Goal: Task Accomplishment & Management: Manage account settings

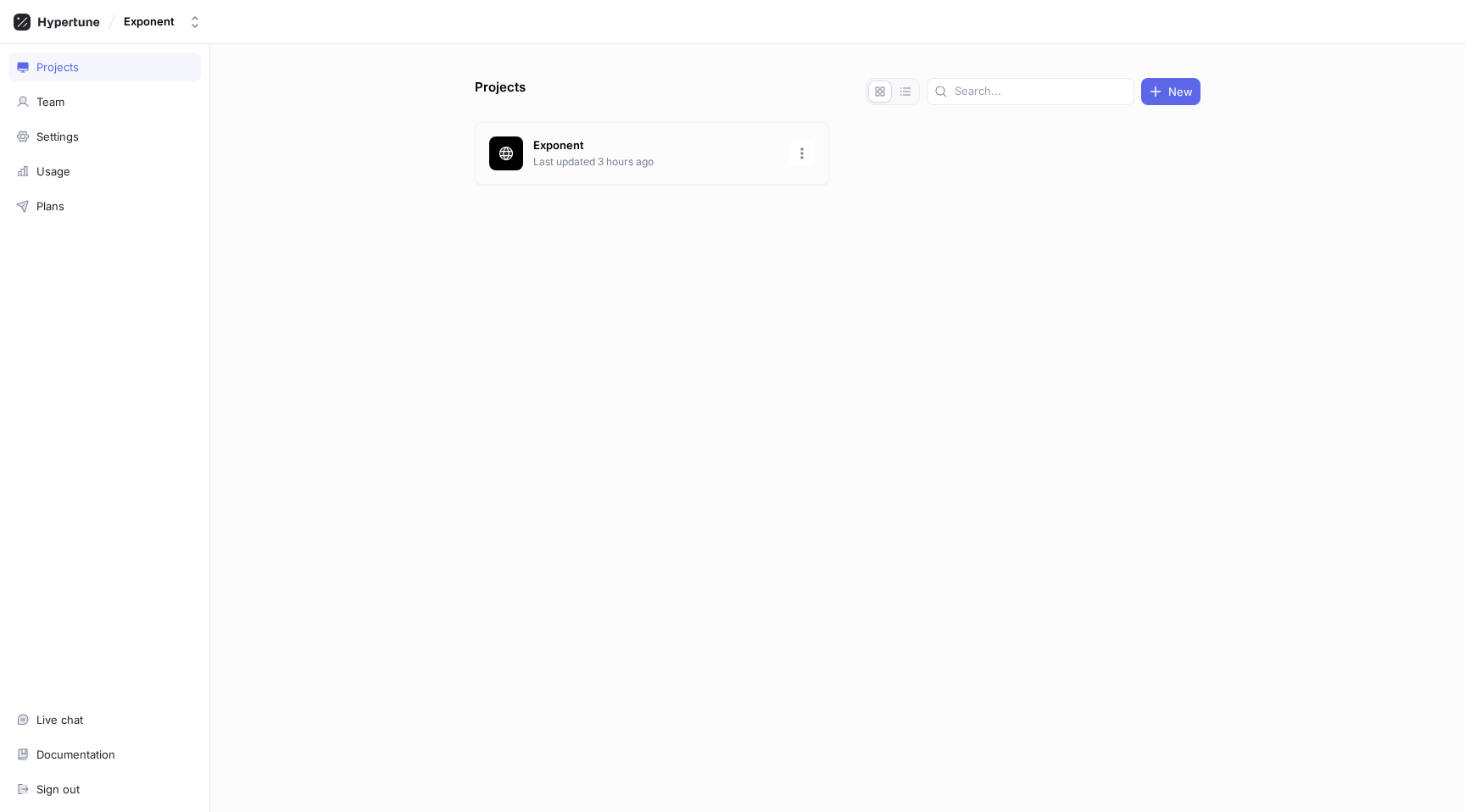
click at [648, 149] on p "Exponent" at bounding box center [656, 146] width 246 height 17
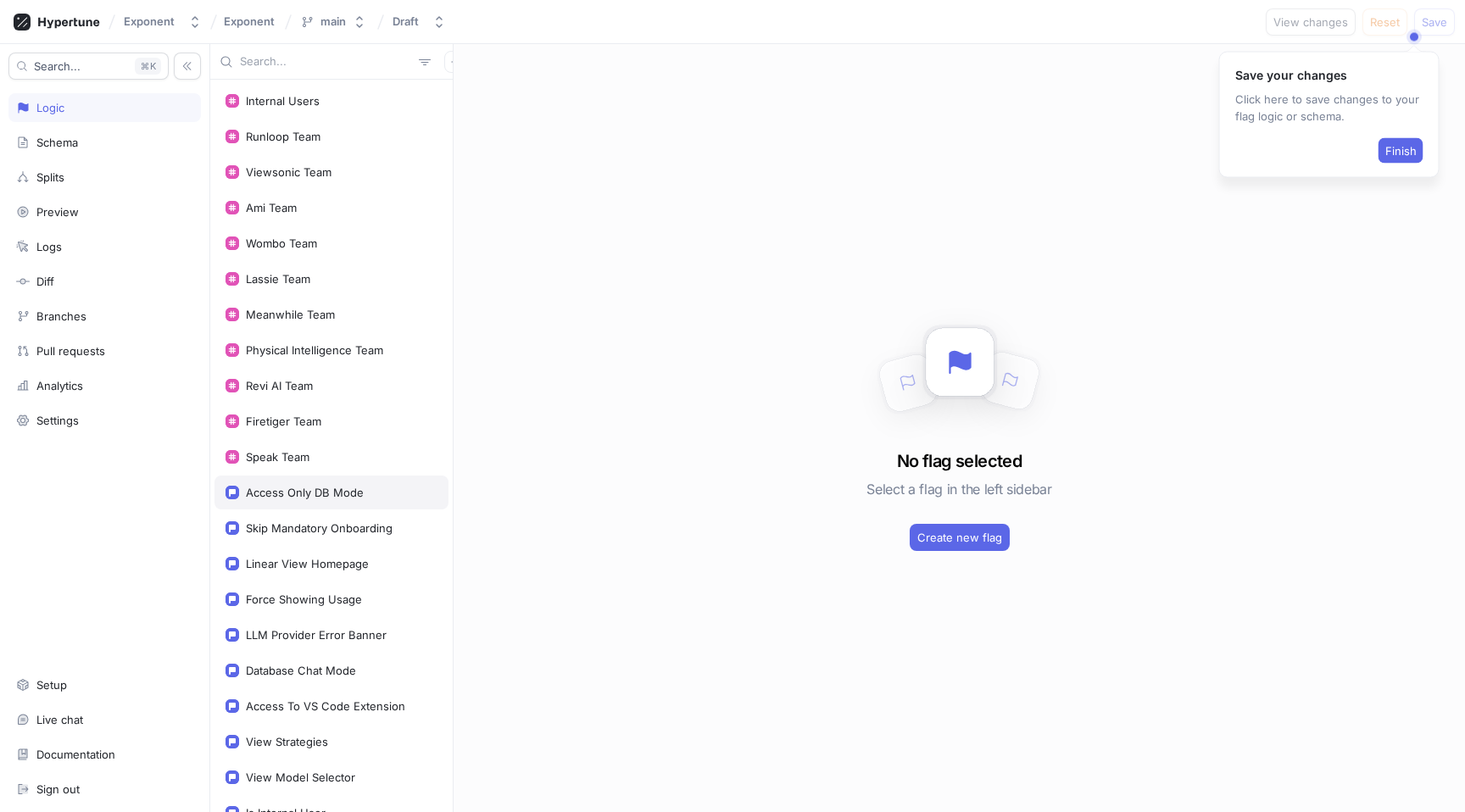
click at [354, 494] on div "Access Only DB Mode" at bounding box center [305, 492] width 118 height 13
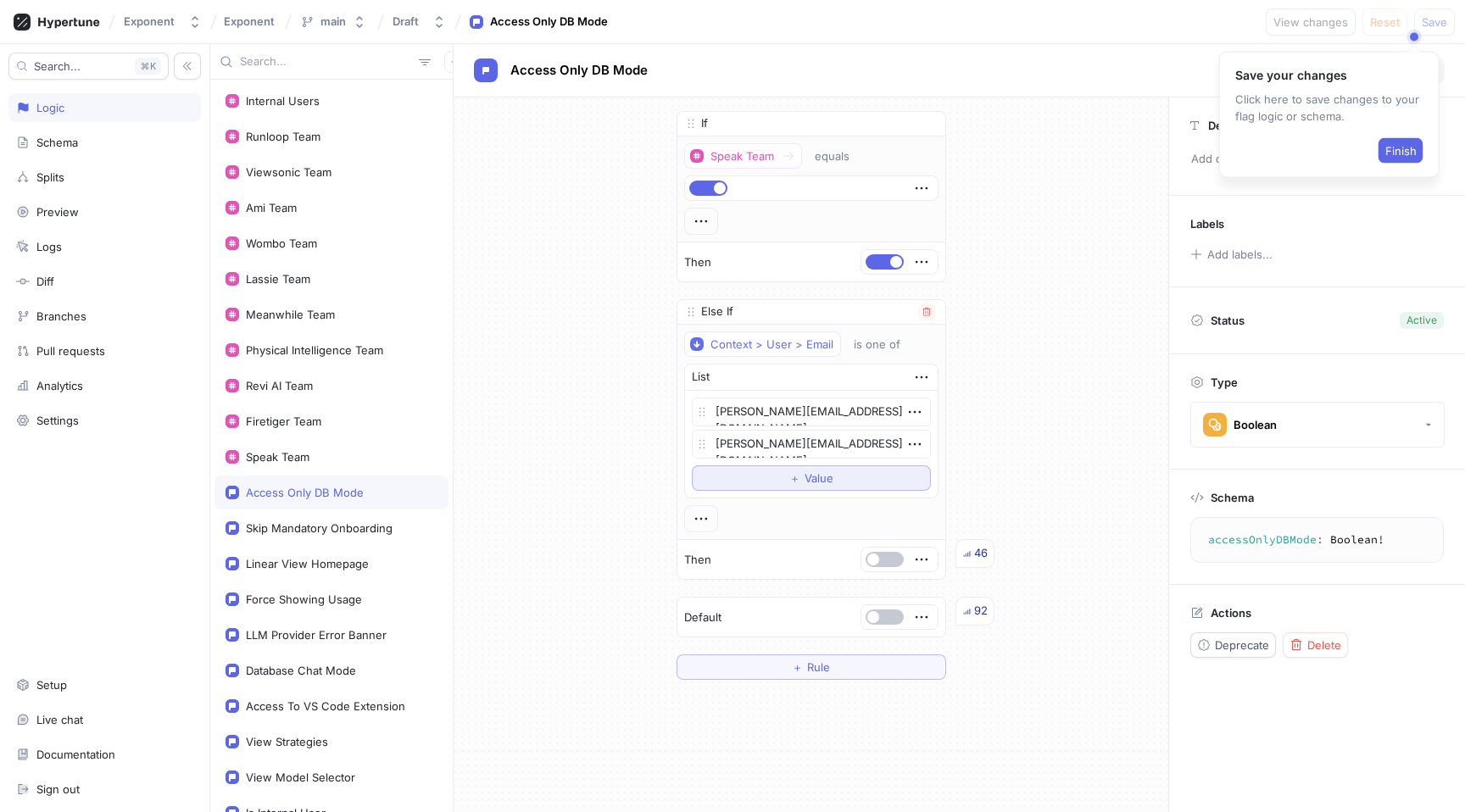
click at [795, 482] on span "＋" at bounding box center [795, 478] width 11 height 10
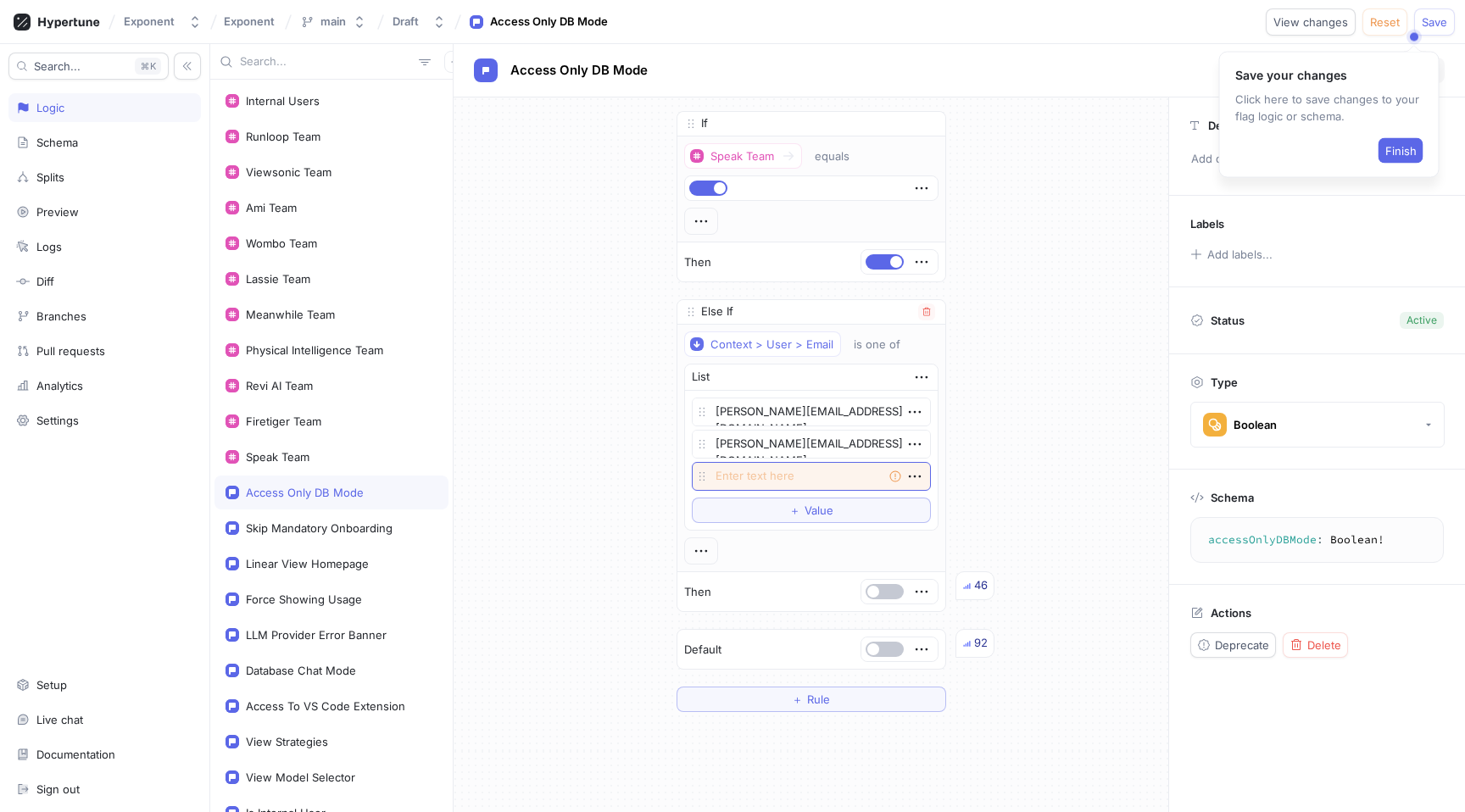
click at [766, 467] on textarea at bounding box center [811, 476] width 239 height 28
type textarea "x"
type textarea "j"
type textarea "x"
type textarea "jo"
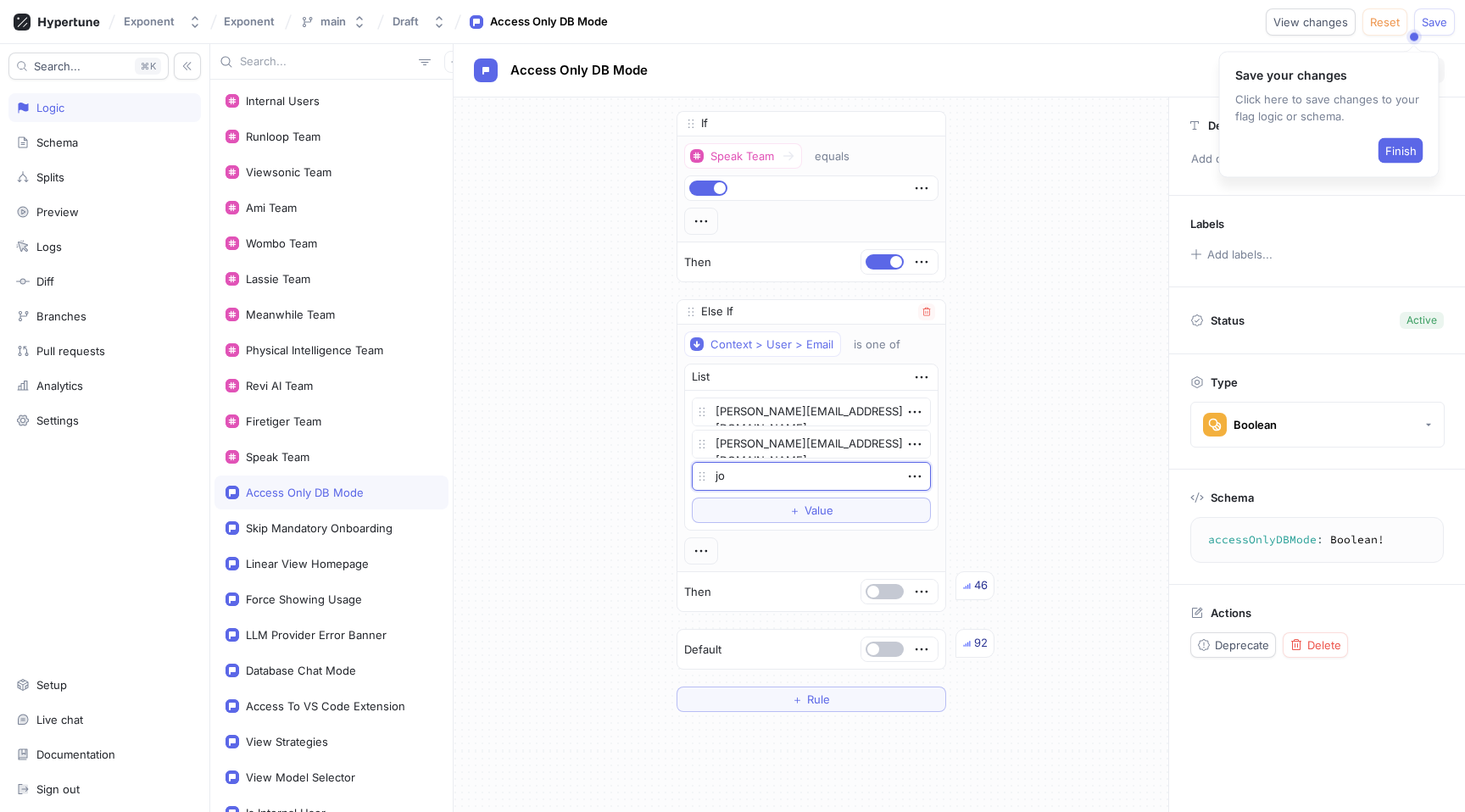
type textarea "x"
type textarea "jos"
type textarea "x"
type textarea "josh"
type textarea "x"
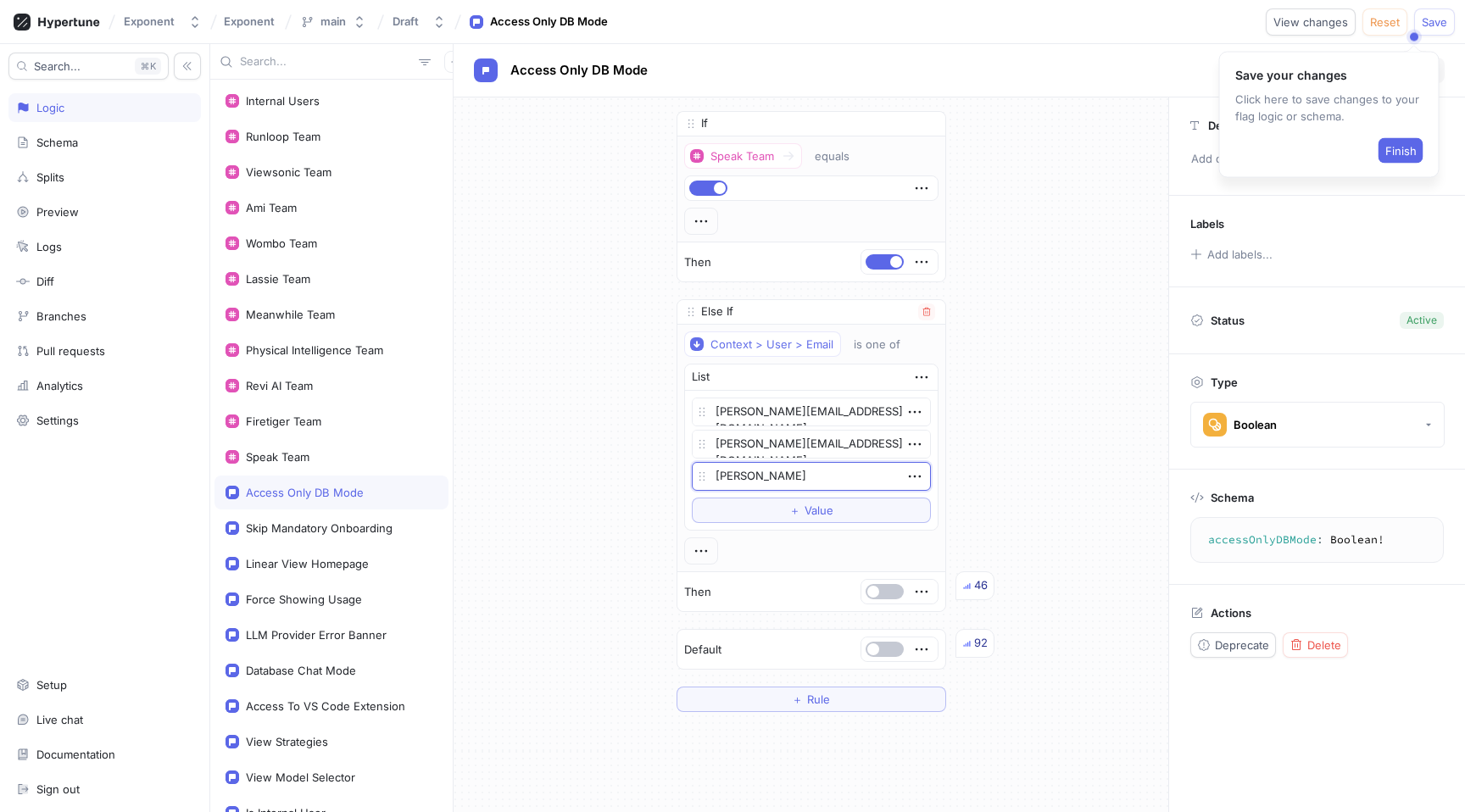
type textarea "josh."
type textarea "x"
type textarea "josh.s"
type textarea "x"
type textarea "josh.se"
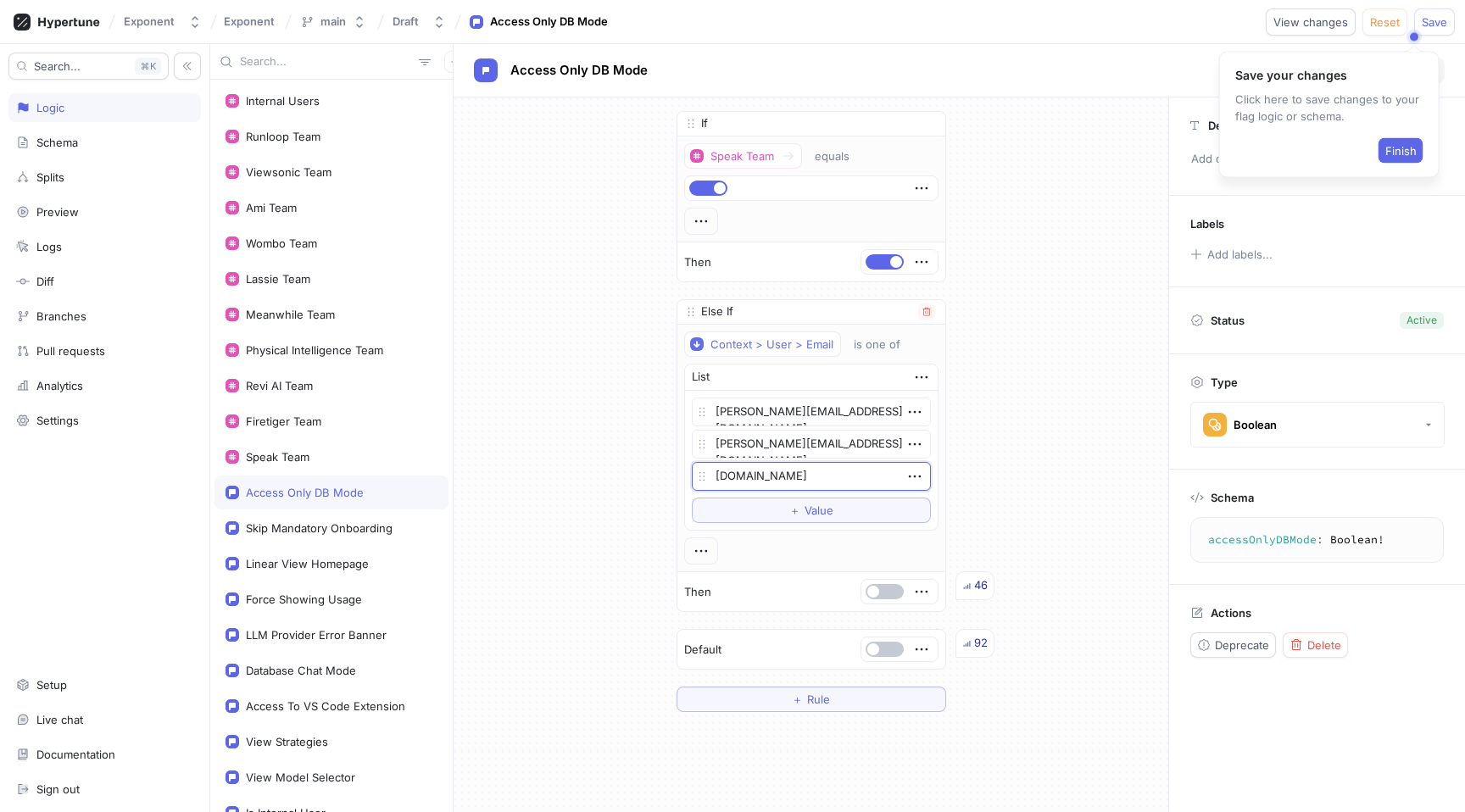
type textarea "x"
type textarea "josh.seg"
type textarea "x"
type textarea "josh.sega"
type textarea "x"
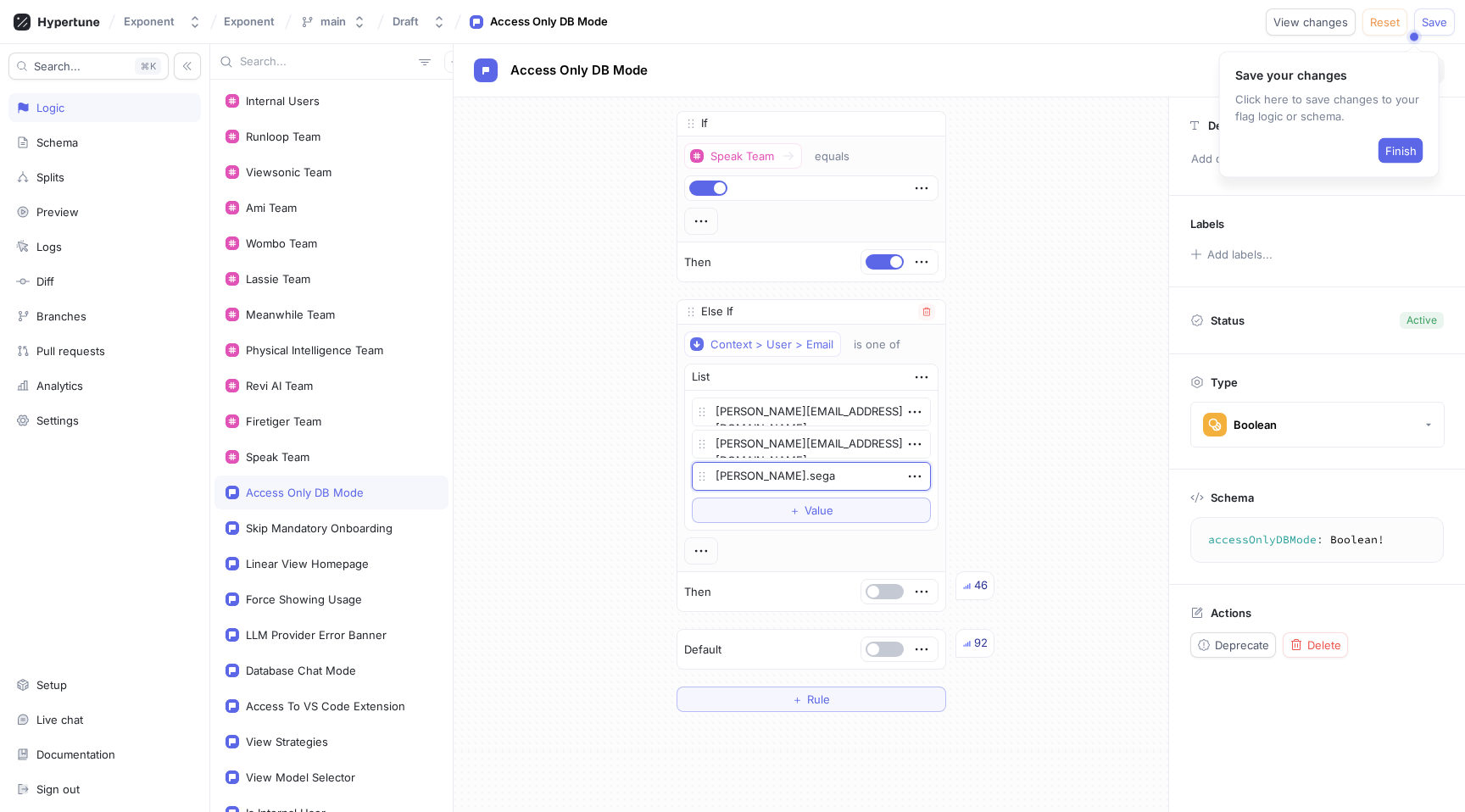
type textarea "josh.segar"
type textarea "x"
type textarea "josh.segara"
type textarea "x"
type textarea "josh.segaran"
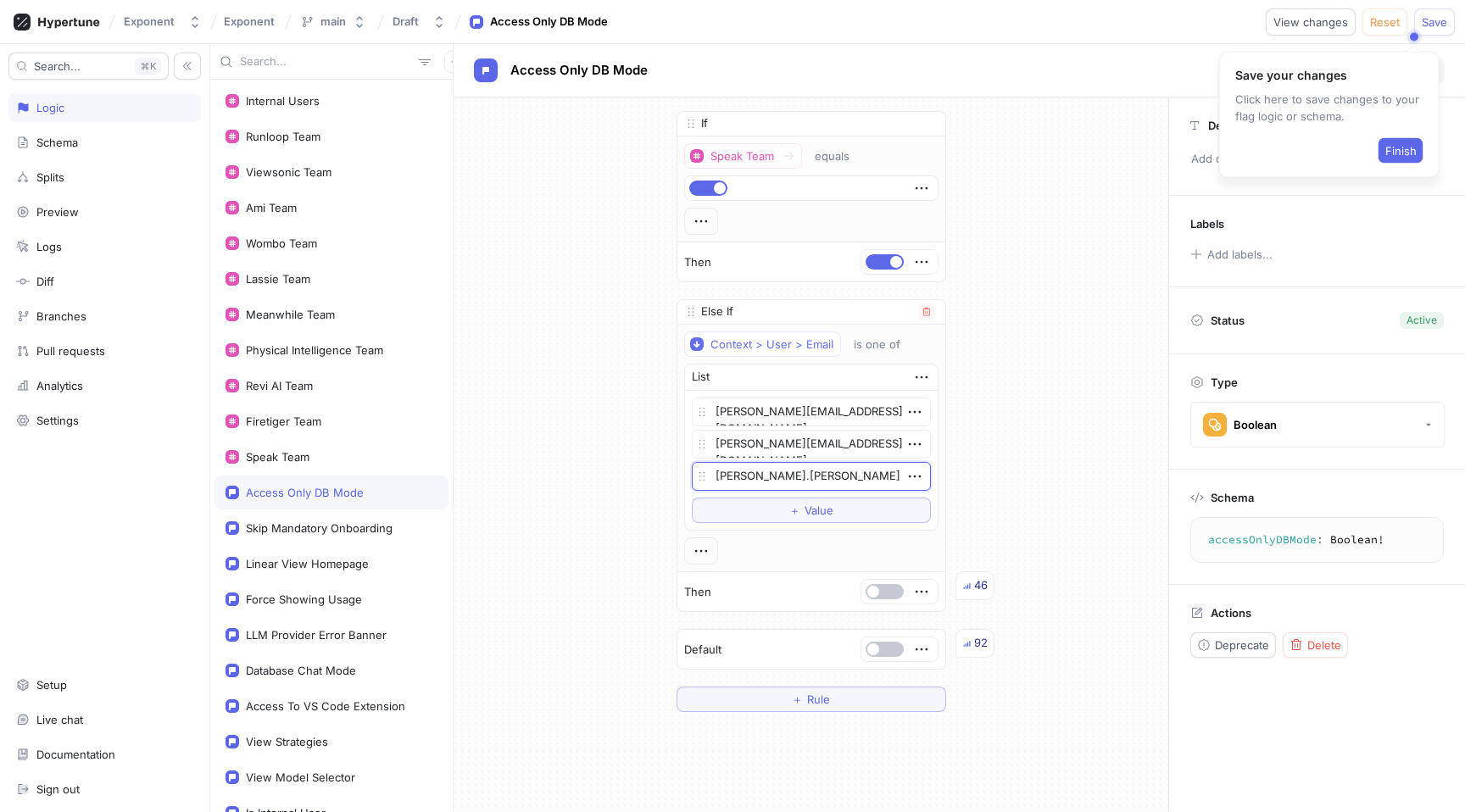
type textarea "x"
type textarea "josh.segaran@"
type textarea "x"
type textarea "josh.segaran@i"
type textarea "x"
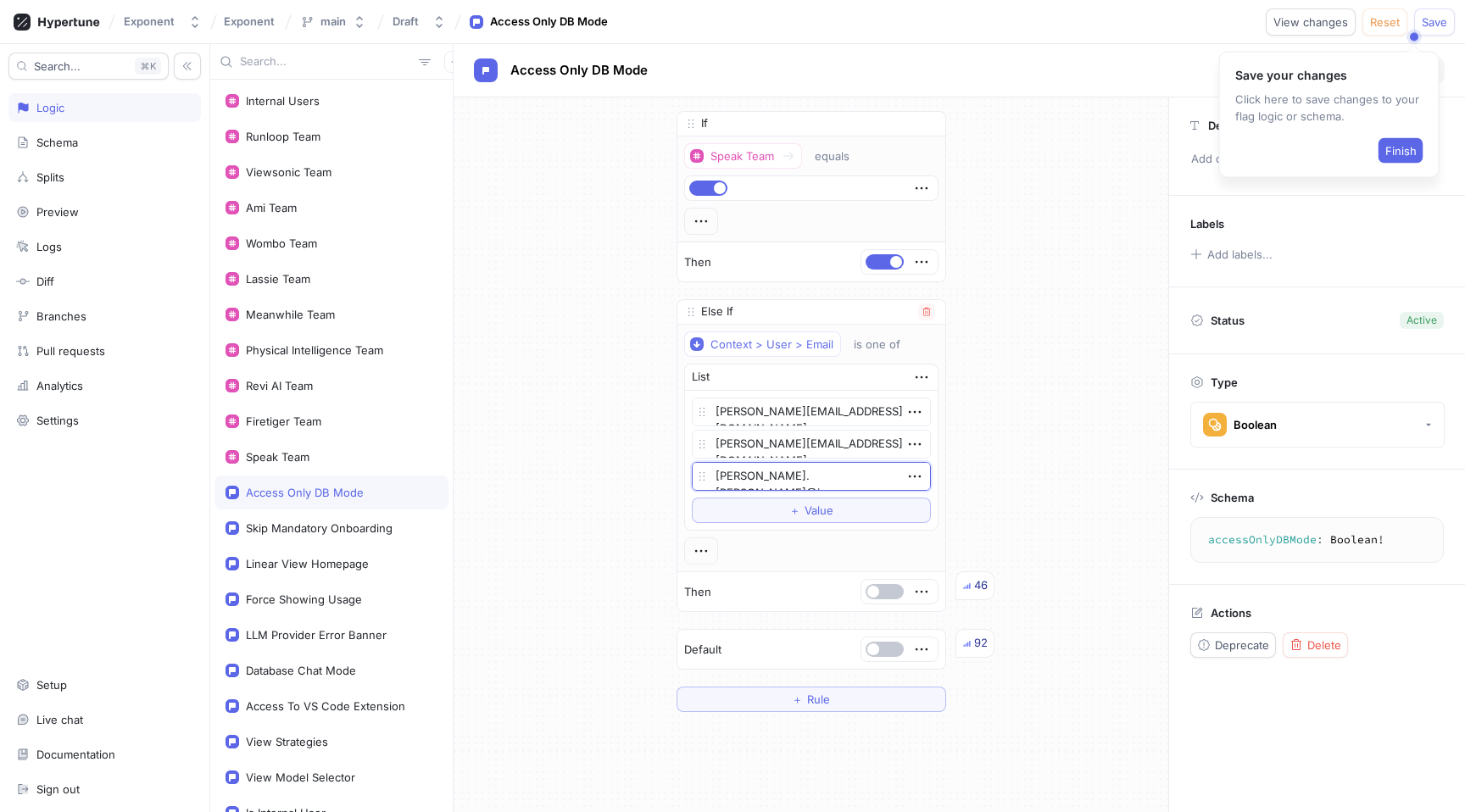
type textarea "josh.segaran@in"
type textarea "x"
type textarea "josh.segaran@ind"
type textarea "x"
type textarea "josh.segaran@inde"
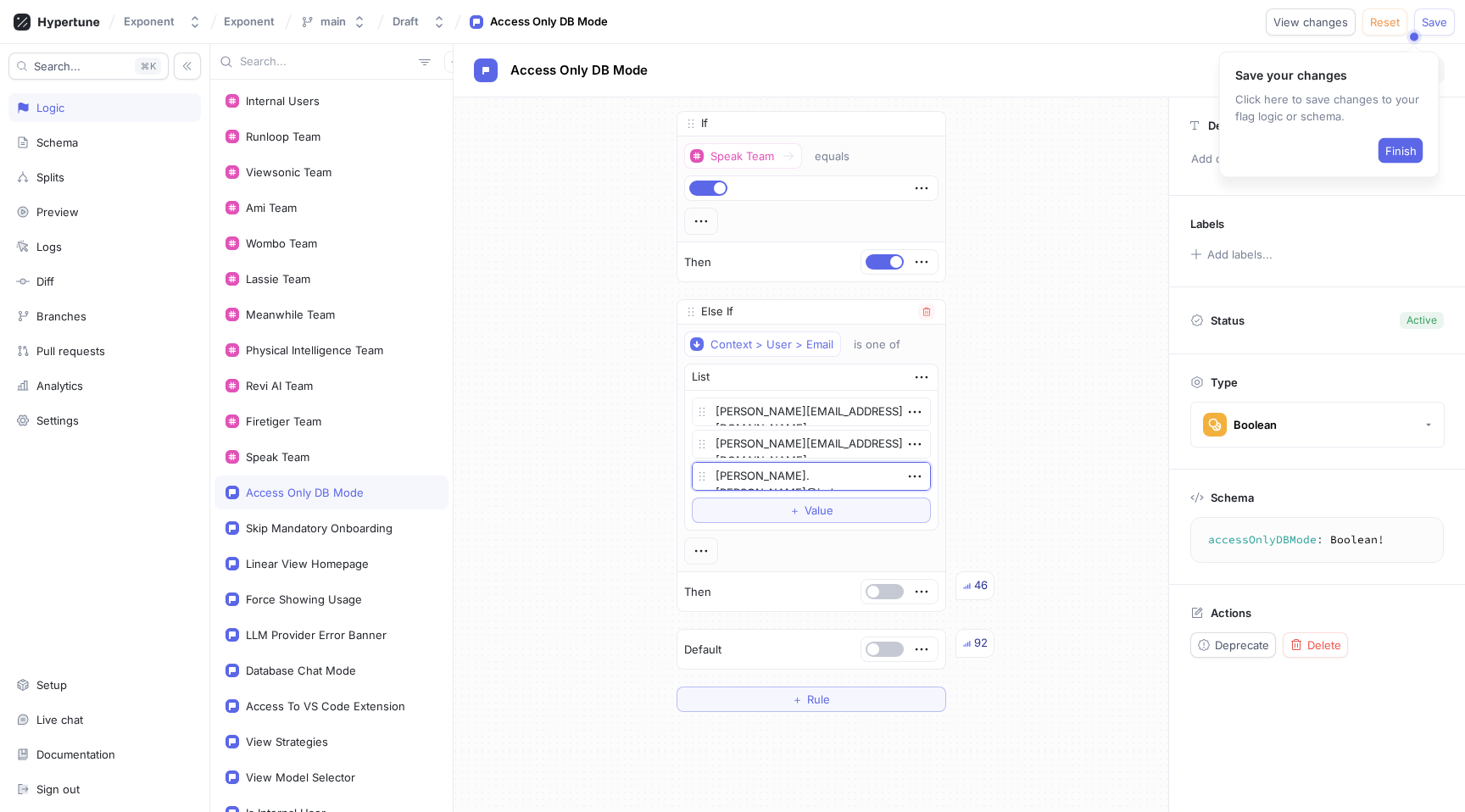
type textarea "x"
type textarea "josh.segaran@inden"
type textarea "x"
type textarea "josh.segaran@indent"
type textarea "x"
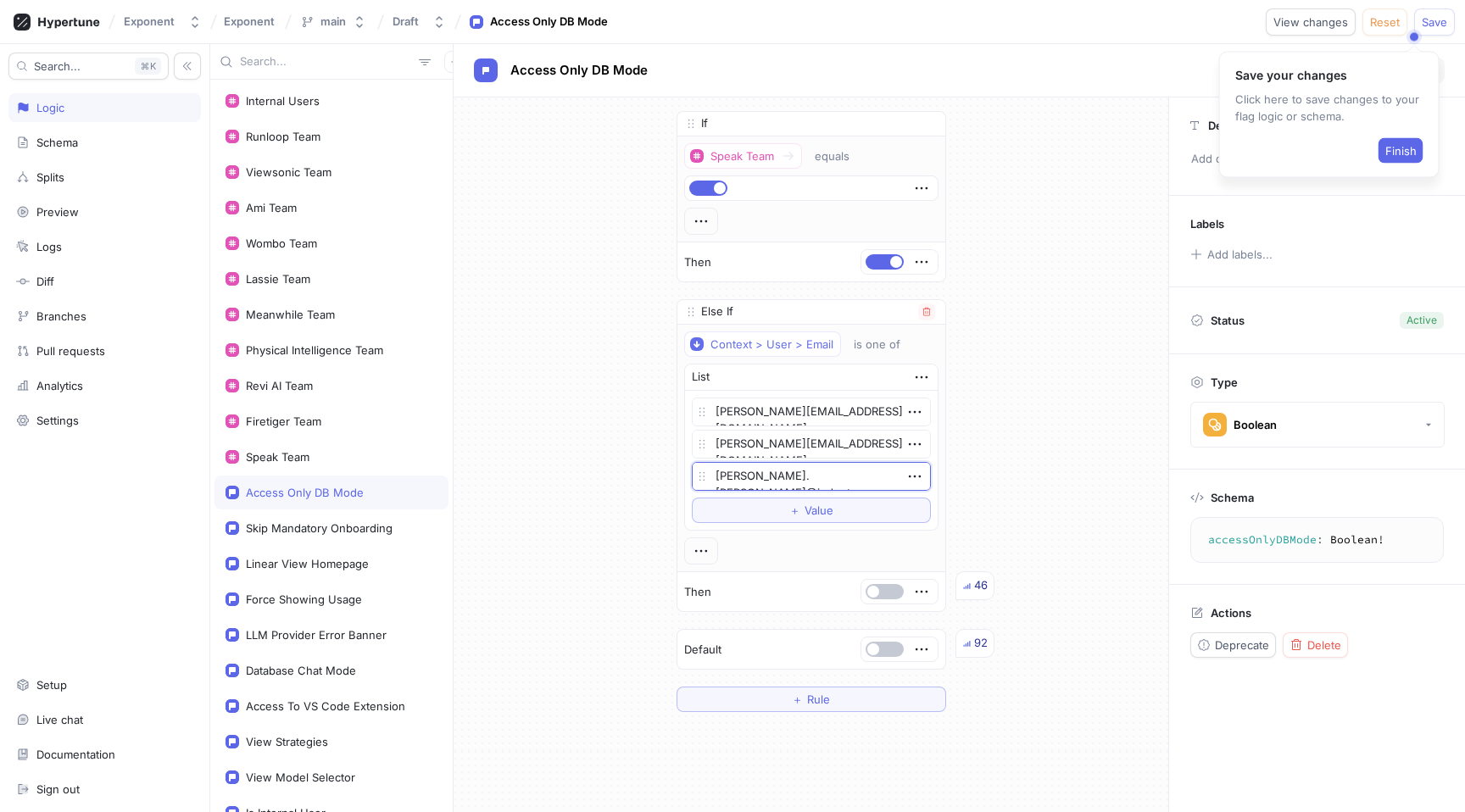
type textarea "josh.segaran@indent."
type textarea "x"
type textarea "josh.segaran@indent.c"
type textarea "x"
type textarea "josh.segaran@indent.co"
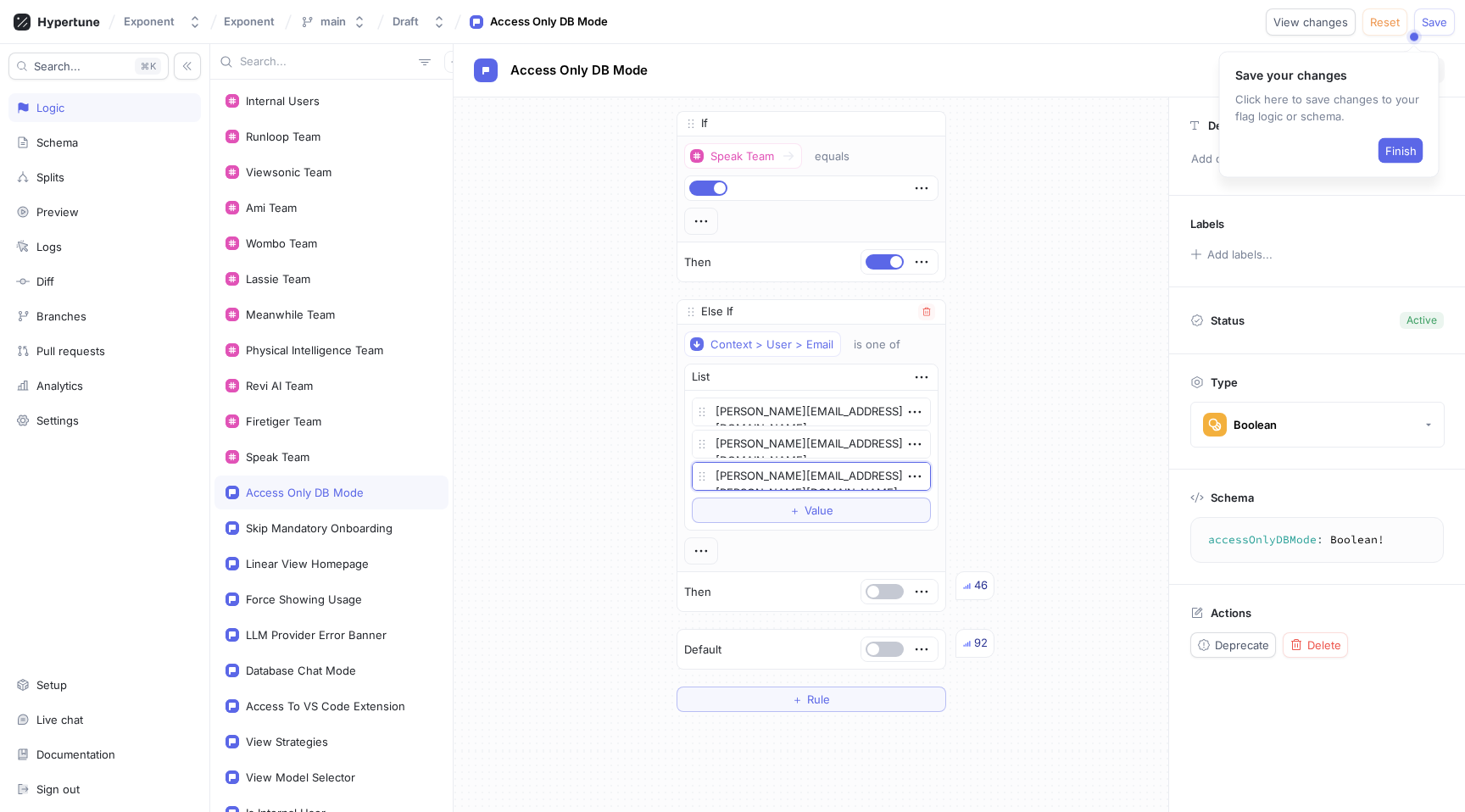
type textarea "x"
type textarea "[PERSON_NAME][EMAIL_ADDRESS][PERSON_NAME][DOMAIN_NAME]"
click at [1029, 473] on div "If Speak Team equals Then Else If Context > User > Email is one of List josh@in…" at bounding box center [810, 411] width 714 height 628
click at [1451, 28] on button "Save" at bounding box center [1434, 22] width 41 height 28
click at [1420, 152] on button "Finish" at bounding box center [1400, 150] width 45 height 26
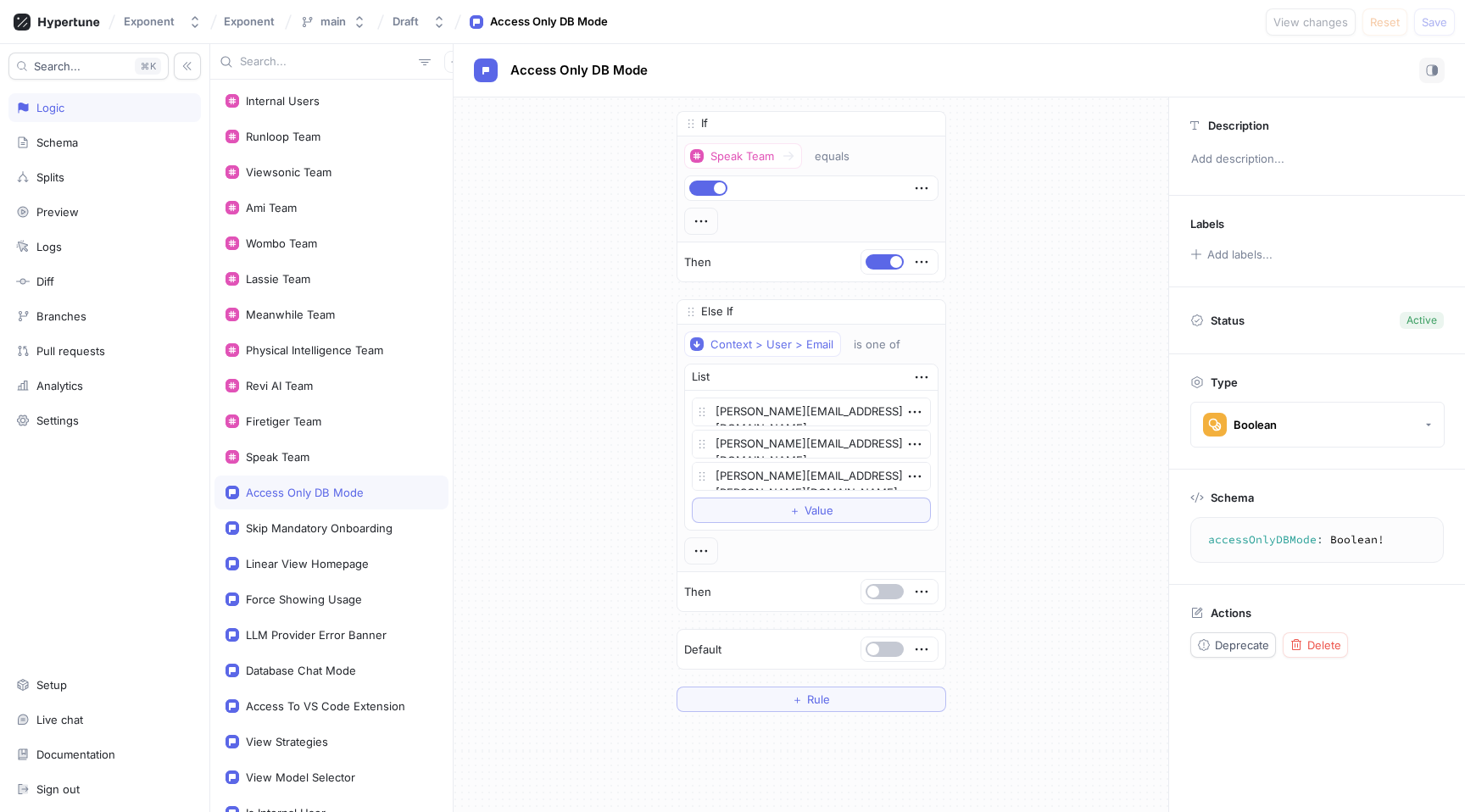
click at [1041, 393] on div "If Speak Team equals Then Else If Context > User > Email is one of List josh@in…" at bounding box center [810, 411] width 714 height 628
click at [1003, 476] on div "If Speak Team equals Then Else If Context > User > Email is one of List josh@in…" at bounding box center [810, 411] width 714 height 628
click at [1037, 216] on div "If Speak Team equals Then Else If Context > User > Email is one of List josh@in…" at bounding box center [810, 411] width 714 height 628
click at [1023, 321] on div "If Speak Team equals Then Else If Context > User > Email is one of List josh@in…" at bounding box center [810, 411] width 714 height 628
click at [318, 504] on div "Access Only DB Mode" at bounding box center [332, 493] width 234 height 34
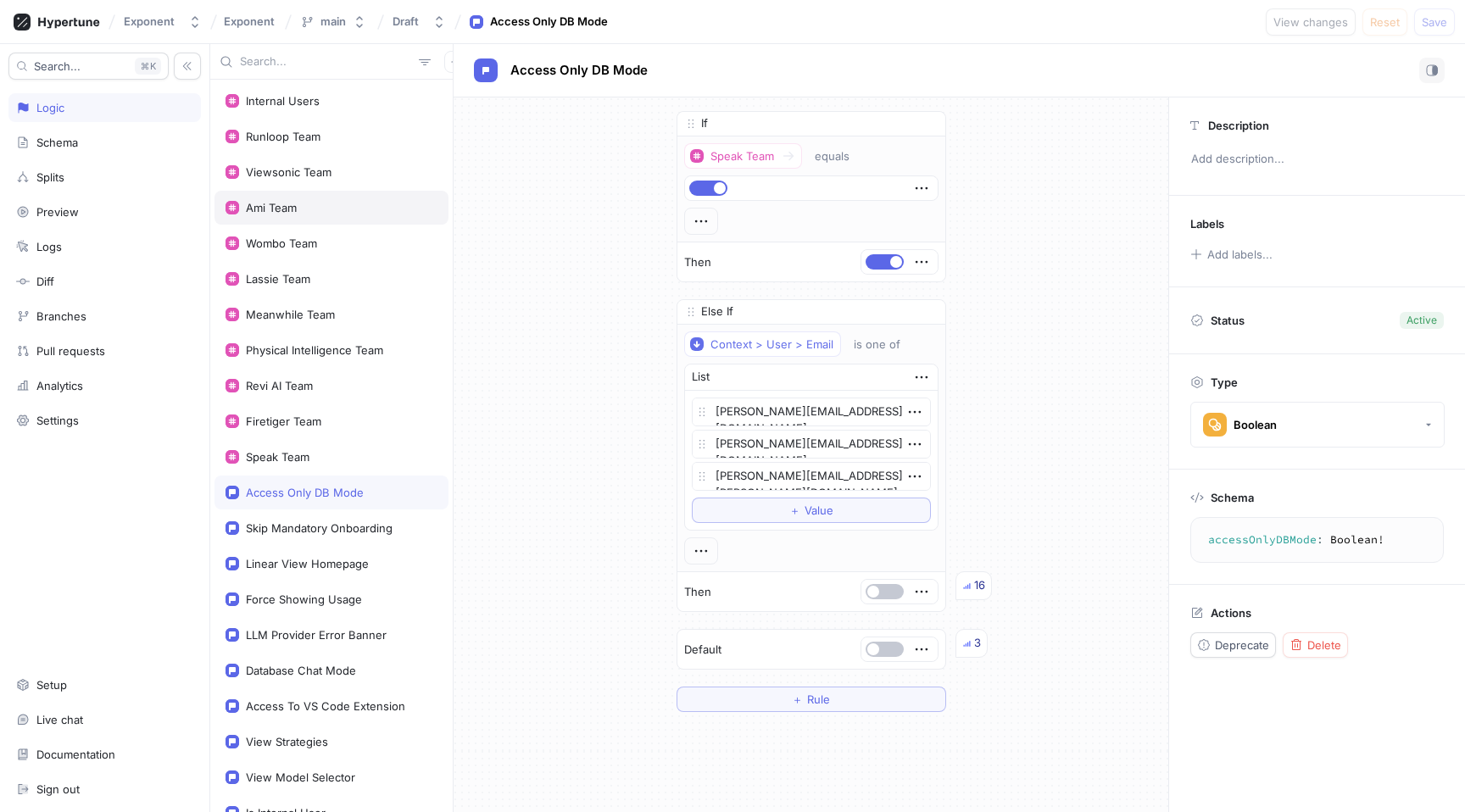
click at [341, 210] on div "Ami Team" at bounding box center [331, 207] width 212 height 13
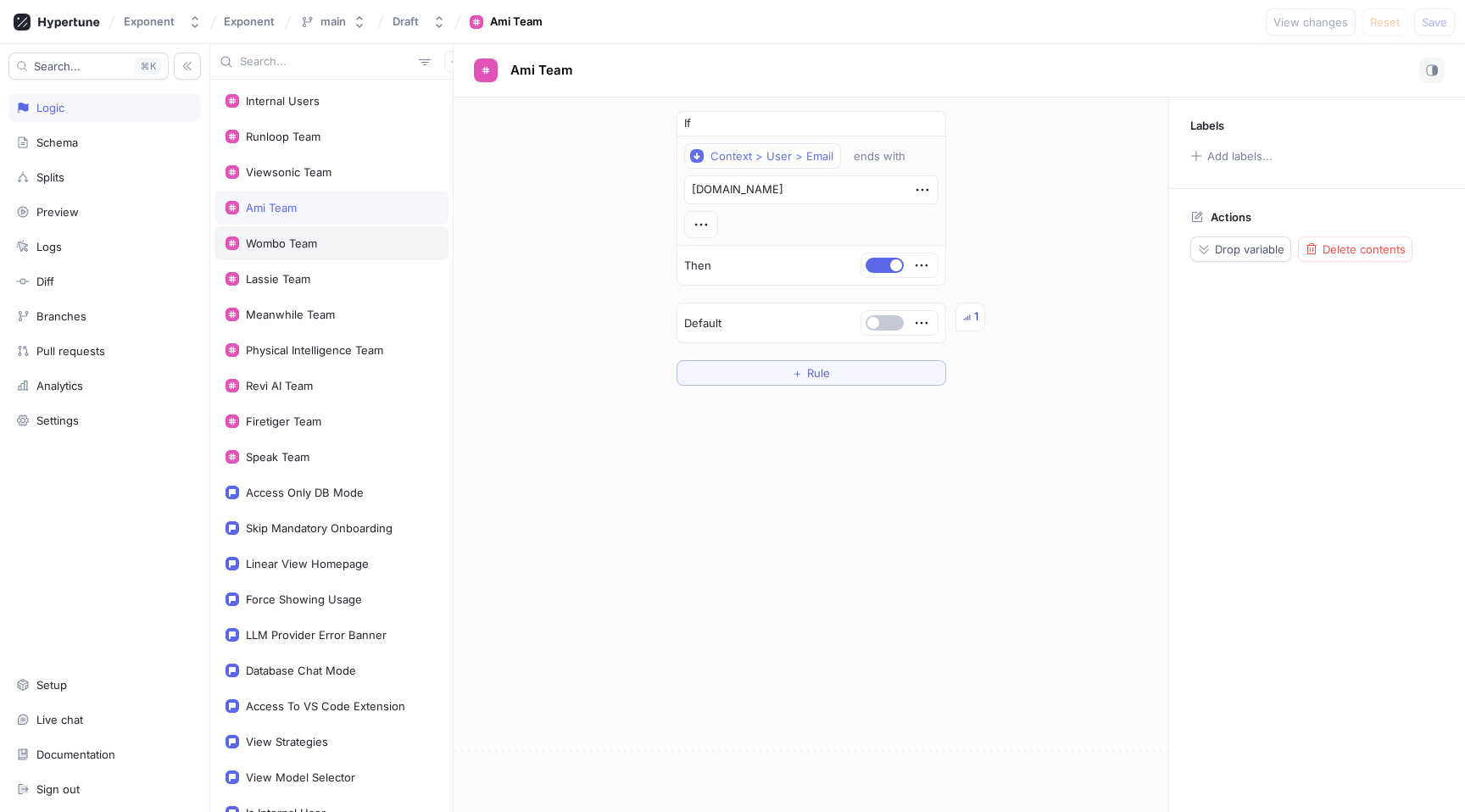
click at [338, 233] on div "Wombo Team" at bounding box center [332, 243] width 234 height 34
type textarea "x"
type textarea "@wombo.ai"
click at [266, 25] on span "Exponent" at bounding box center [250, 21] width 51 height 11
click at [523, 168] on div "If Context > User > Email ends with @wombo.ai Then Default 20 ＋ Rule" at bounding box center [810, 249] width 714 height 302
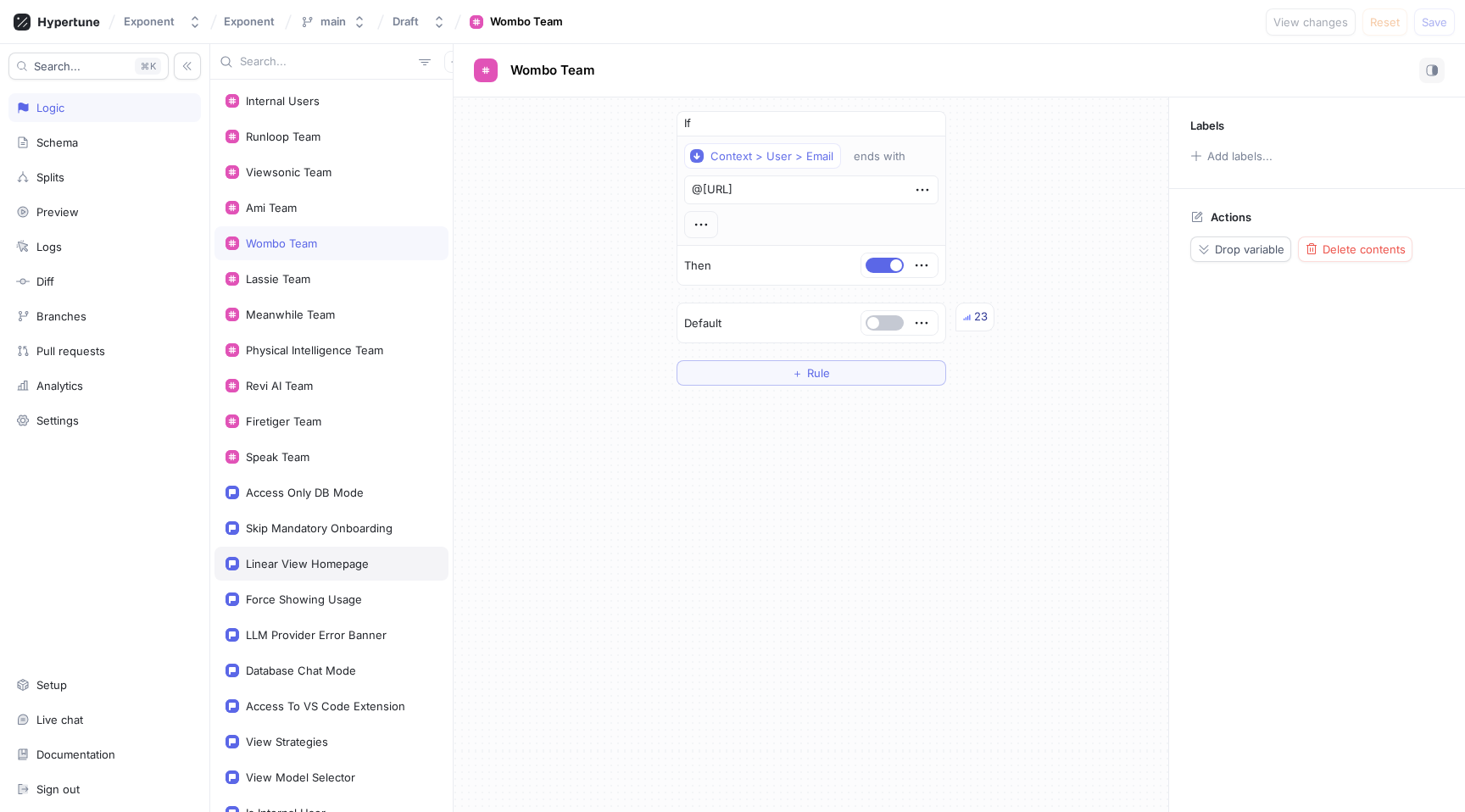
scroll to position [215, 0]
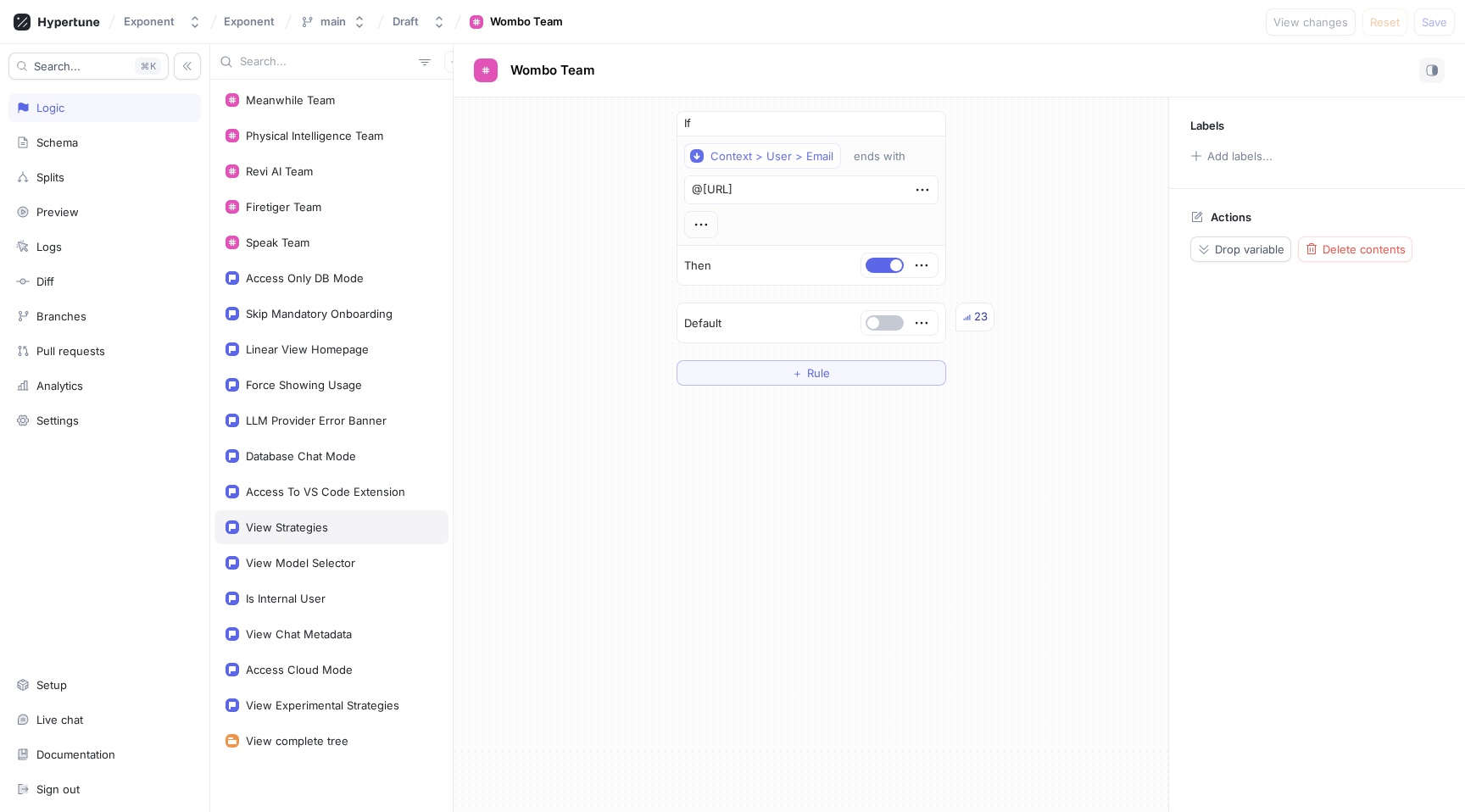
click at [347, 527] on div "View Strategies" at bounding box center [331, 527] width 212 height 13
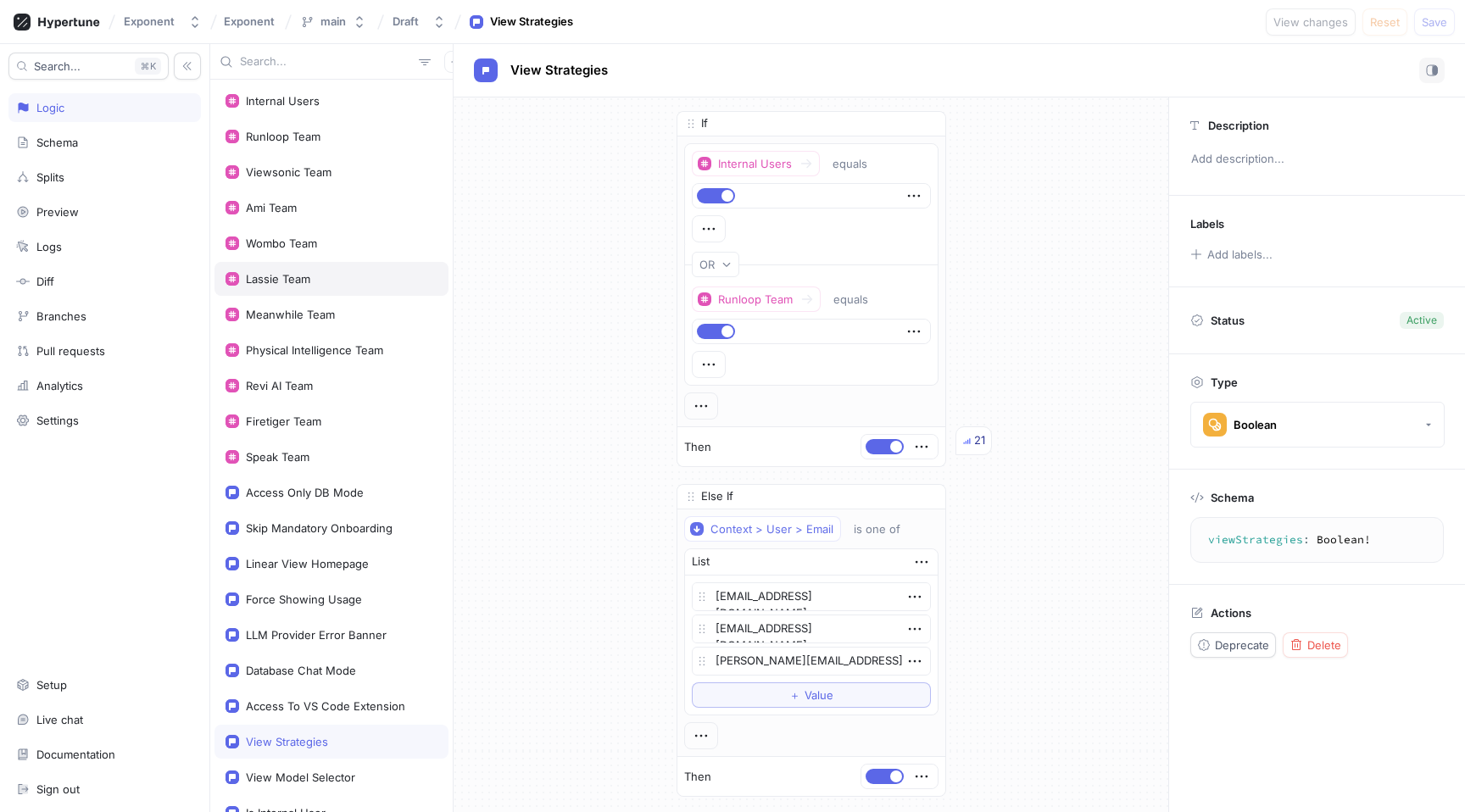
click at [322, 279] on div "Lassie Team" at bounding box center [331, 278] width 212 height 13
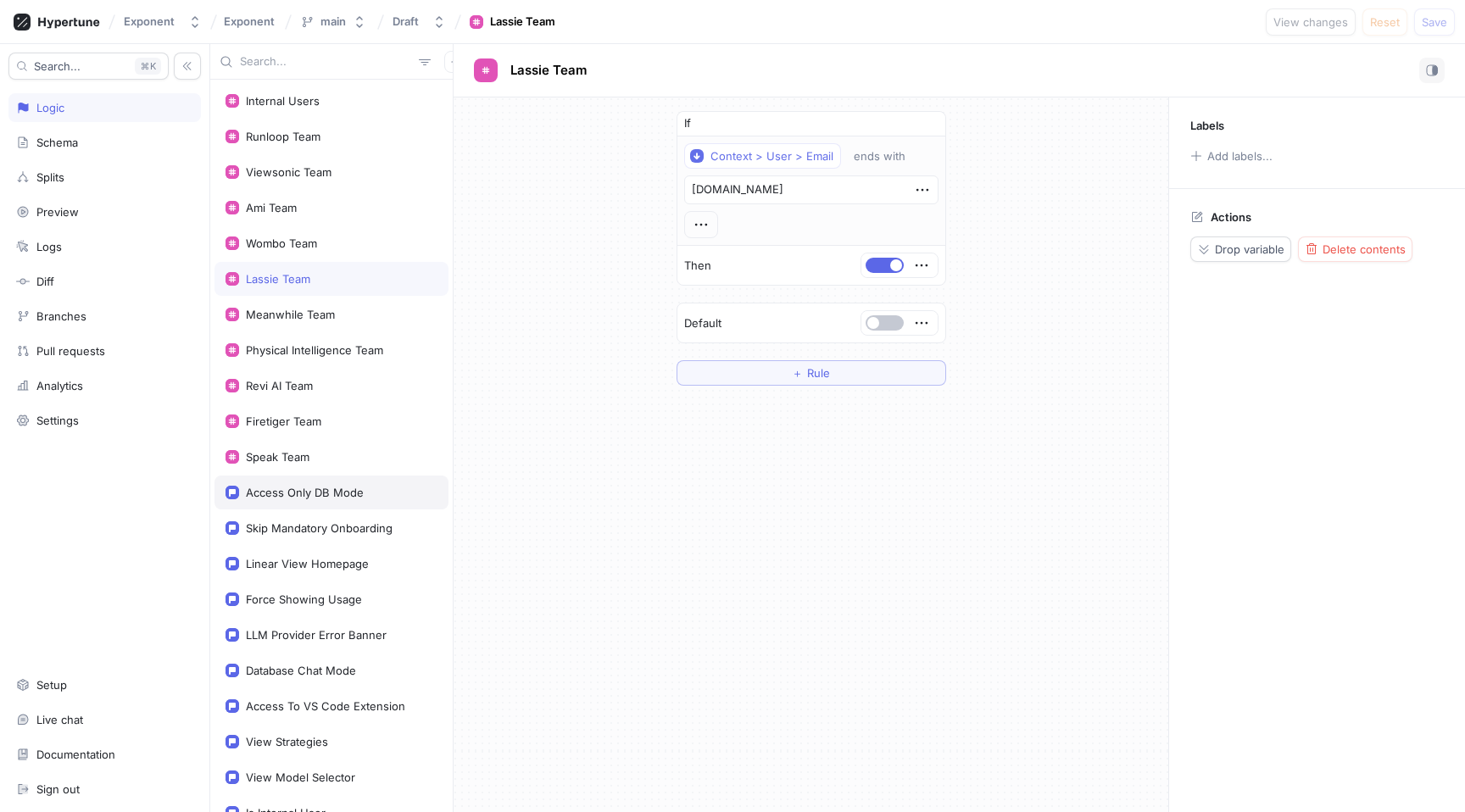
click at [257, 499] on div "Access Only DB Mode" at bounding box center [332, 493] width 234 height 34
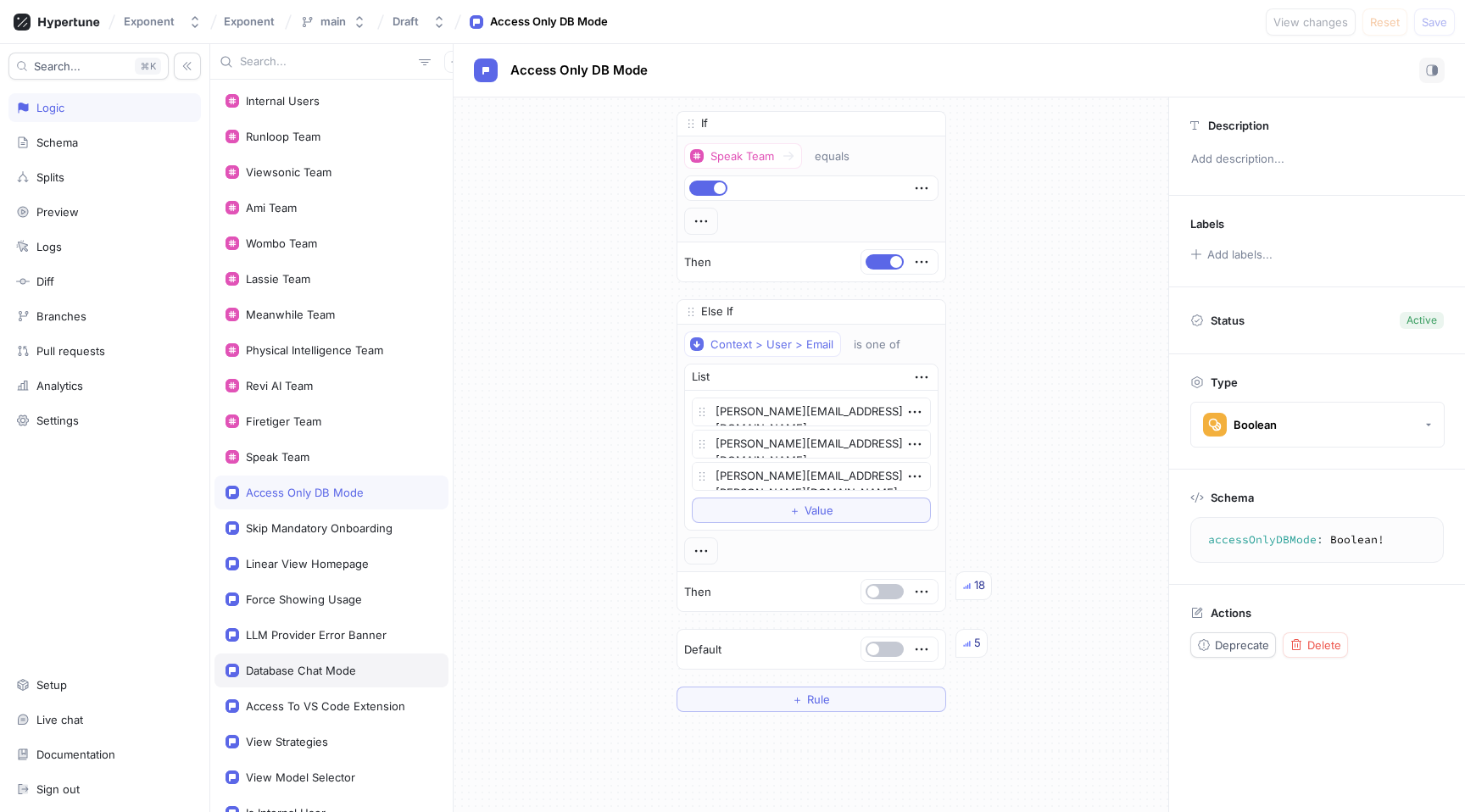
click at [319, 670] on div "Database Chat Mode" at bounding box center [301, 670] width 110 height 13
type textarea "x"
type textarea "databaseChatMode: Boolean!"
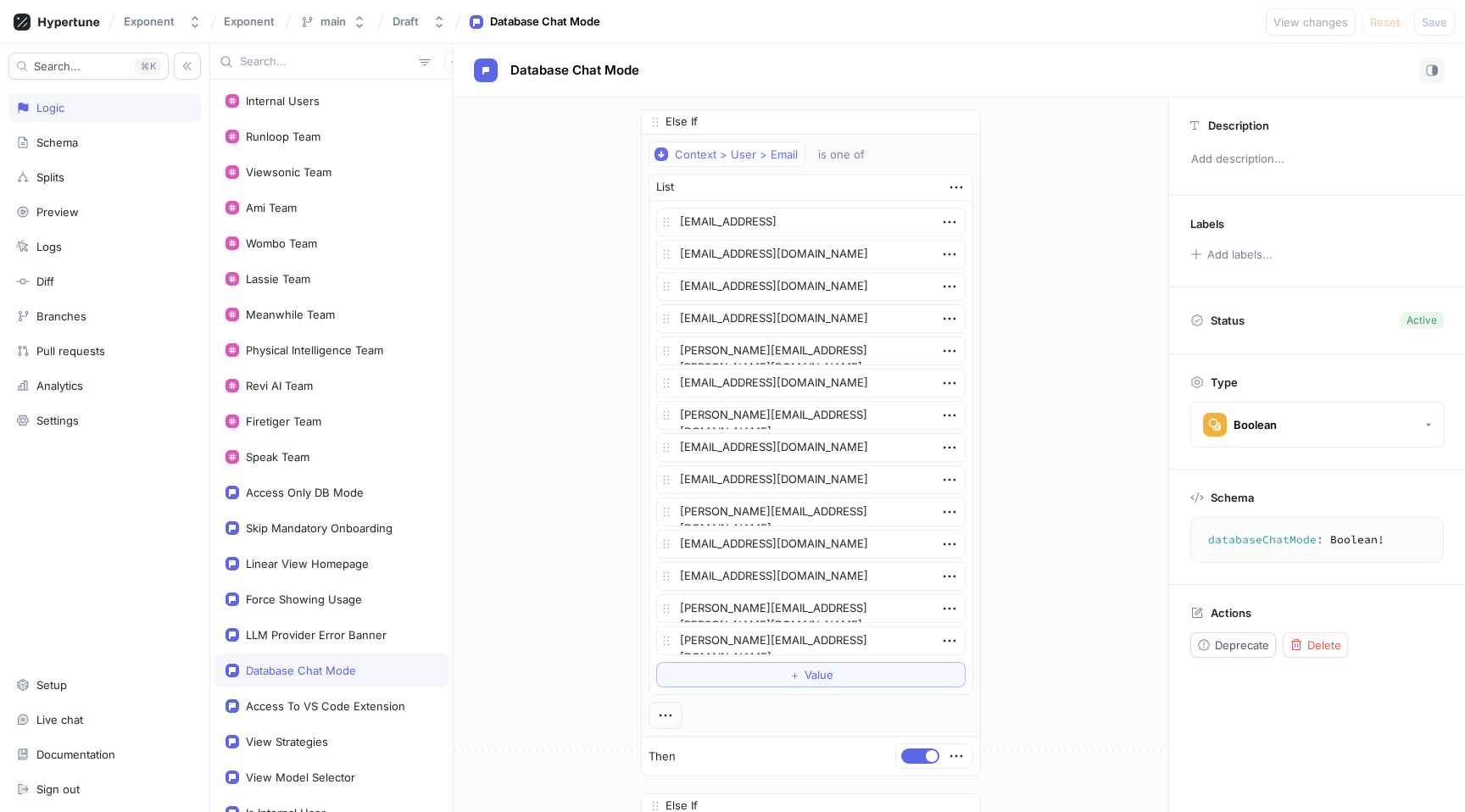
scroll to position [143, 0]
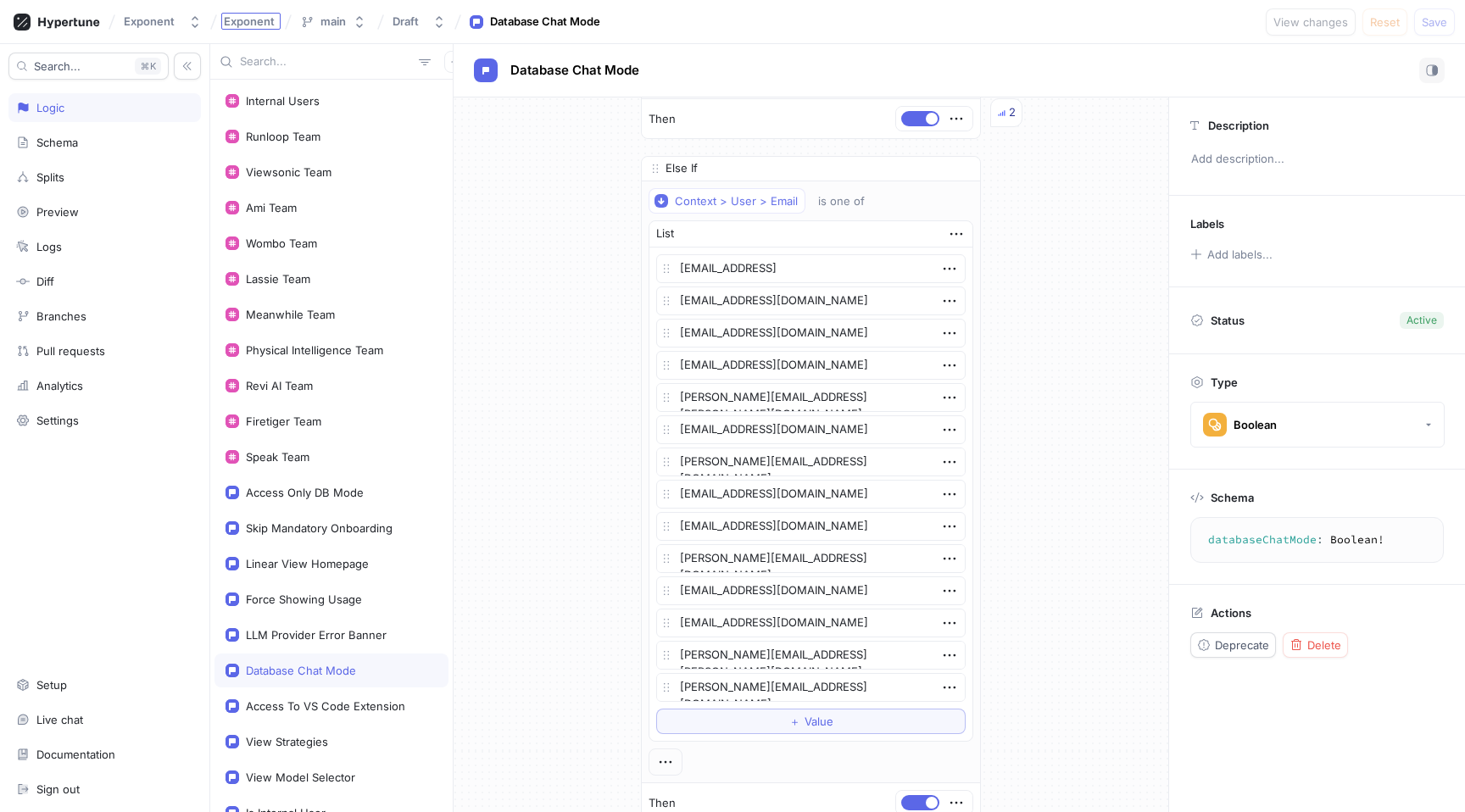
click at [265, 17] on span "Exponent" at bounding box center [250, 21] width 51 height 11
click at [186, 26] on button "Exponent" at bounding box center [162, 21] width 91 height 28
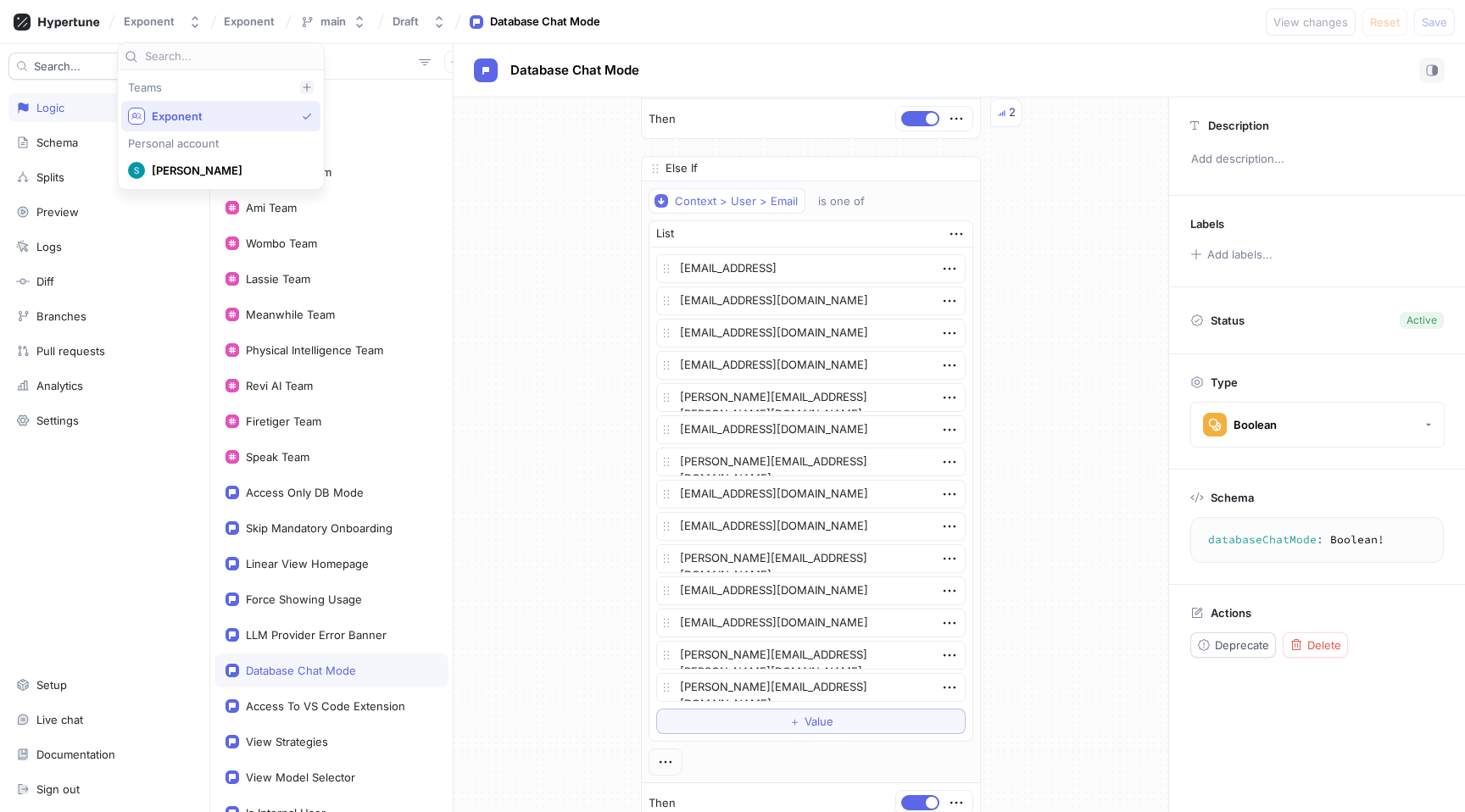
click at [300, 81] on div at bounding box center [307, 87] width 13 height 13
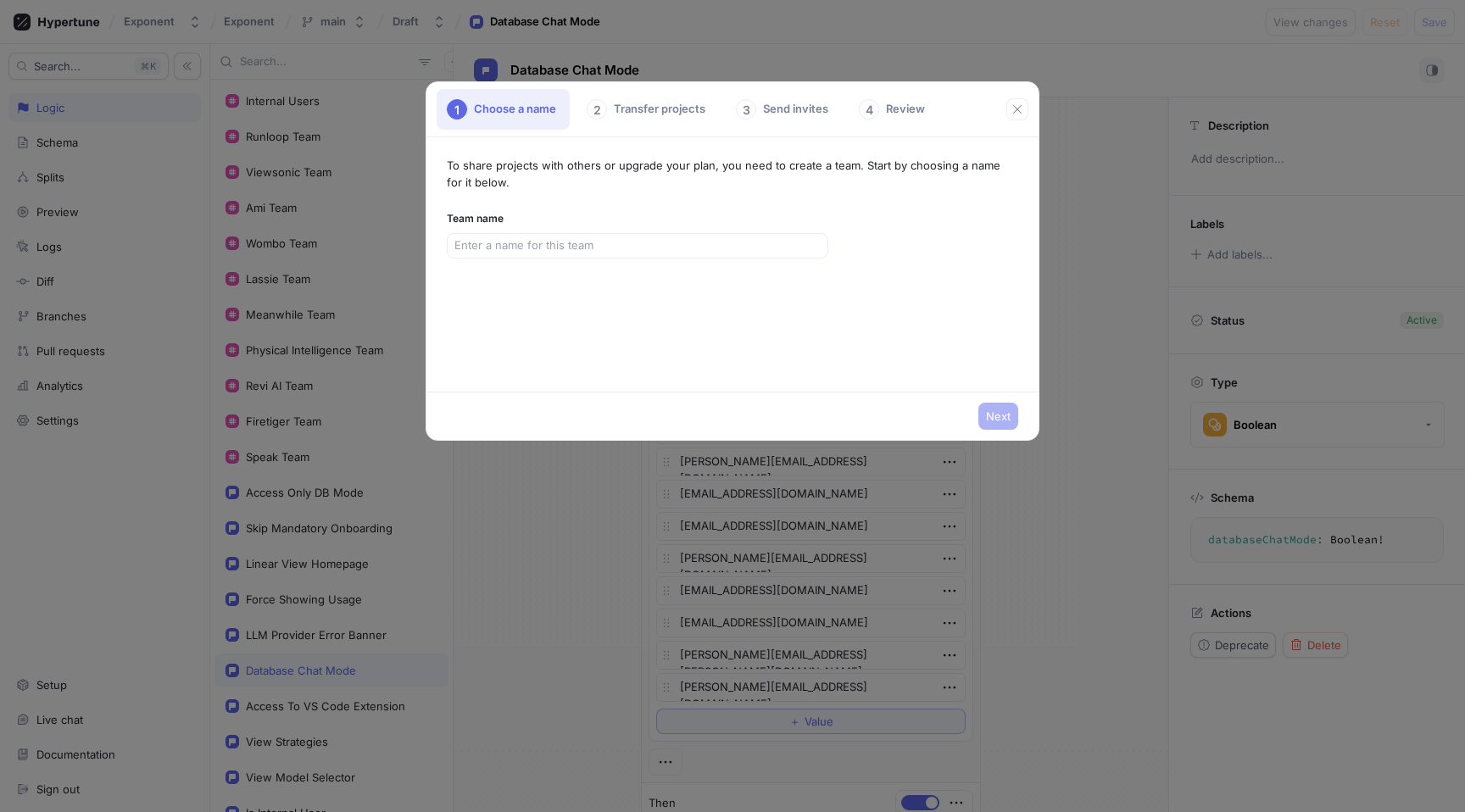
click at [331, 66] on div "1 Choose a name 2 Transfer projects 3 Send invites 4 Review To share projects w…" at bounding box center [732, 406] width 1465 height 812
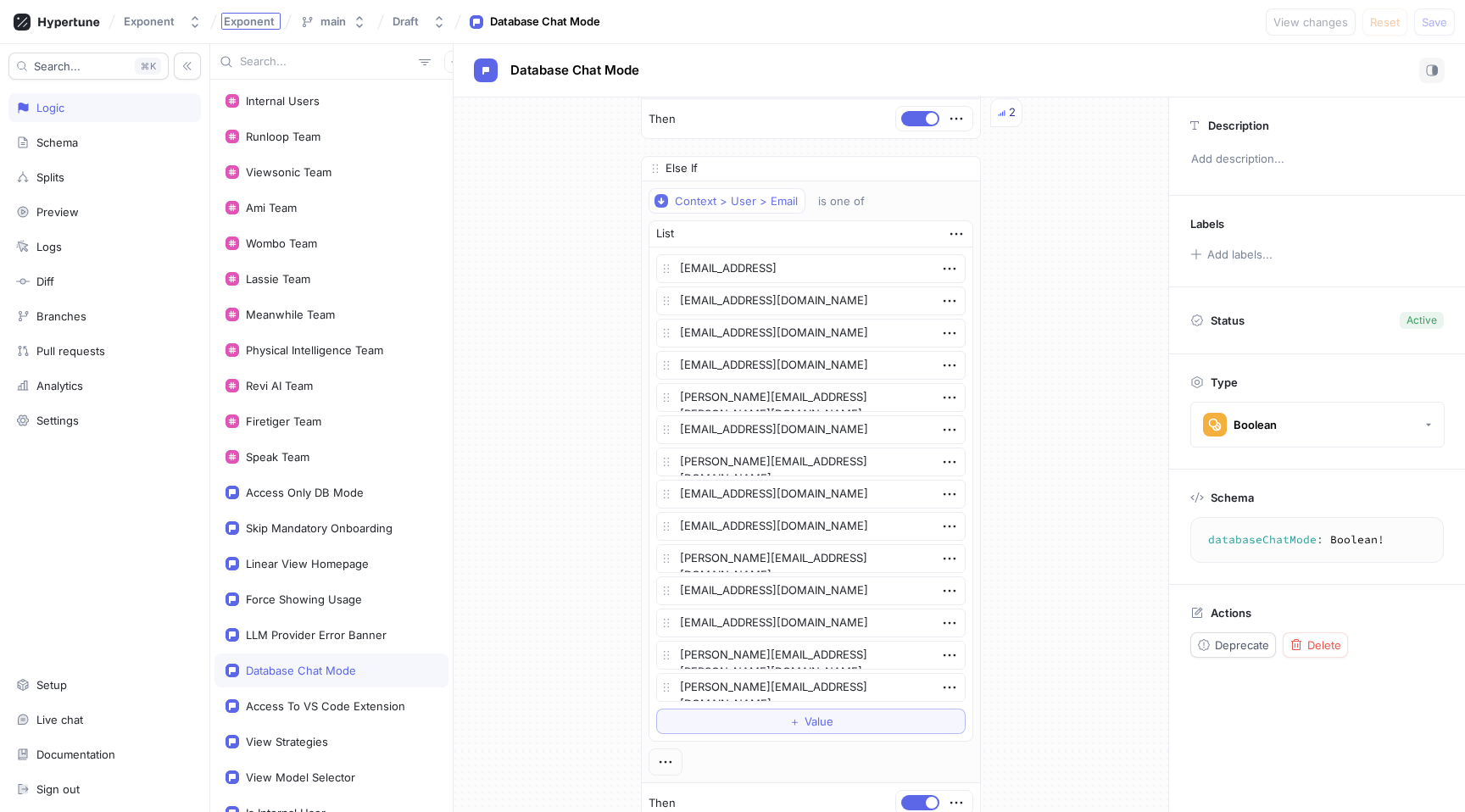
click at [245, 27] on span "Exponent" at bounding box center [250, 21] width 51 height 11
click at [115, 112] on div "Logic" at bounding box center [105, 107] width 177 height 13
type textarea "x"
click at [84, 24] on icon at bounding box center [68, 23] width 61 height 11
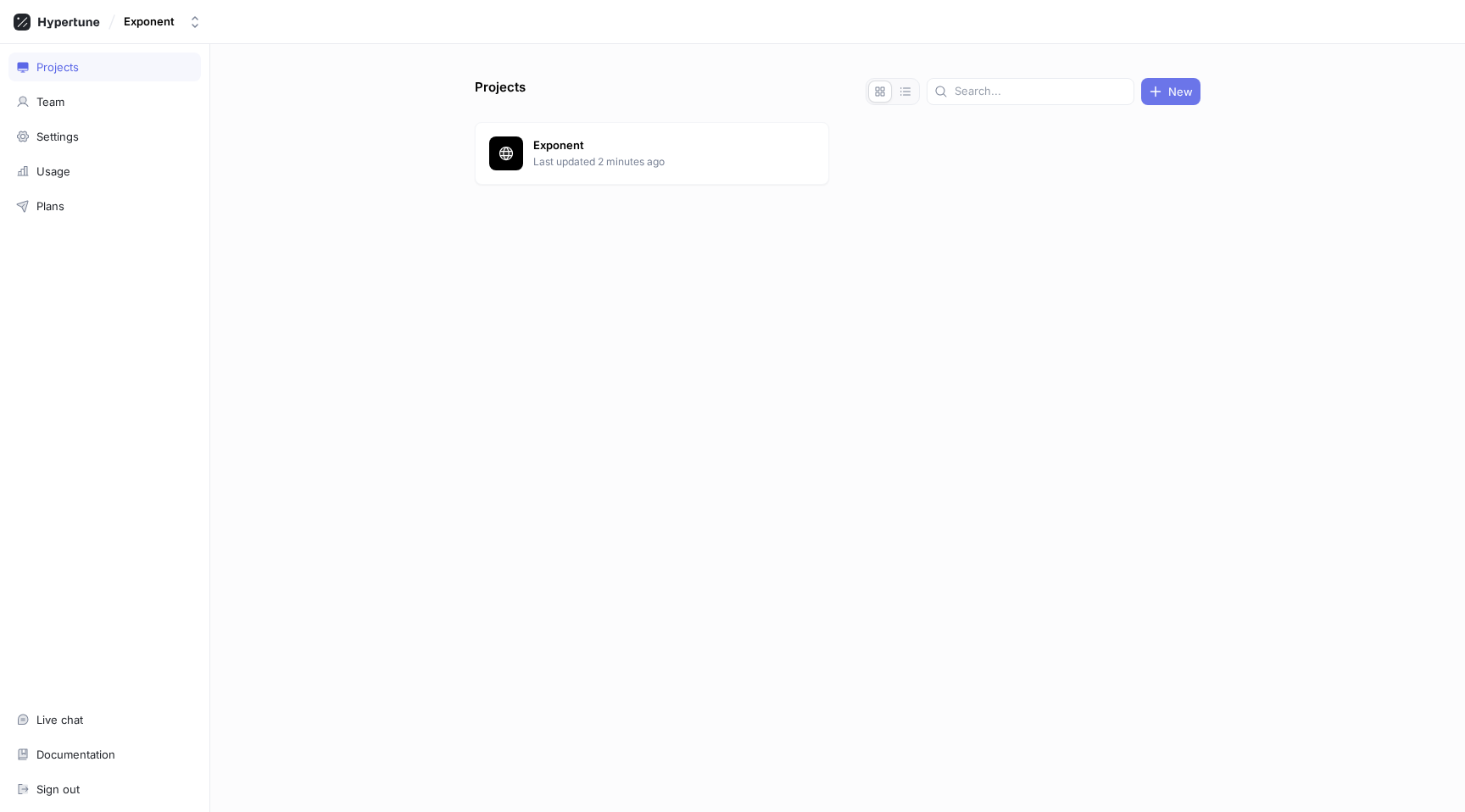
click at [1165, 82] on button "New" at bounding box center [1170, 91] width 59 height 28
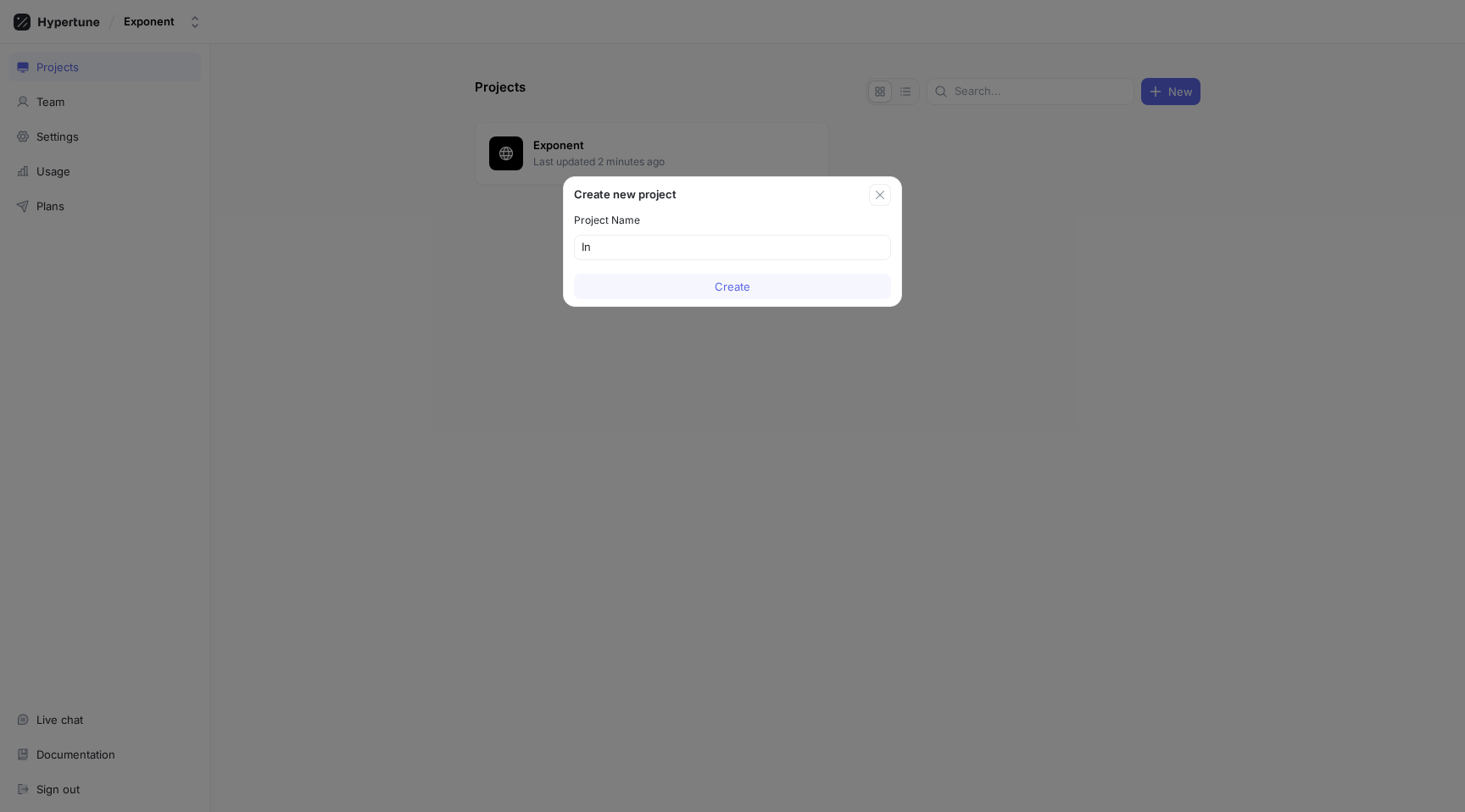
type input "In"
click at [892, 185] on div "Create new project" at bounding box center [732, 191] width 337 height 28
click at [884, 185] on button "button" at bounding box center [879, 195] width 22 height 22
click at [880, 187] on button "button" at bounding box center [879, 195] width 22 height 22
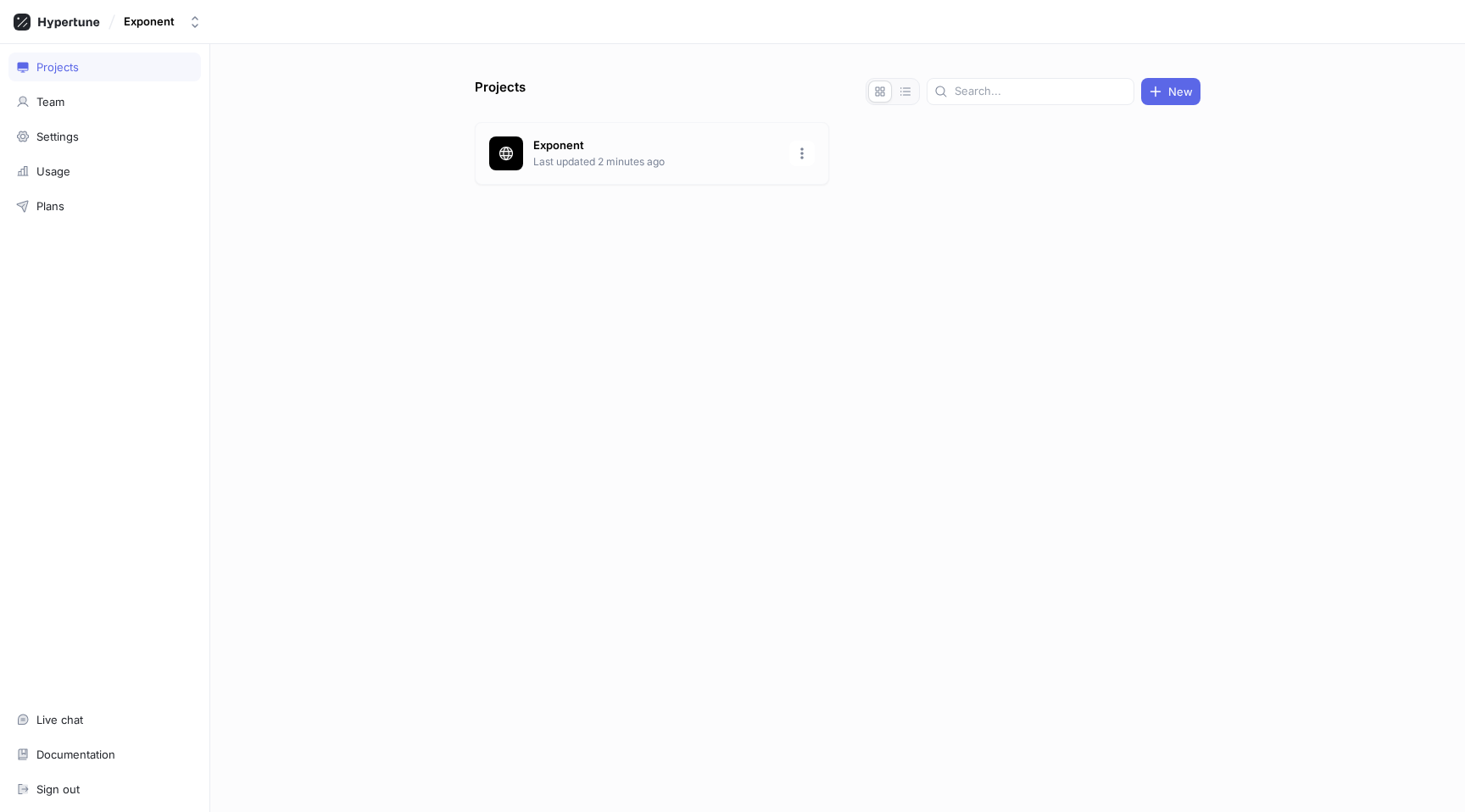
click at [656, 161] on p "Last updated 2 minutes ago" at bounding box center [656, 161] width 246 height 15
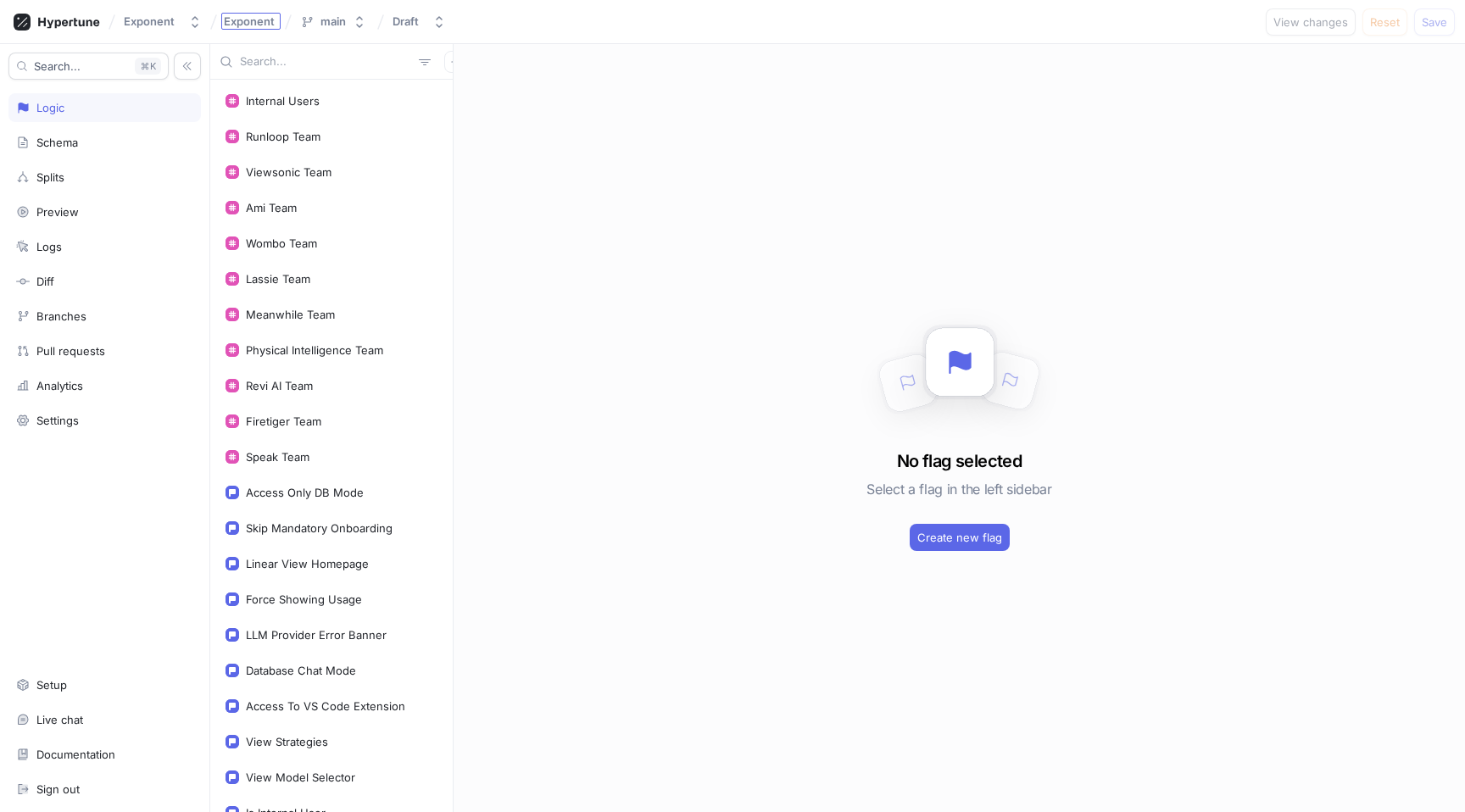
click at [250, 28] on div "Exponent" at bounding box center [251, 21] width 59 height 17
click at [43, 36] on div "Exponent Exponent main Draft View changes Reset Save" at bounding box center [732, 22] width 1465 height 44
click at [51, 28] on icon at bounding box center [56, 22] width 86 height 17
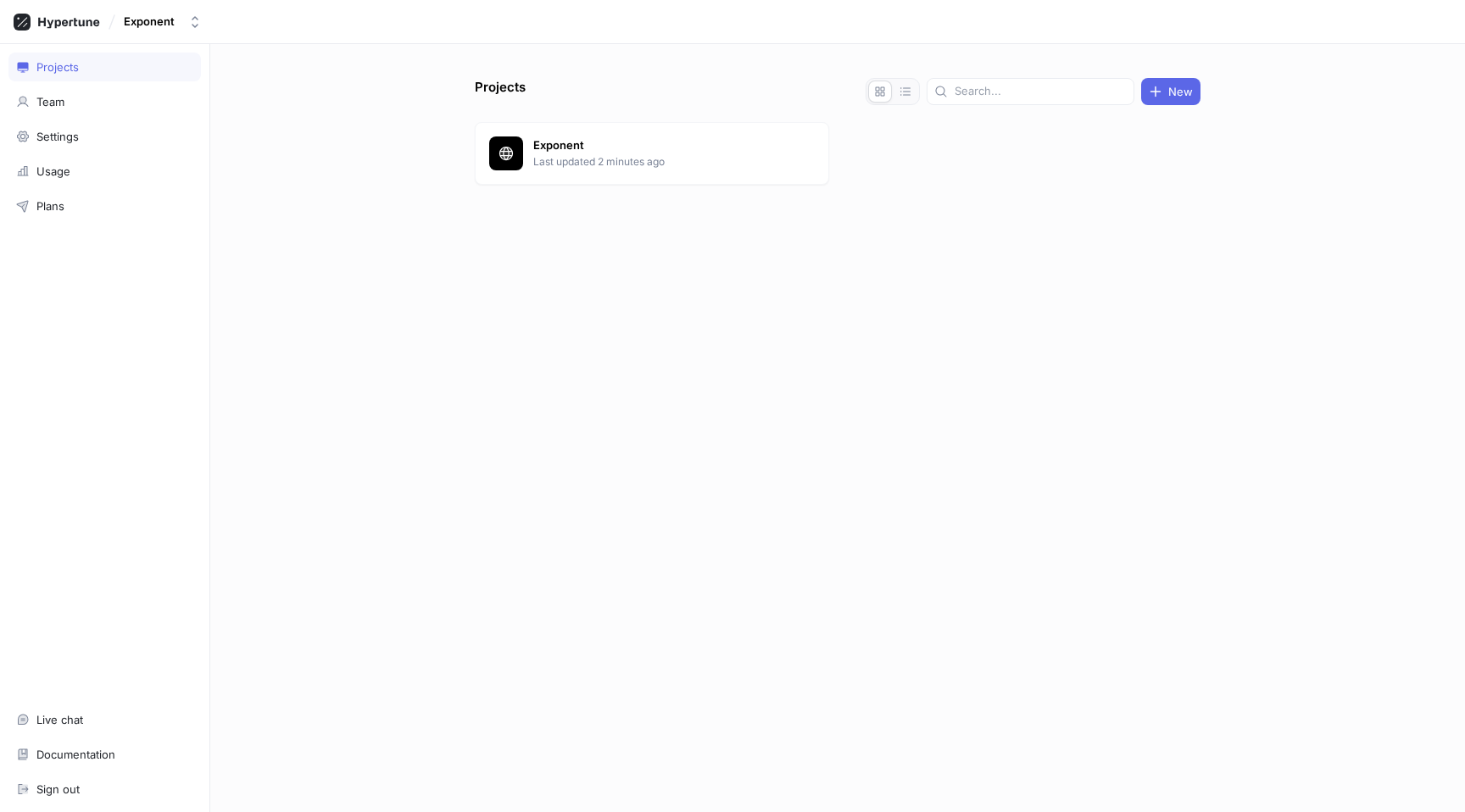
click at [830, 148] on div "Exponent Last updated 2 minutes ago" at bounding box center [838, 156] width 726 height 69
click at [804, 148] on icon "button" at bounding box center [802, 153] width 13 height 13
click at [852, 224] on div "Clone" at bounding box center [843, 217] width 100 height 28
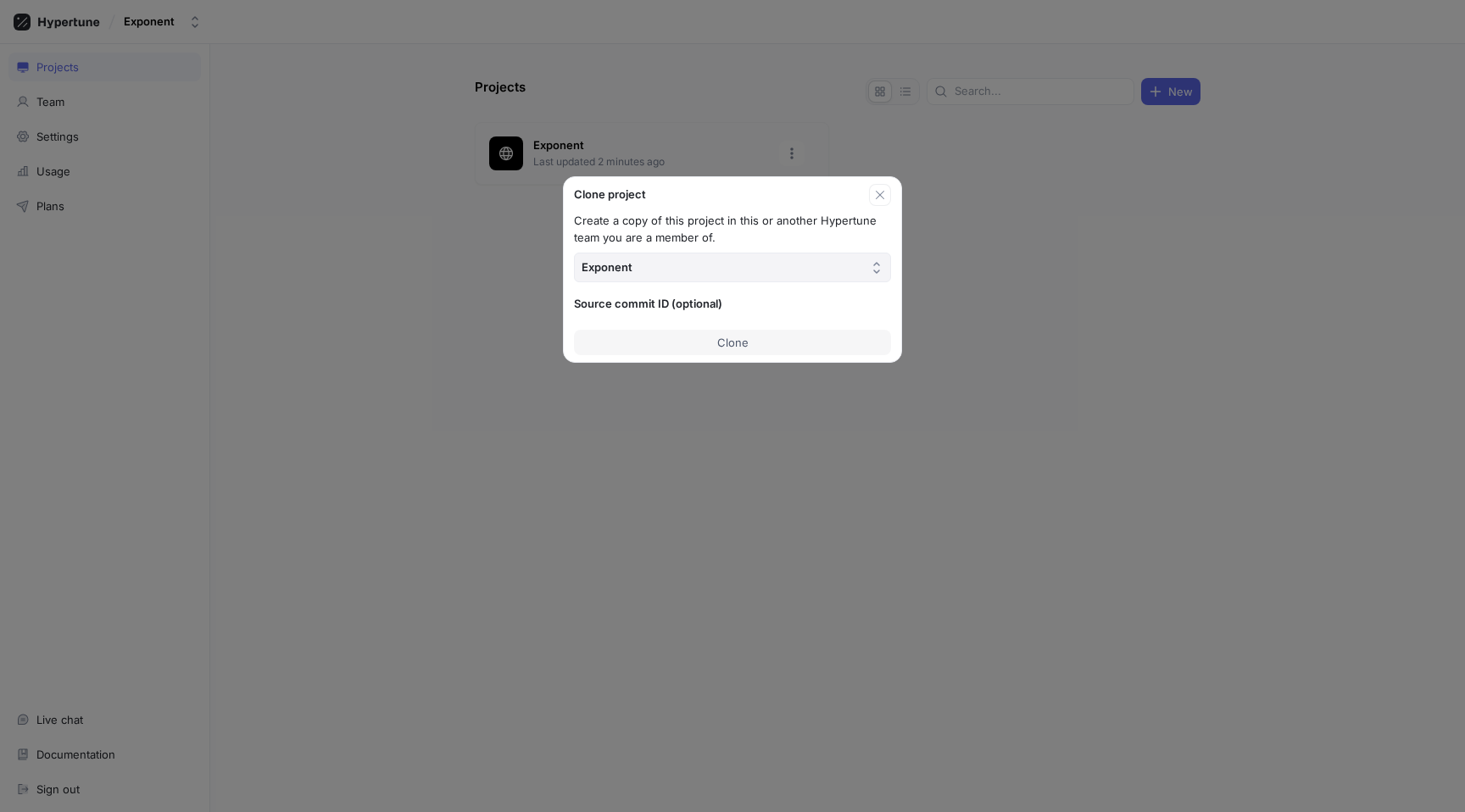
click at [732, 271] on button "Exponent" at bounding box center [732, 267] width 317 height 29
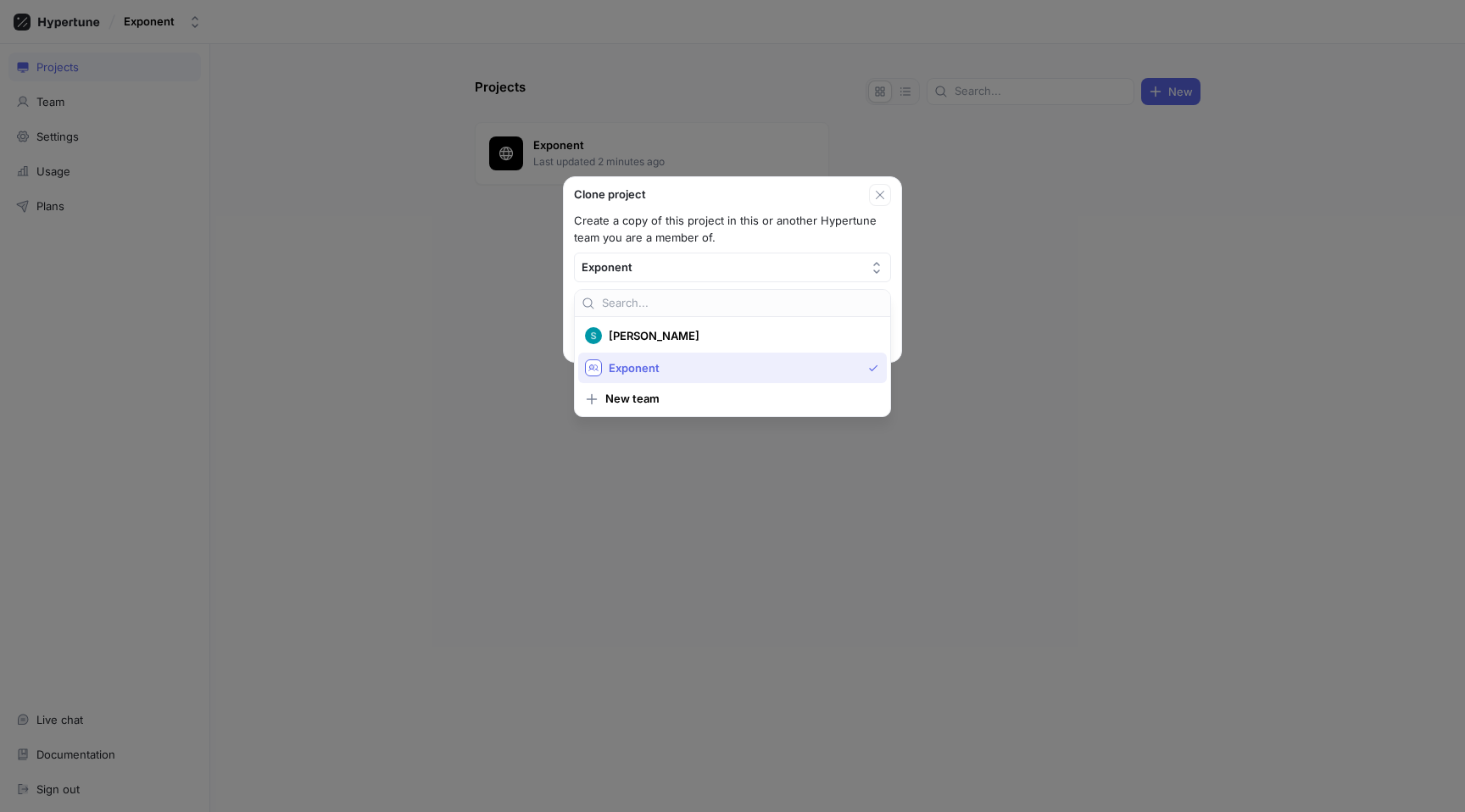
click at [660, 293] on div at bounding box center [732, 303] width 315 height 28
click at [650, 313] on div at bounding box center [732, 303] width 315 height 28
click at [647, 293] on div at bounding box center [732, 303] width 315 height 28
click at [648, 366] on span "Exponent" at bounding box center [735, 368] width 253 height 14
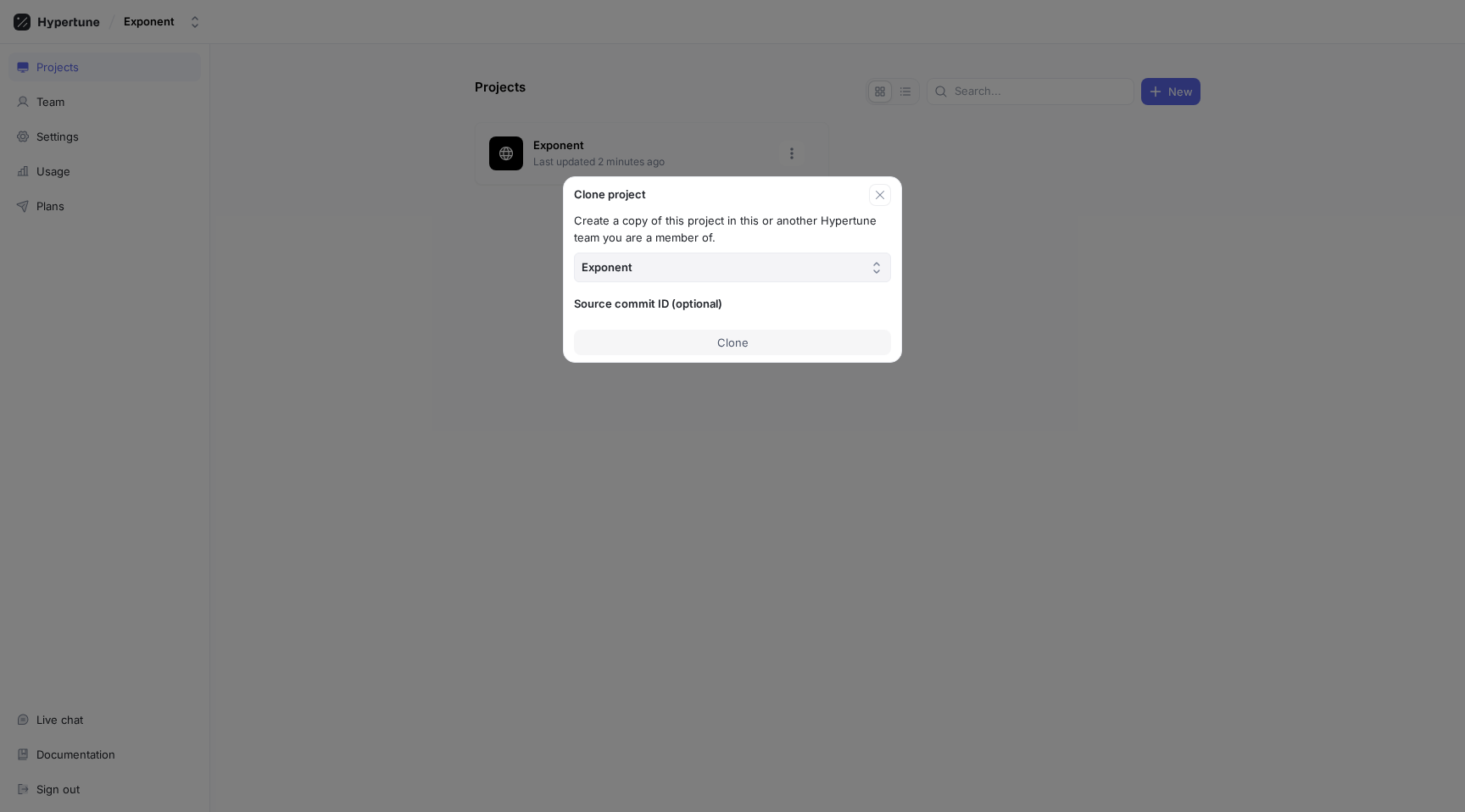
click at [656, 262] on button "Exponent" at bounding box center [732, 267] width 317 height 29
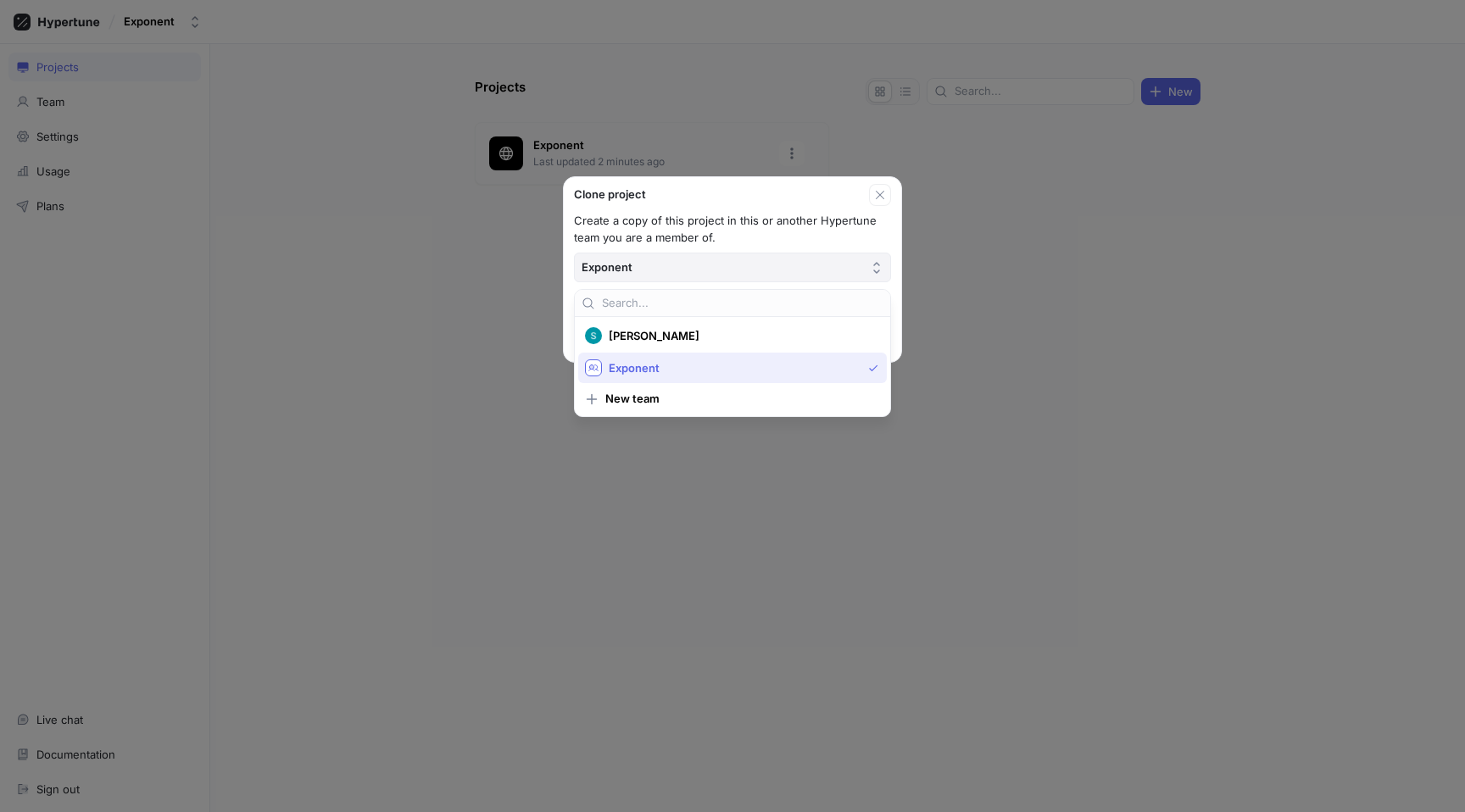
click at [656, 262] on button "Exponent" at bounding box center [732, 267] width 317 height 29
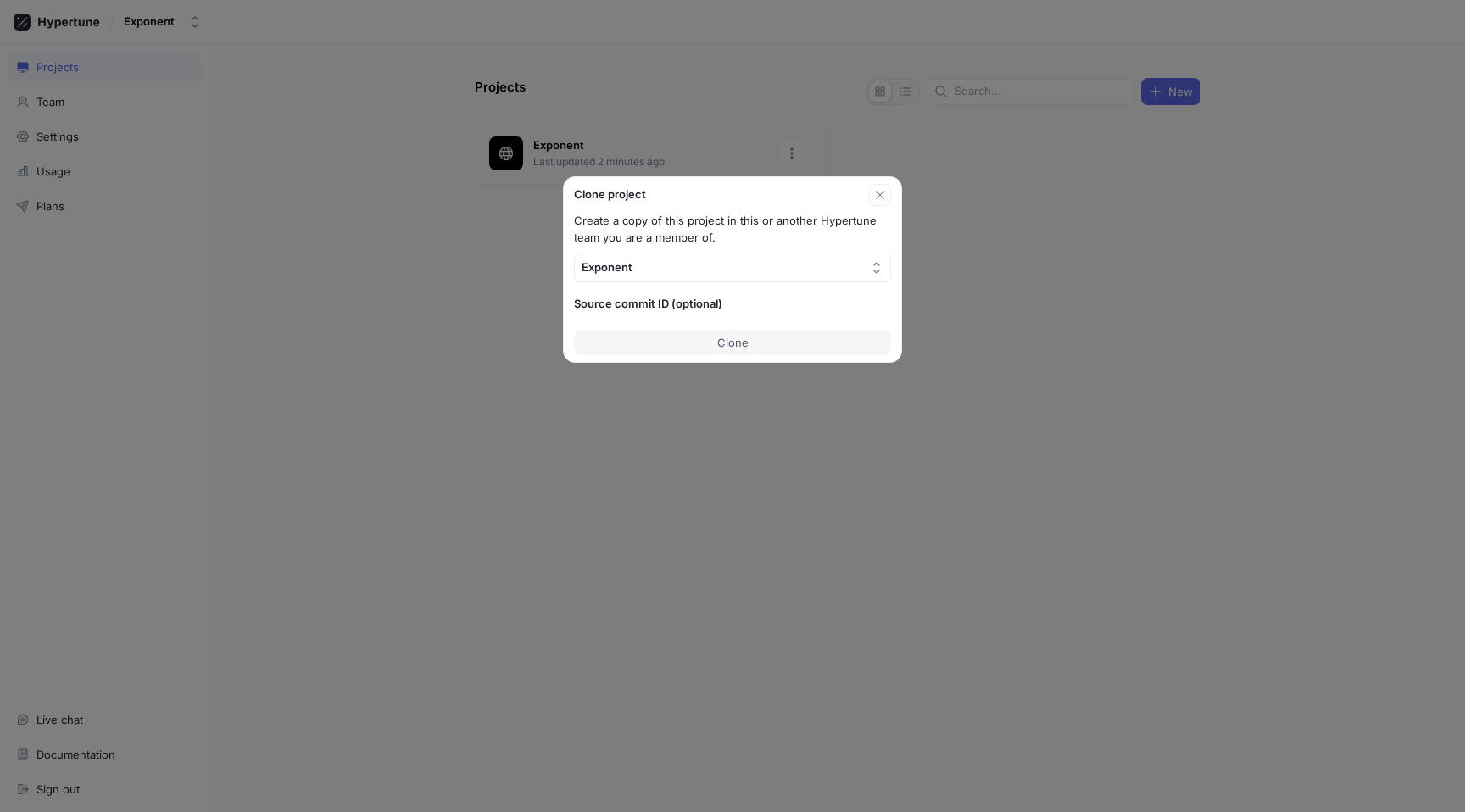
click at [656, 310] on p "Source commit ID (optional)" at bounding box center [732, 304] width 317 height 17
click at [714, 342] on button "Clone" at bounding box center [732, 342] width 317 height 26
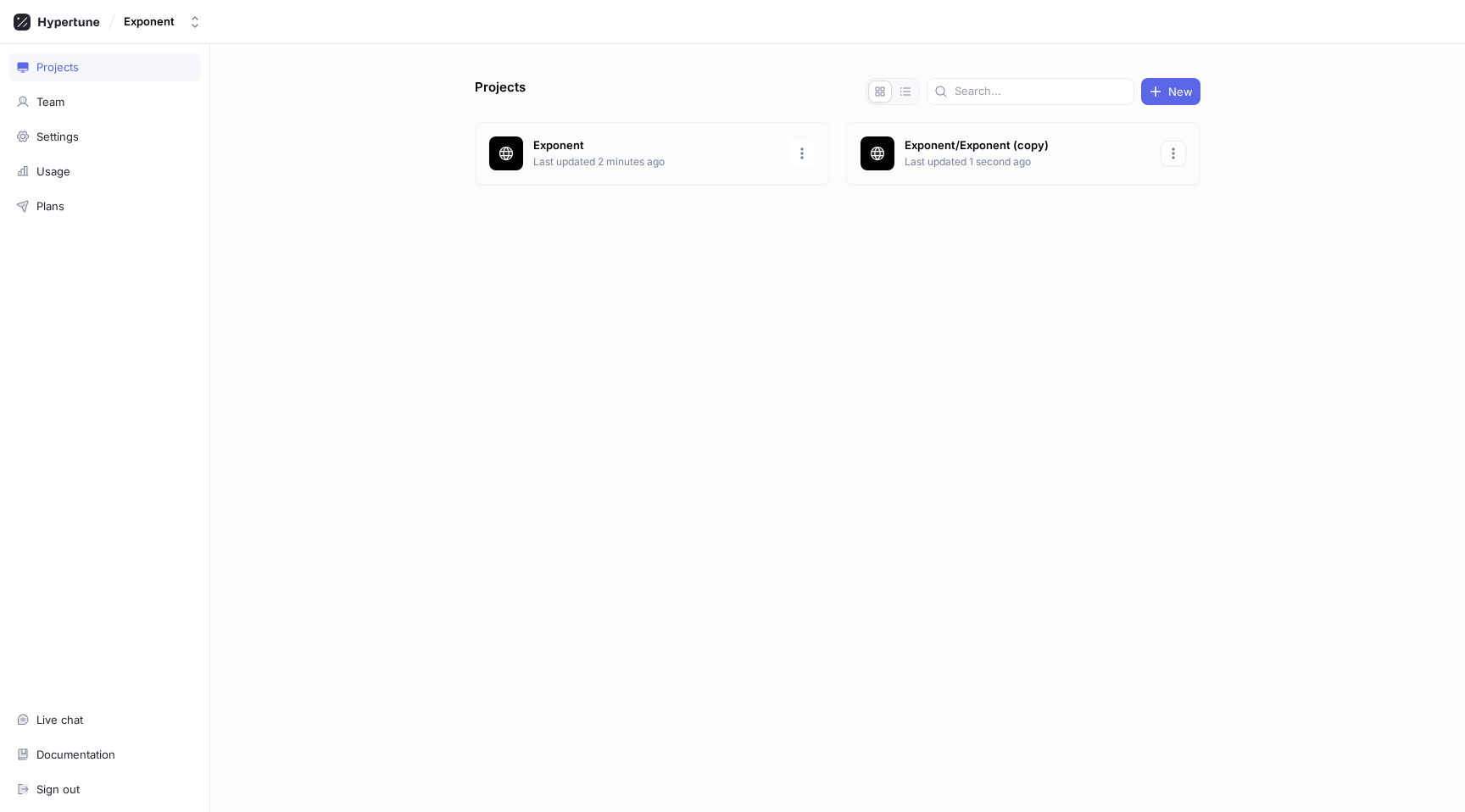
click at [1170, 152] on icon "button" at bounding box center [1173, 153] width 13 height 13
click at [1038, 146] on div "Exponent/Exponent (copy) Last updated 1 second ago" at bounding box center [1022, 153] width 354 height 63
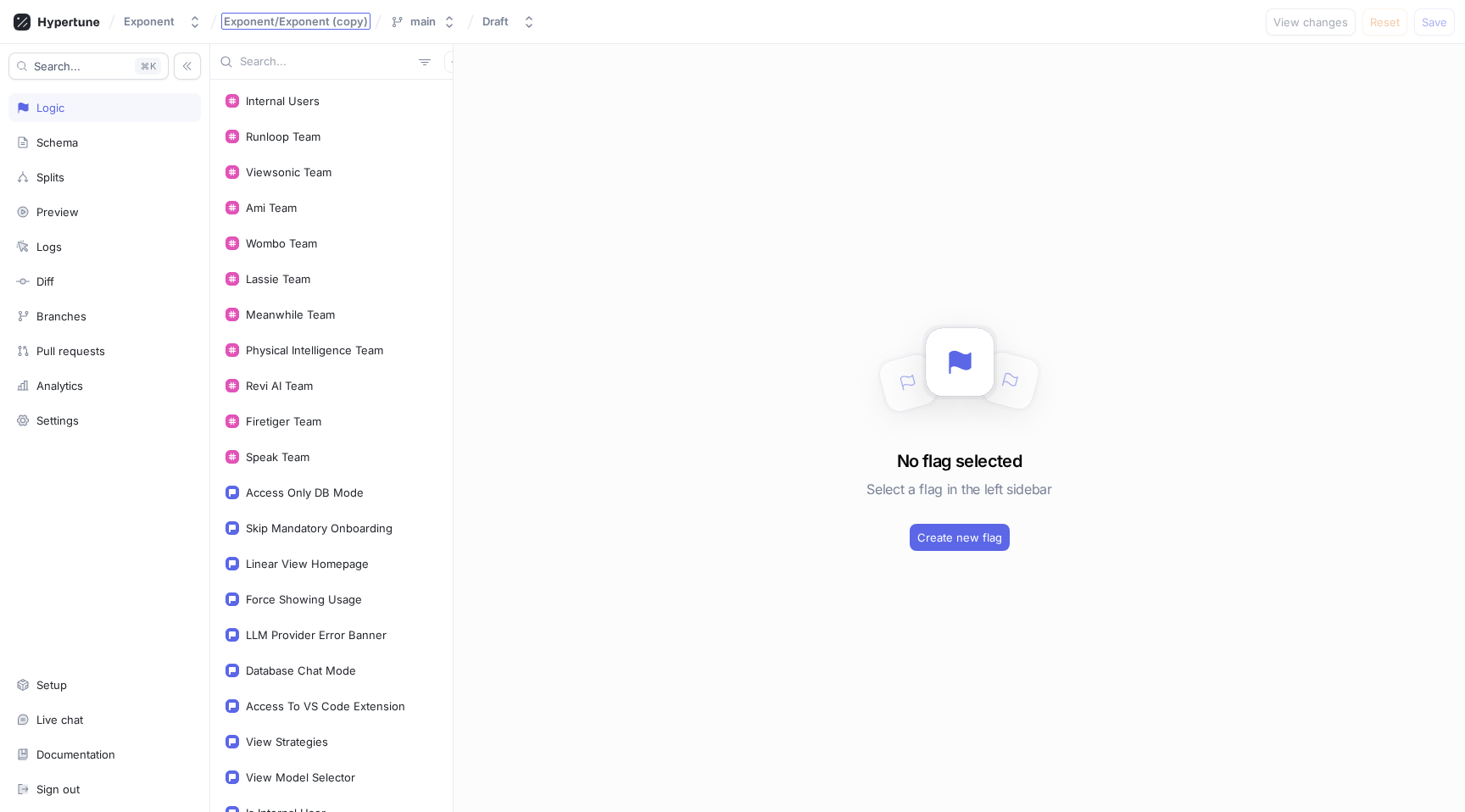
click at [336, 16] on span "Exponent/Exponent (copy)" at bounding box center [296, 21] width 144 height 11
click at [336, 16] on input "Exponent/Exponent (copy)" at bounding box center [296, 22] width 144 height 13
type input "Indent"
click at [847, 364] on div "No flag selected Select a flag in the left sidebar Create new flag" at bounding box center [959, 427] width 1011 height 767
click at [578, 85] on div "No flag selected Select a flag in the left sidebar Create new flag" at bounding box center [959, 427] width 1011 height 767
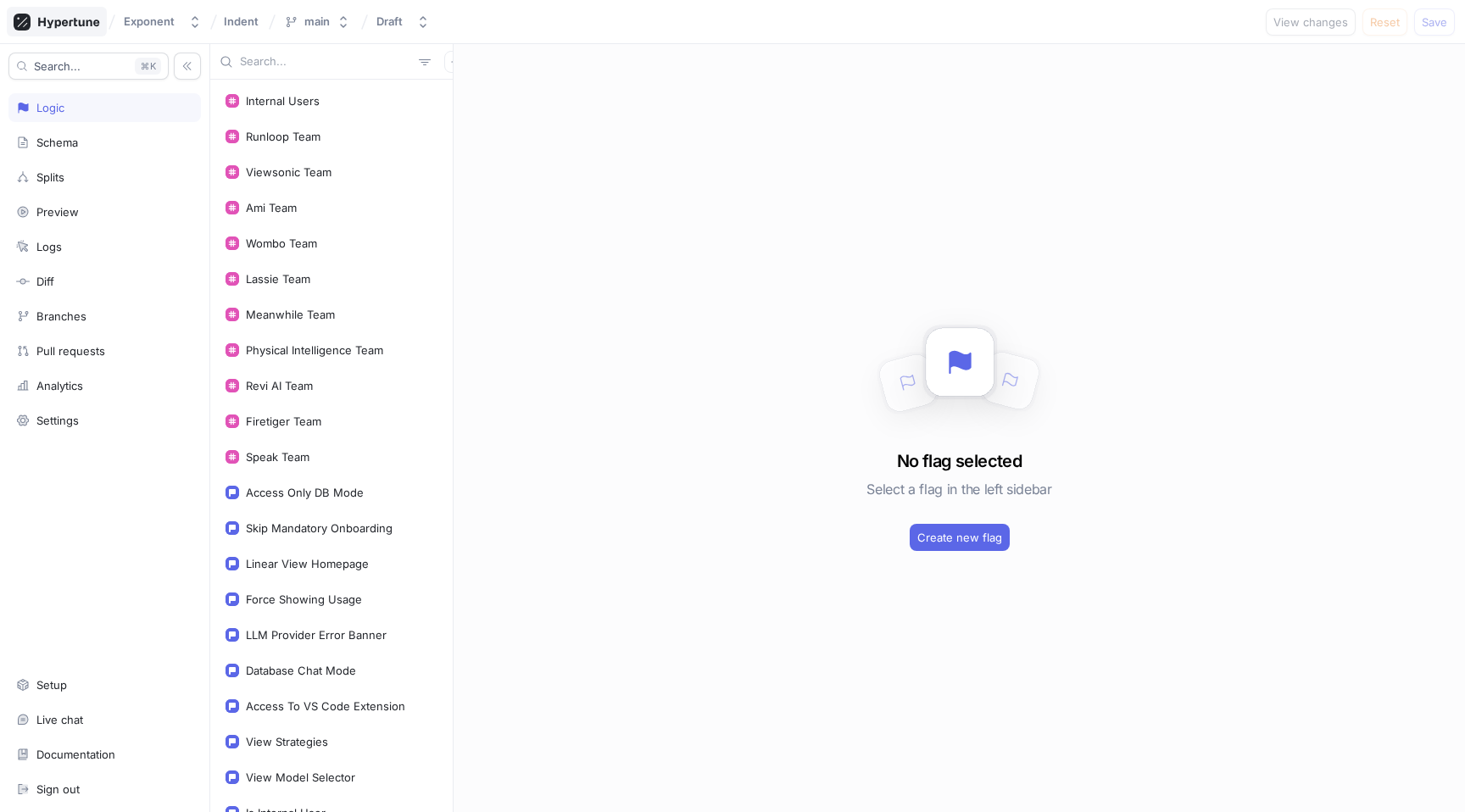
click at [67, 28] on icon at bounding box center [56, 22] width 86 height 17
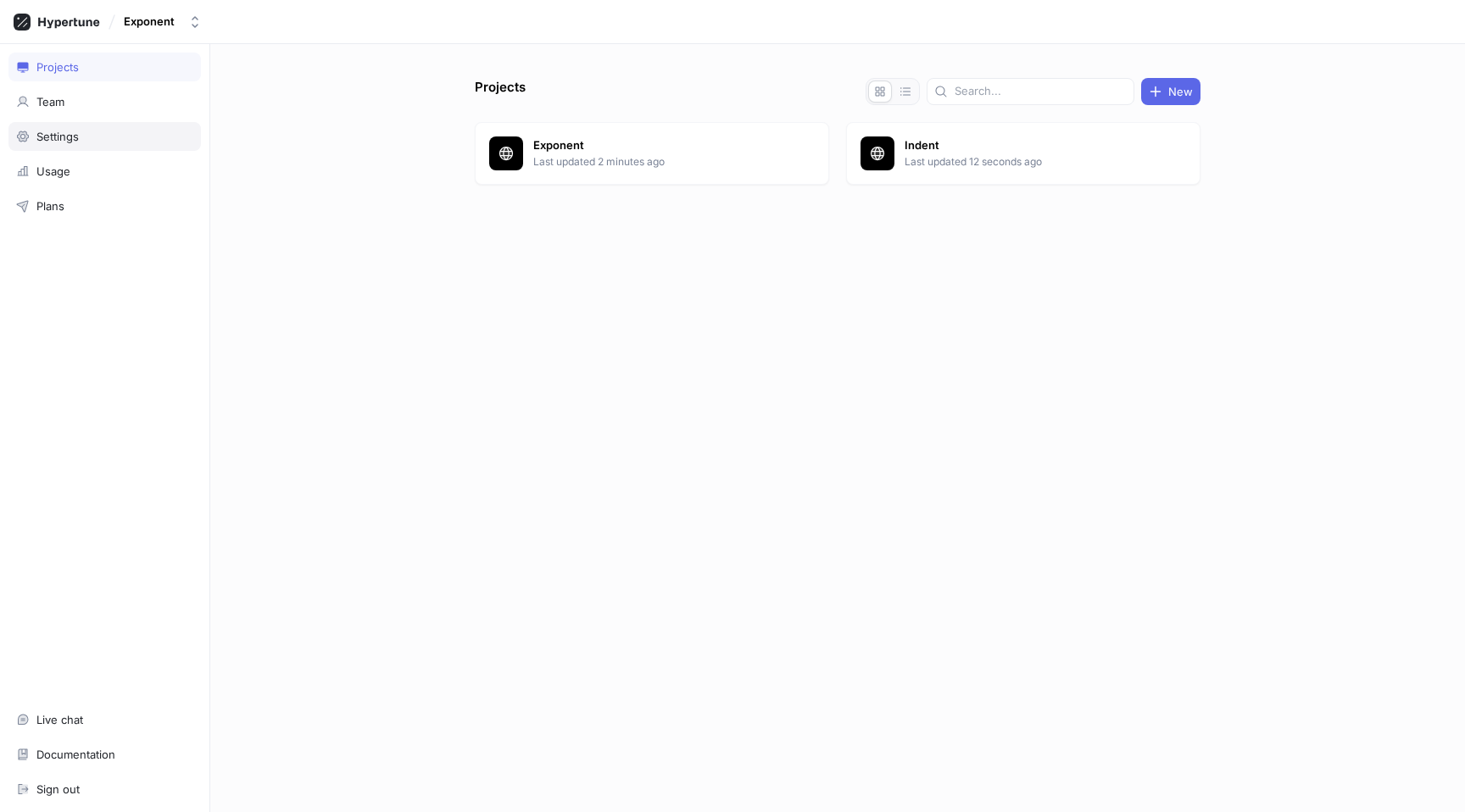
click at [130, 124] on div "Settings" at bounding box center [105, 136] width 193 height 28
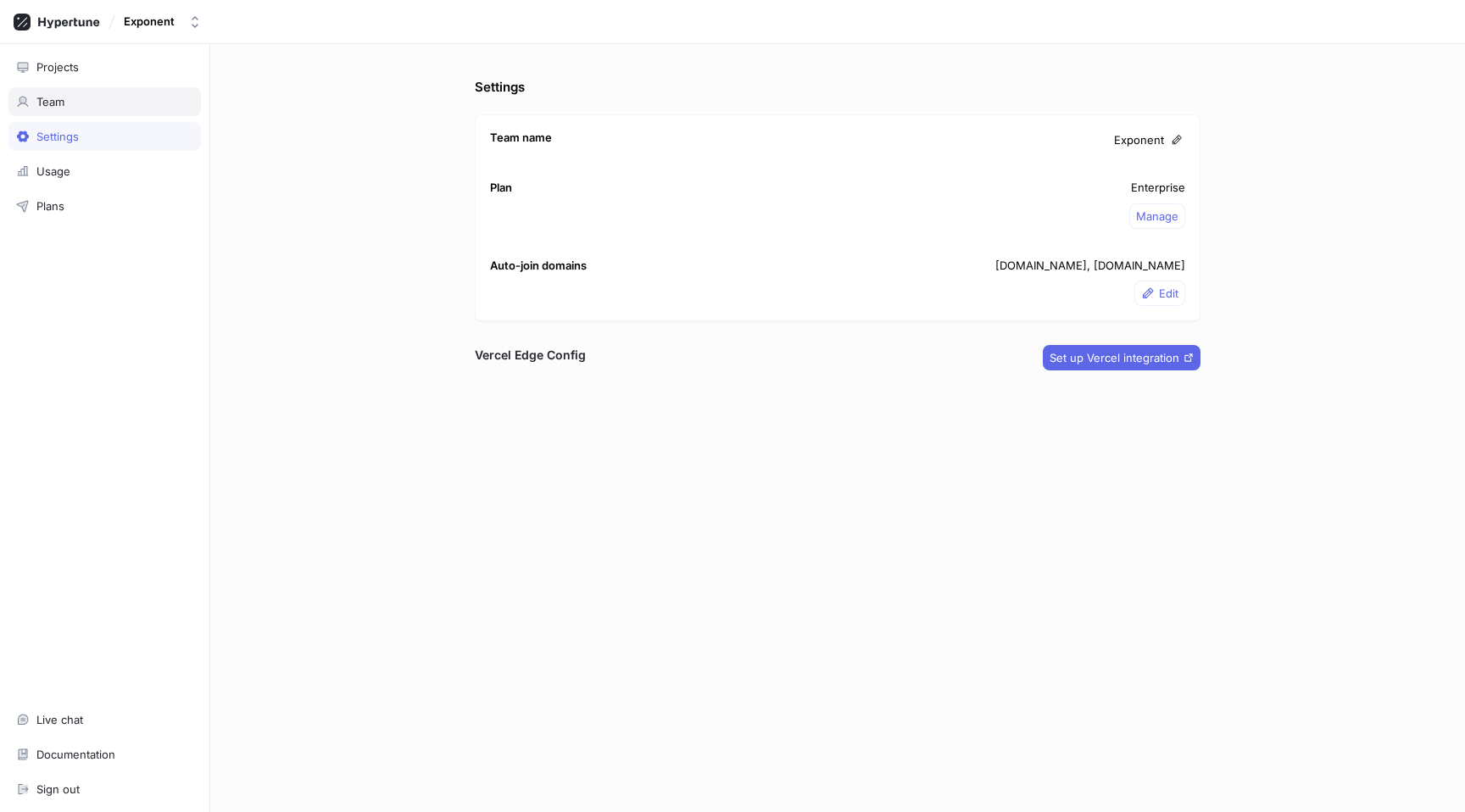
click at [77, 104] on div "Team" at bounding box center [105, 102] width 177 height 13
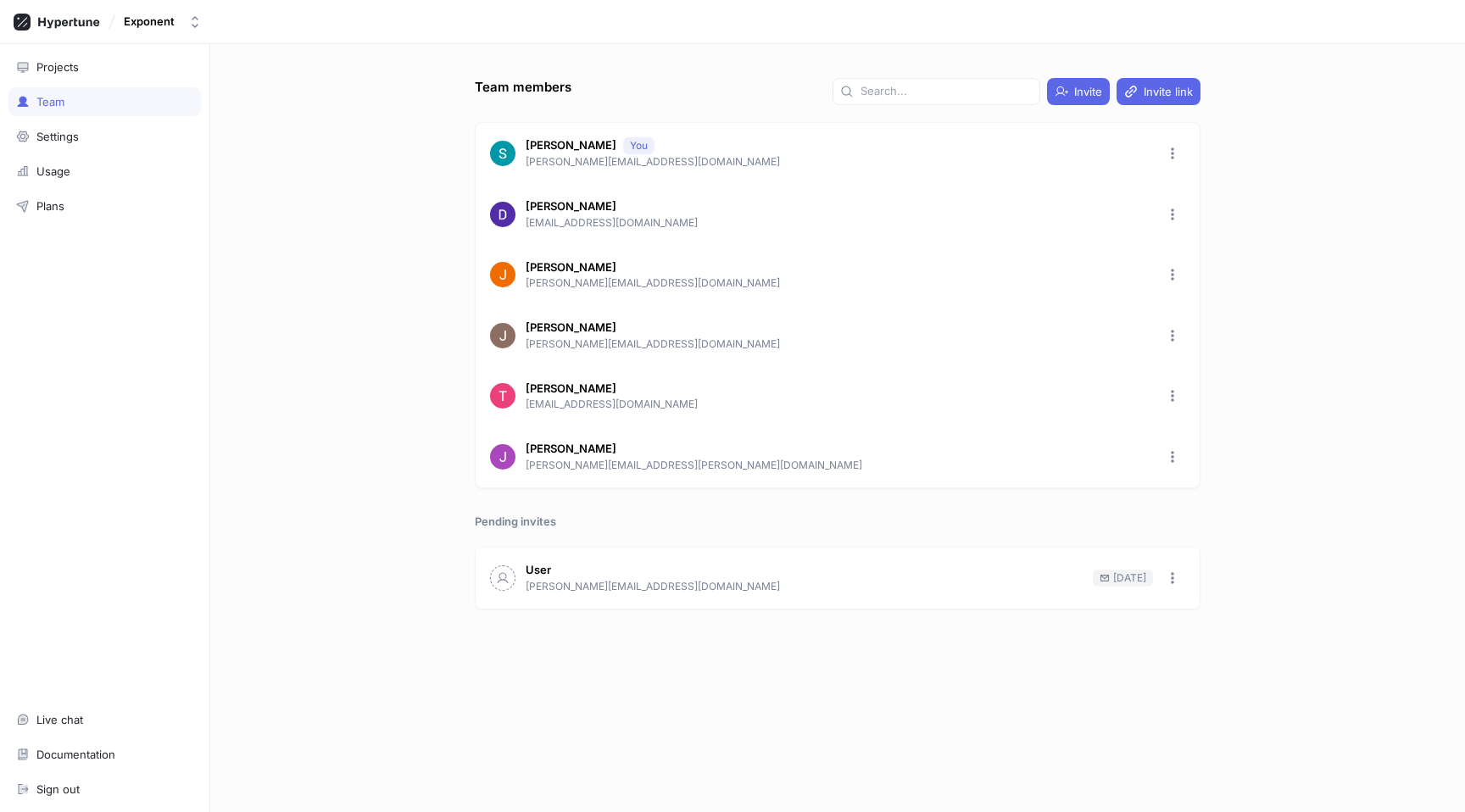
click at [428, 463] on div "Team members Invite Invite link Sashank Thupukari You sashank@exponent.run Dani…" at bounding box center [837, 427] width 1254 height 767
click at [170, 21] on div "Exponent" at bounding box center [149, 21] width 51 height 14
click at [36, 20] on icon at bounding box center [56, 22] width 86 height 17
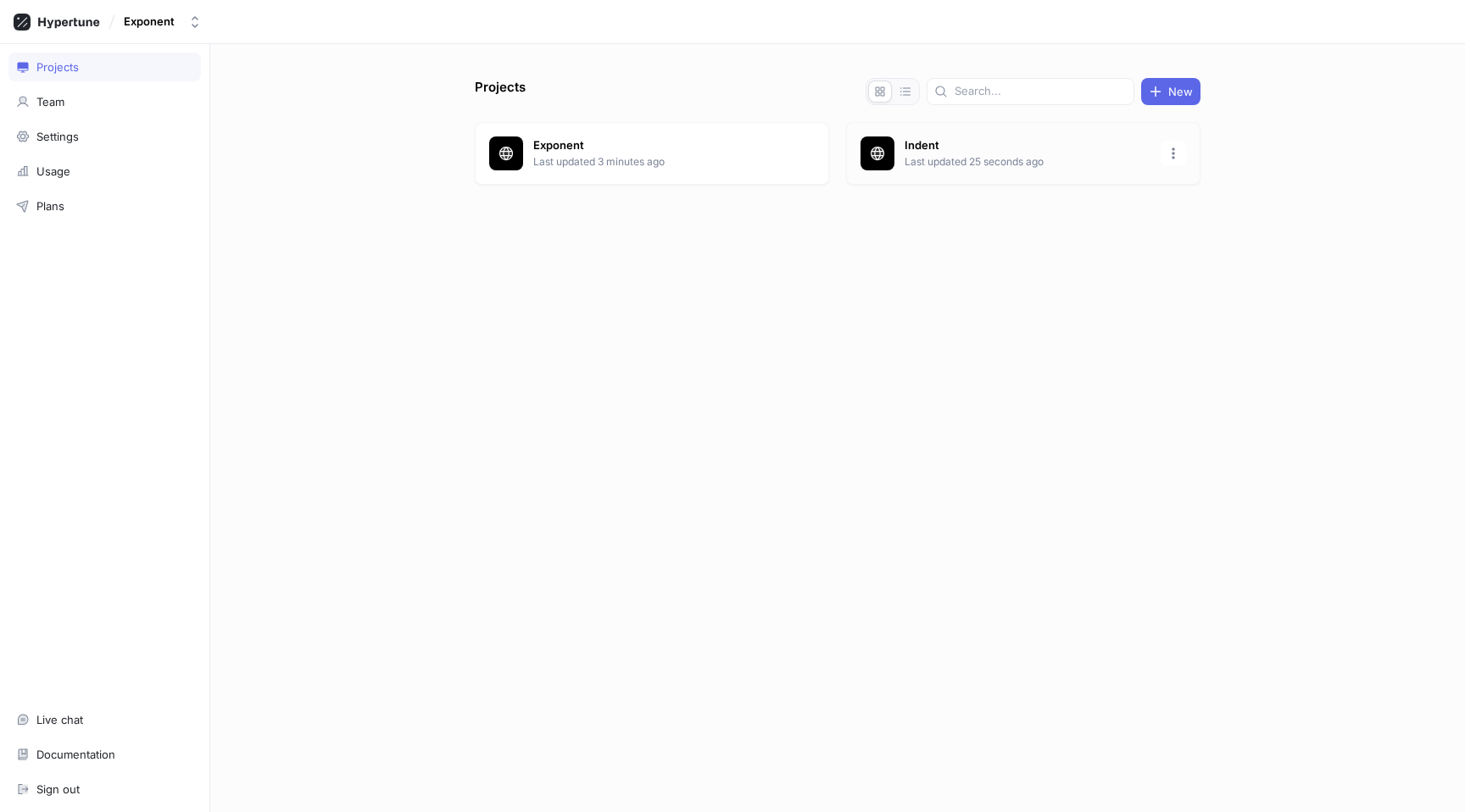
click at [912, 161] on p "Last updated 25 seconds ago" at bounding box center [1027, 161] width 246 height 15
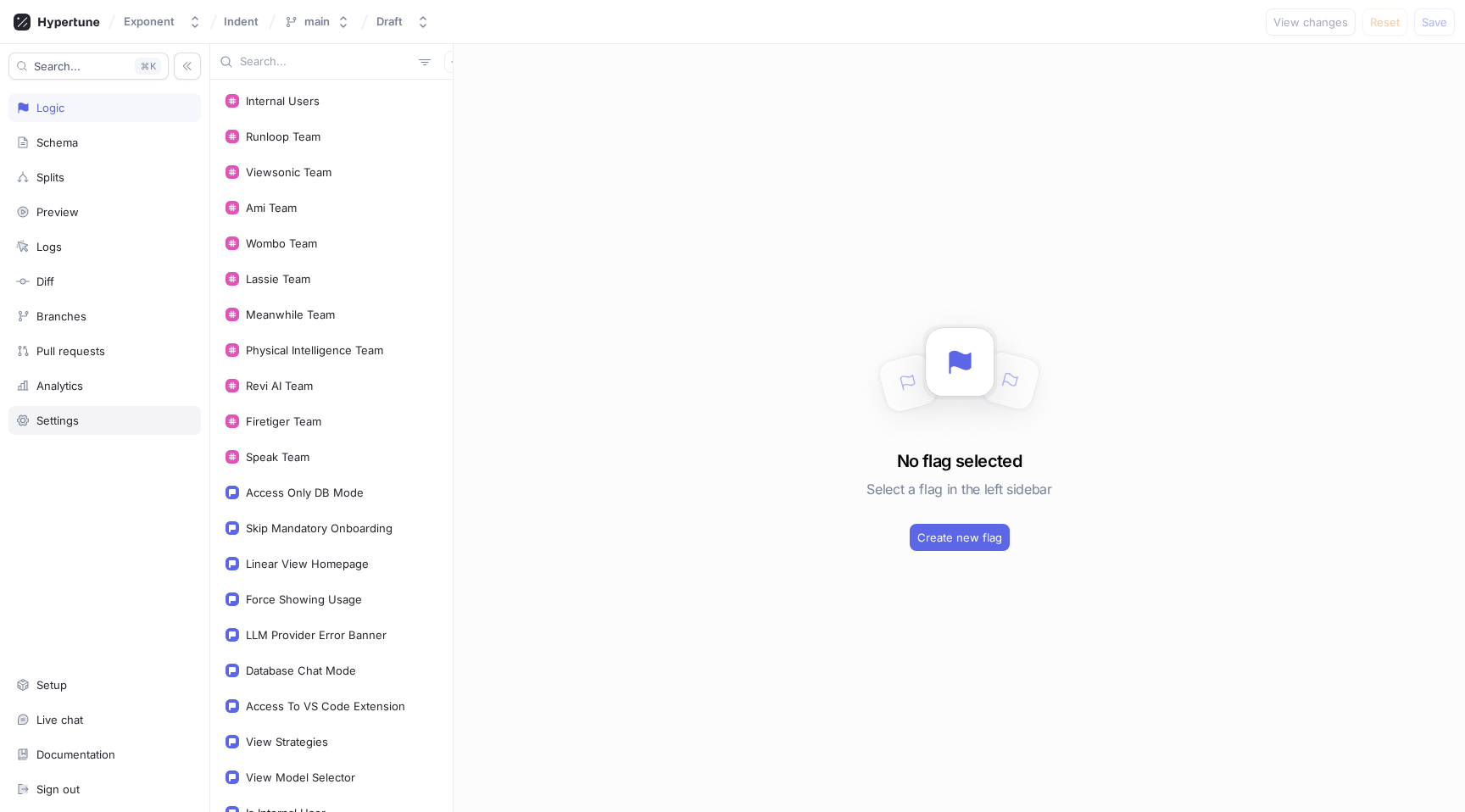
click at [98, 419] on div "Settings" at bounding box center [105, 420] width 177 height 13
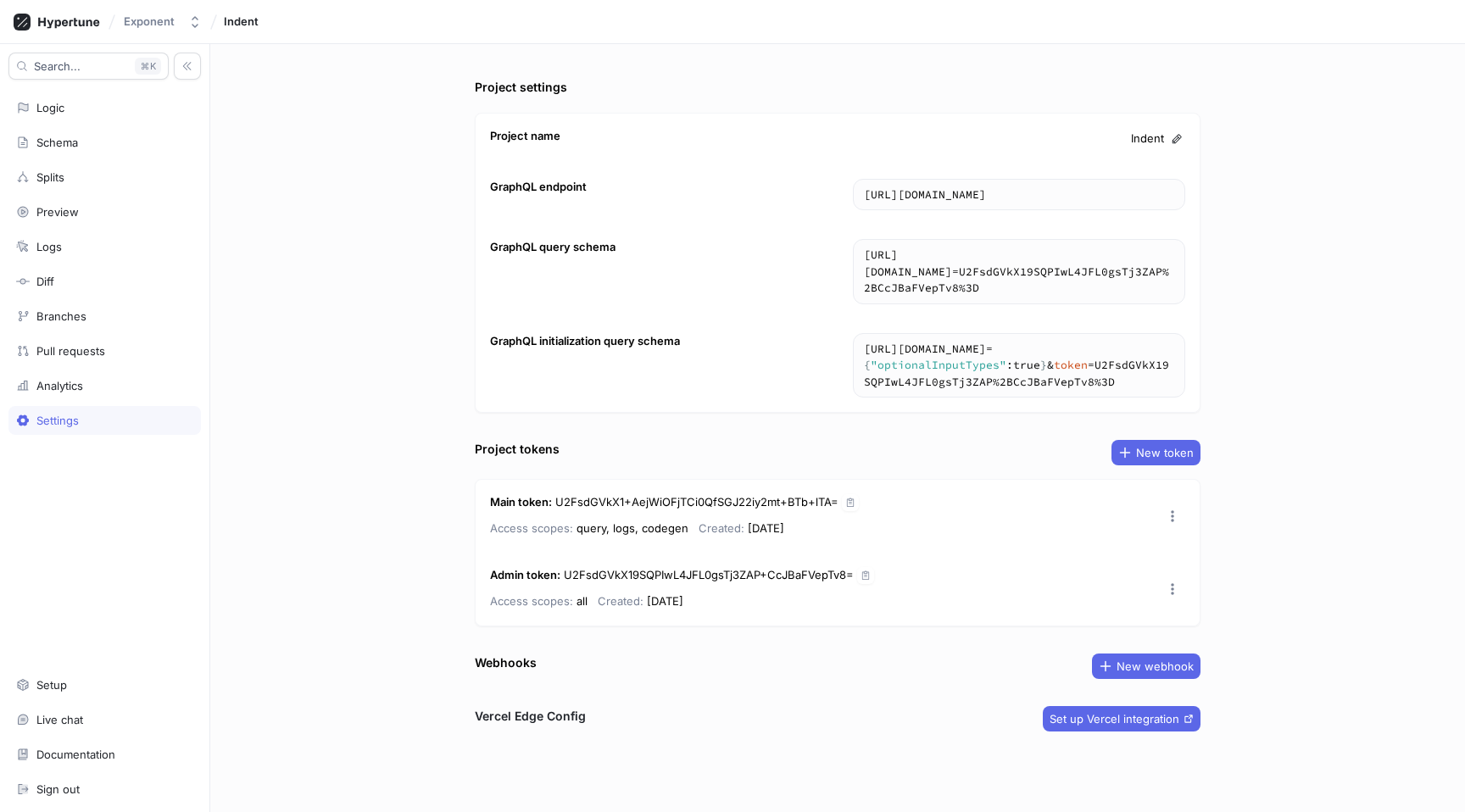
click at [405, 564] on div "Project settings Project name Indent GraphQL endpoint https://edge.hypertune.co…" at bounding box center [837, 427] width 1254 height 767
click at [75, 117] on div "Logic" at bounding box center [105, 107] width 193 height 28
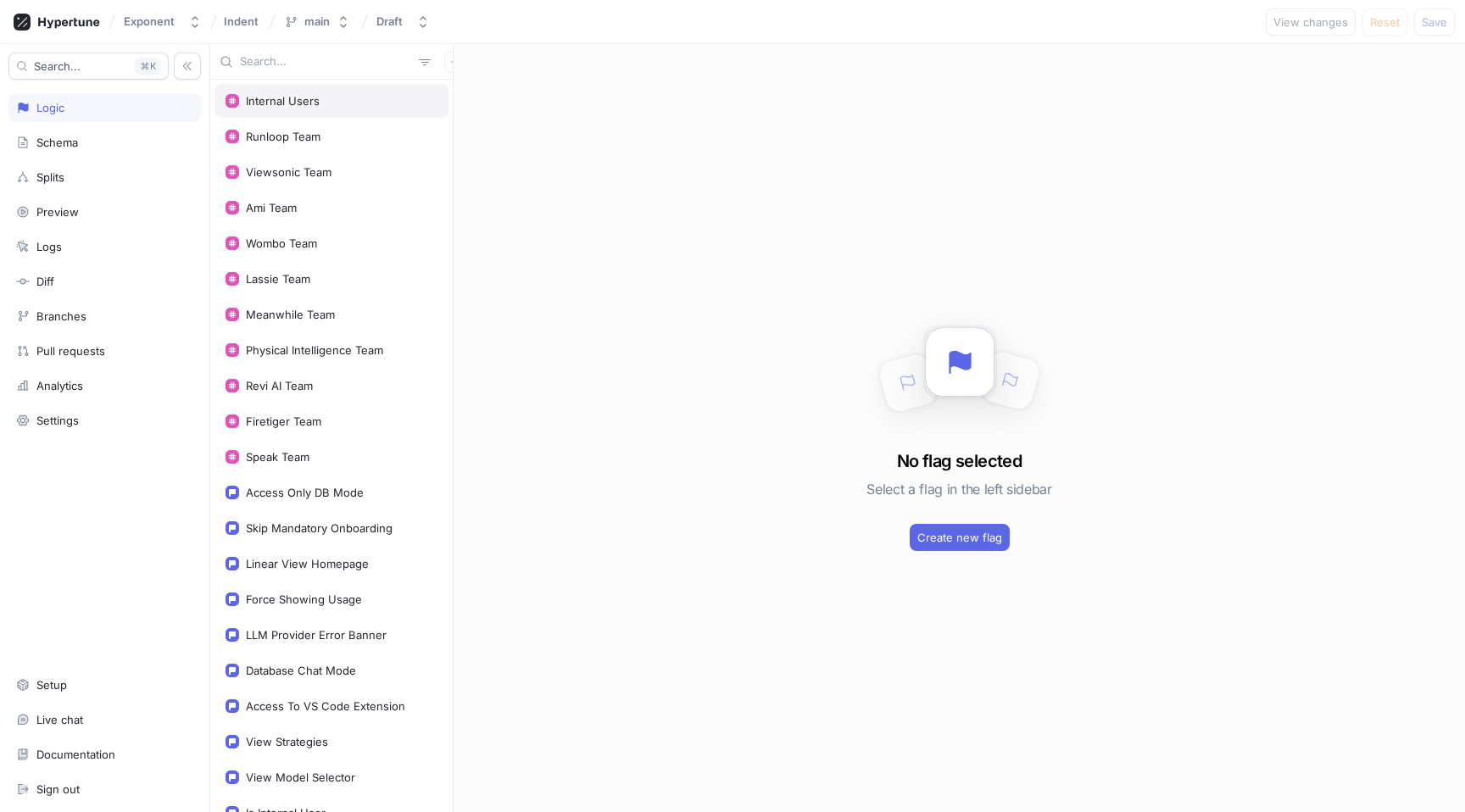
click at [299, 109] on div "Internal Users" at bounding box center [332, 101] width 234 height 34
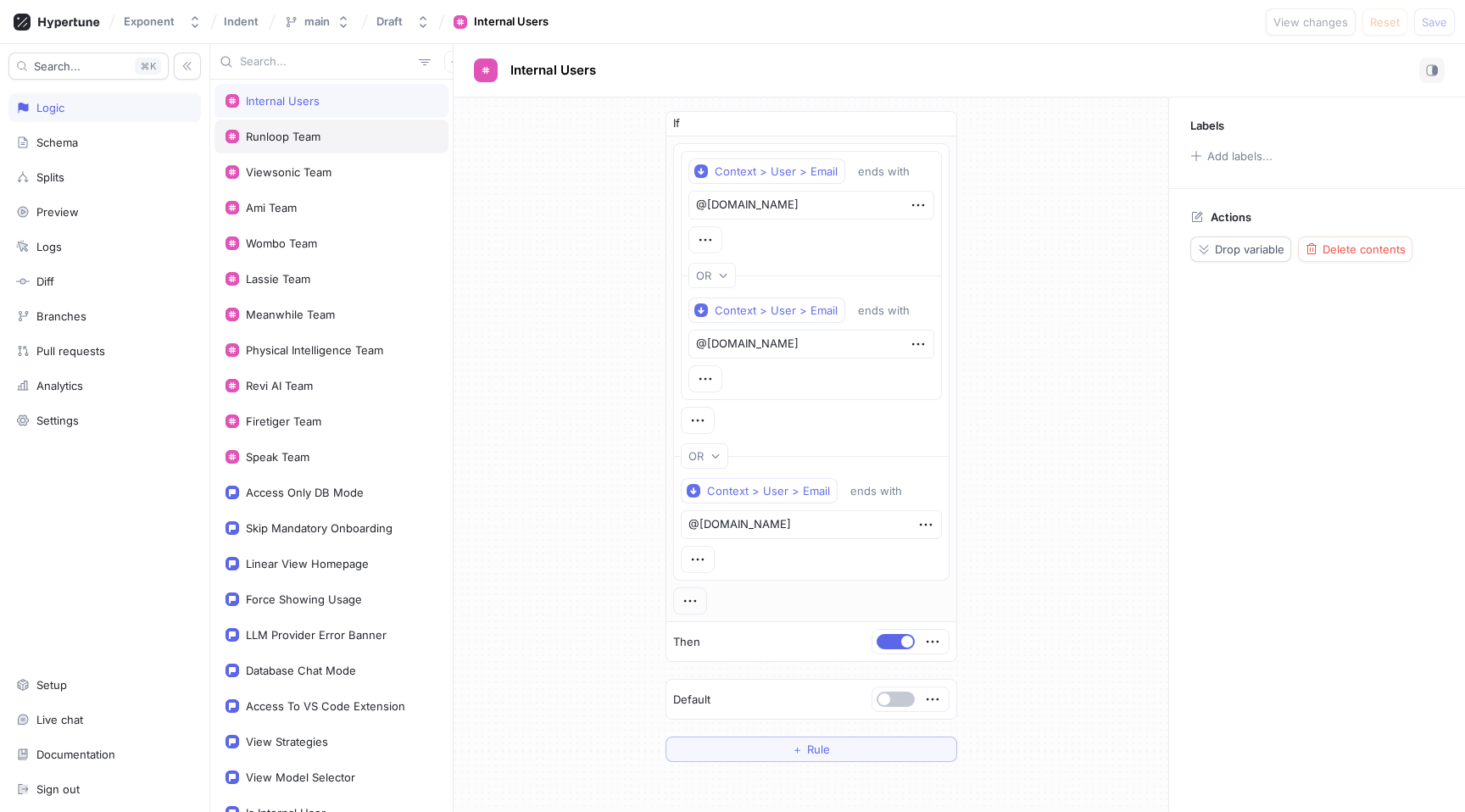
click at [298, 134] on div "Runloop Team" at bounding box center [283, 137] width 75 height 13
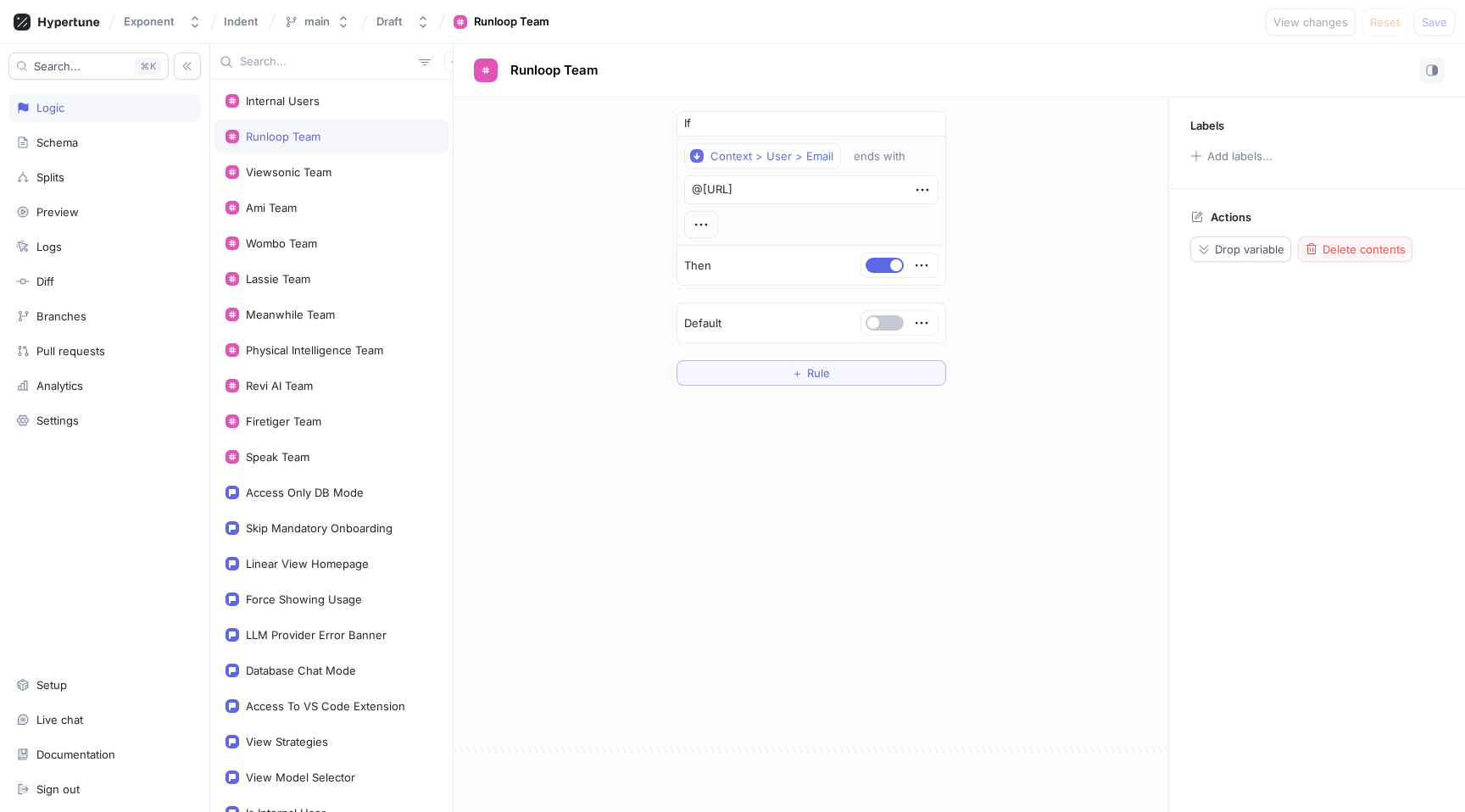
click at [1373, 255] on div "Delete contents" at bounding box center [1355, 249] width 101 height 13
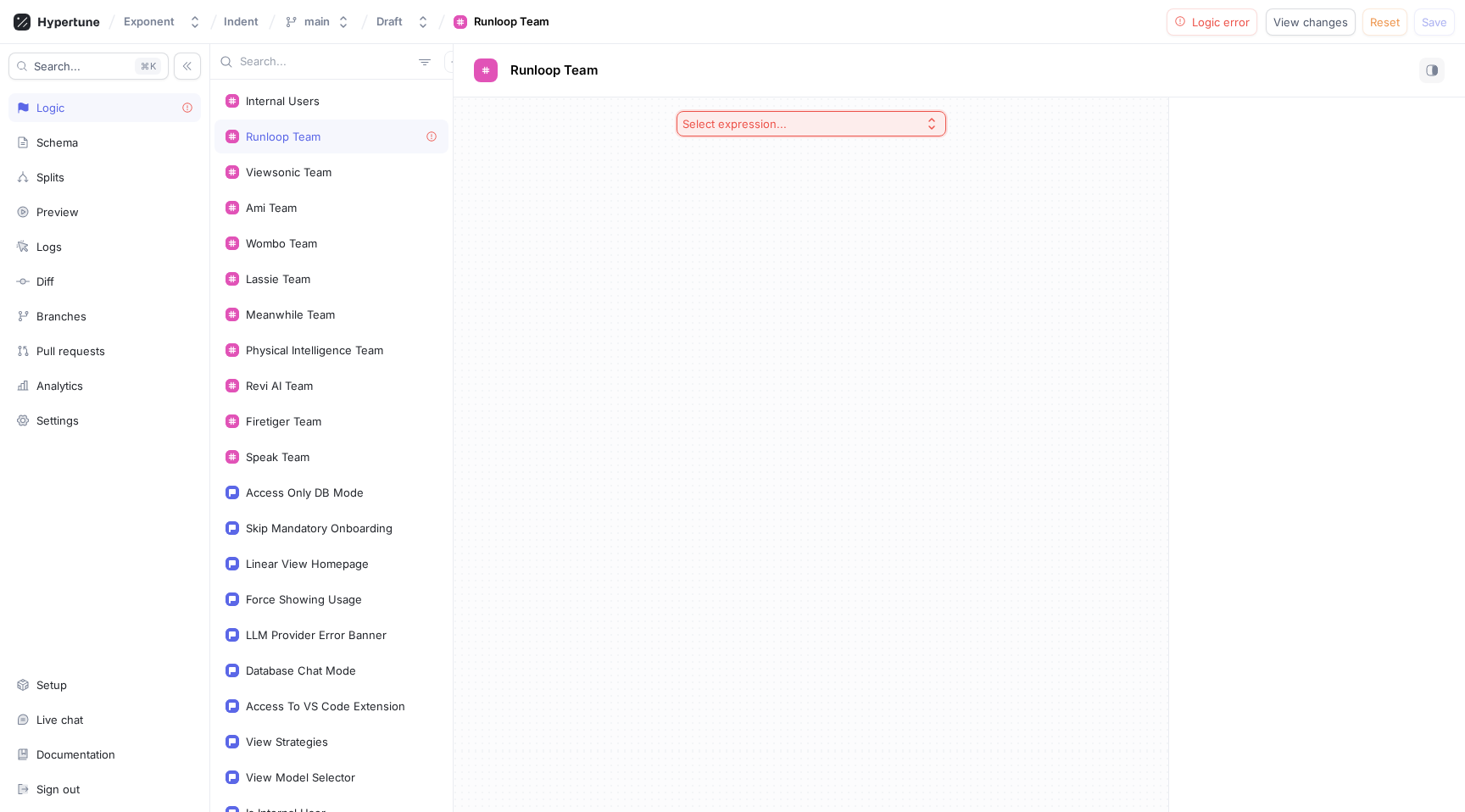
click at [774, 107] on div "Select expression..." at bounding box center [811, 123] width 296 height 52
click at [337, 161] on div "Viewsonic Team" at bounding box center [332, 172] width 234 height 34
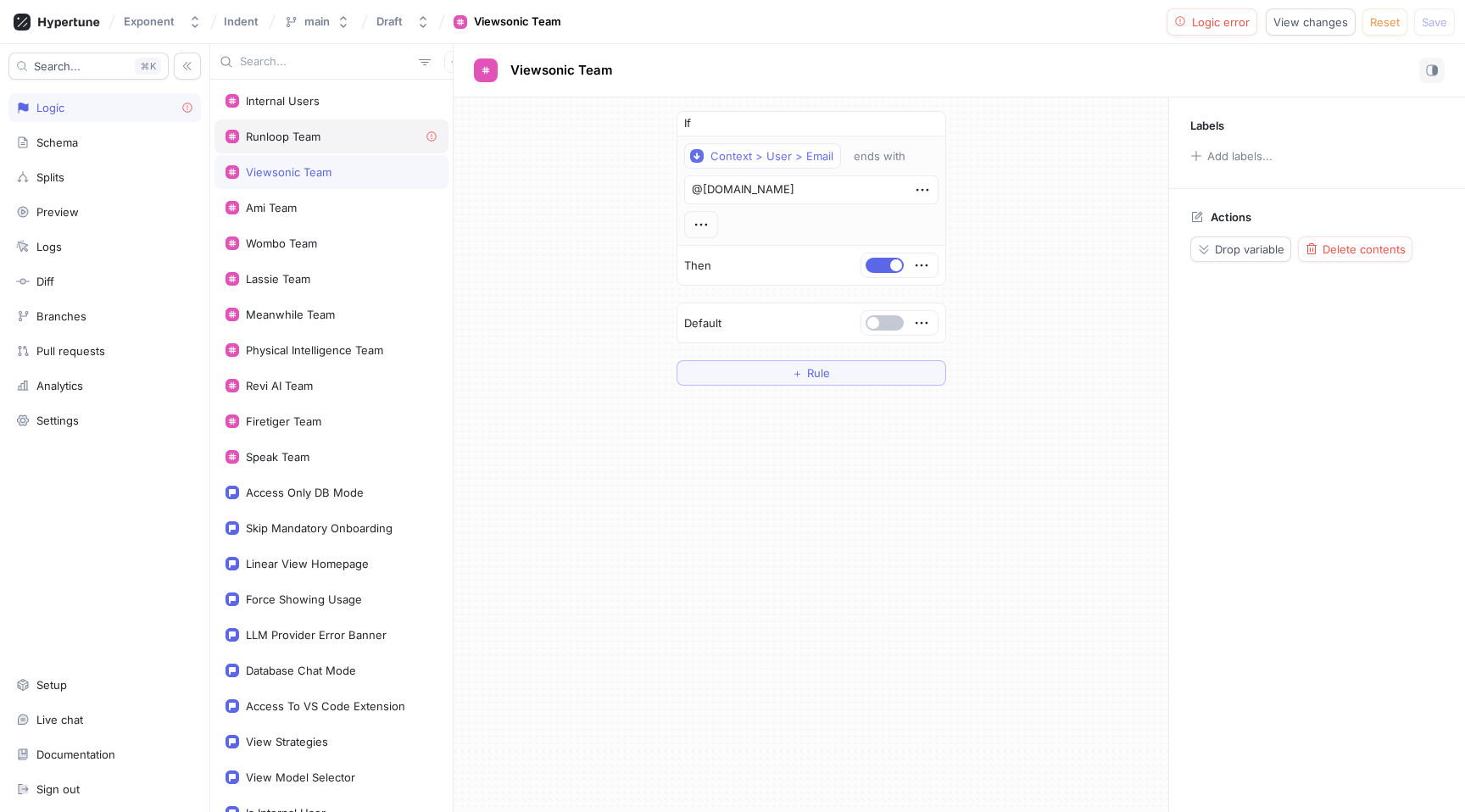
click at [337, 145] on div "Runloop Team" at bounding box center [332, 137] width 234 height 34
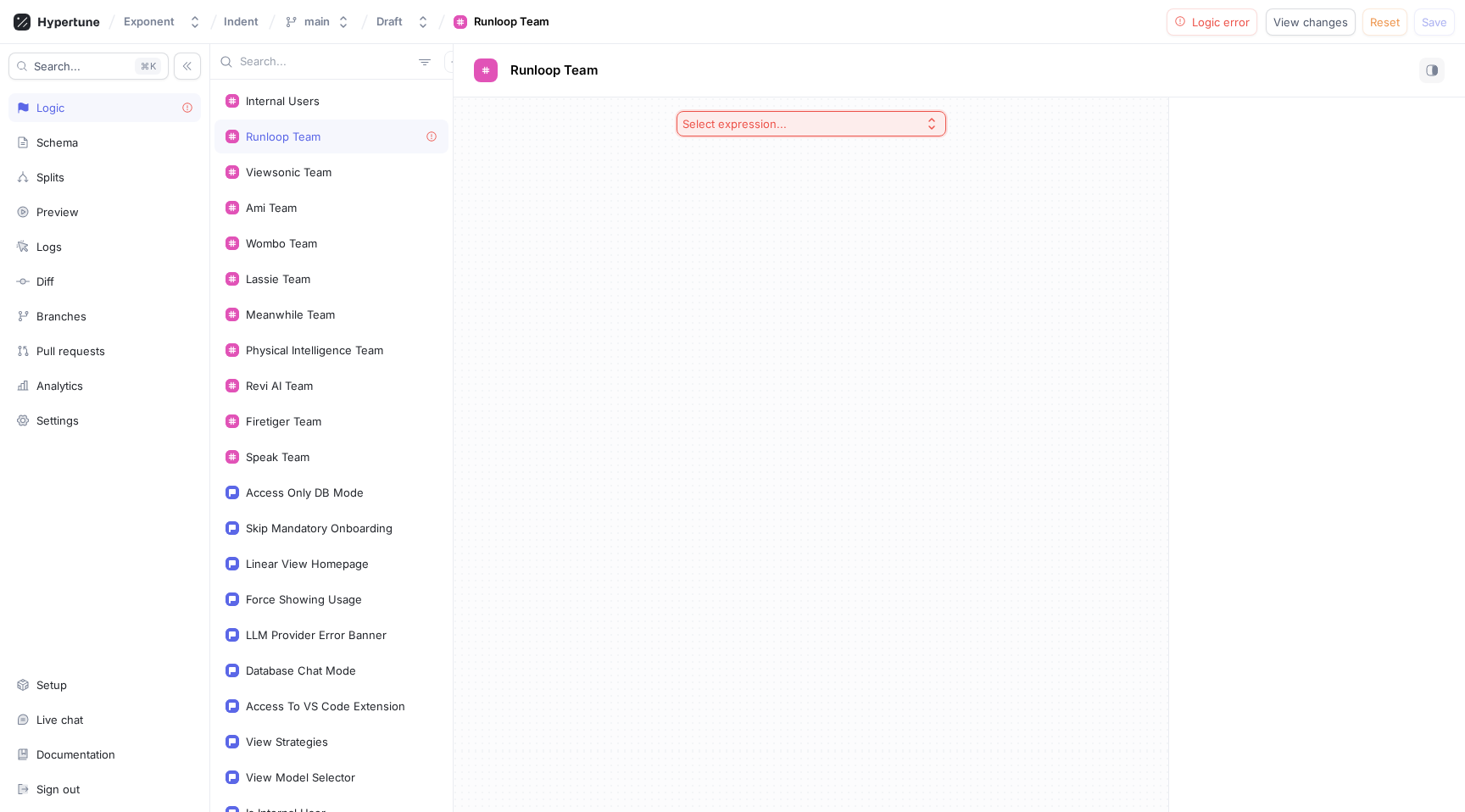
click at [760, 128] on div "Select expression..." at bounding box center [734, 123] width 105 height 14
click at [550, 142] on div "Select expression..." at bounding box center [810, 123] width 714 height 52
click at [350, 132] on div "Runloop Team" at bounding box center [331, 137] width 212 height 13
click at [1226, 26] on span "Logic error" at bounding box center [1220, 22] width 58 height 10
click at [1342, 32] on button "View changes" at bounding box center [1310, 22] width 90 height 28
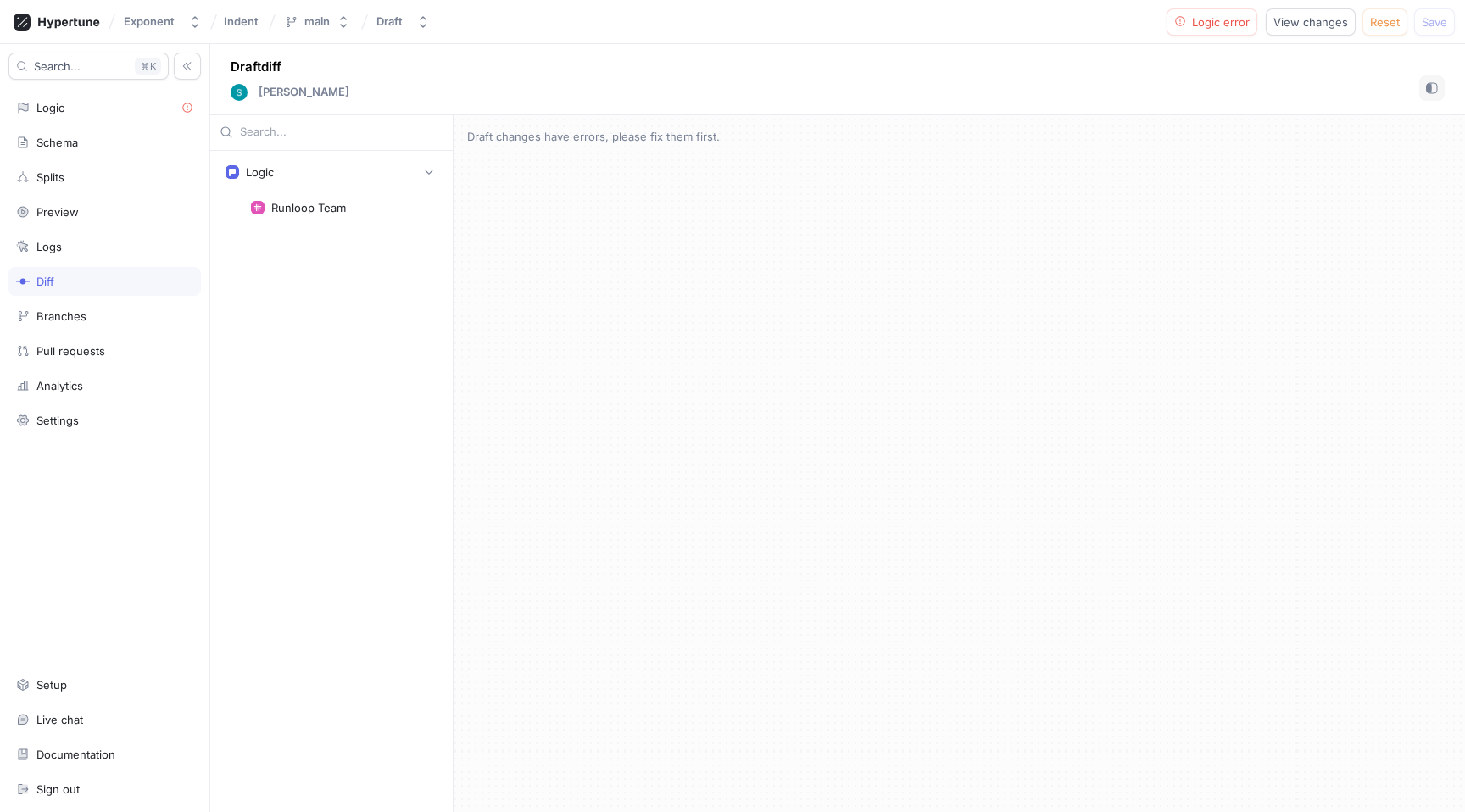
click at [105, 269] on div "Diff" at bounding box center [105, 281] width 193 height 28
click at [105, 101] on div "Logic" at bounding box center [105, 107] width 177 height 13
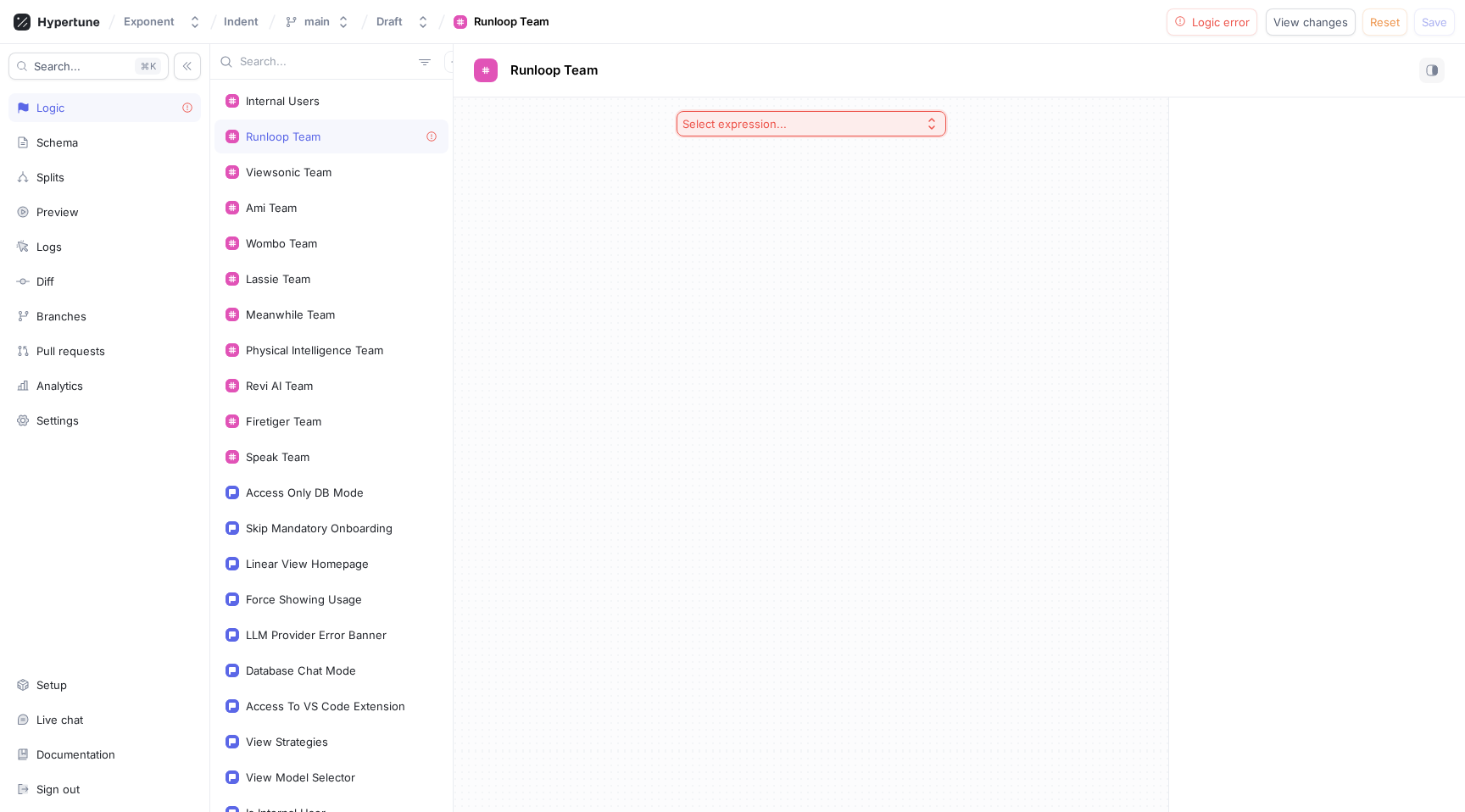
click at [316, 150] on div "Runloop Team" at bounding box center [332, 137] width 234 height 34
click at [438, 138] on div "Runloop Team" at bounding box center [332, 137] width 234 height 34
click at [334, 163] on div "Viewsonic Team" at bounding box center [332, 172] width 234 height 34
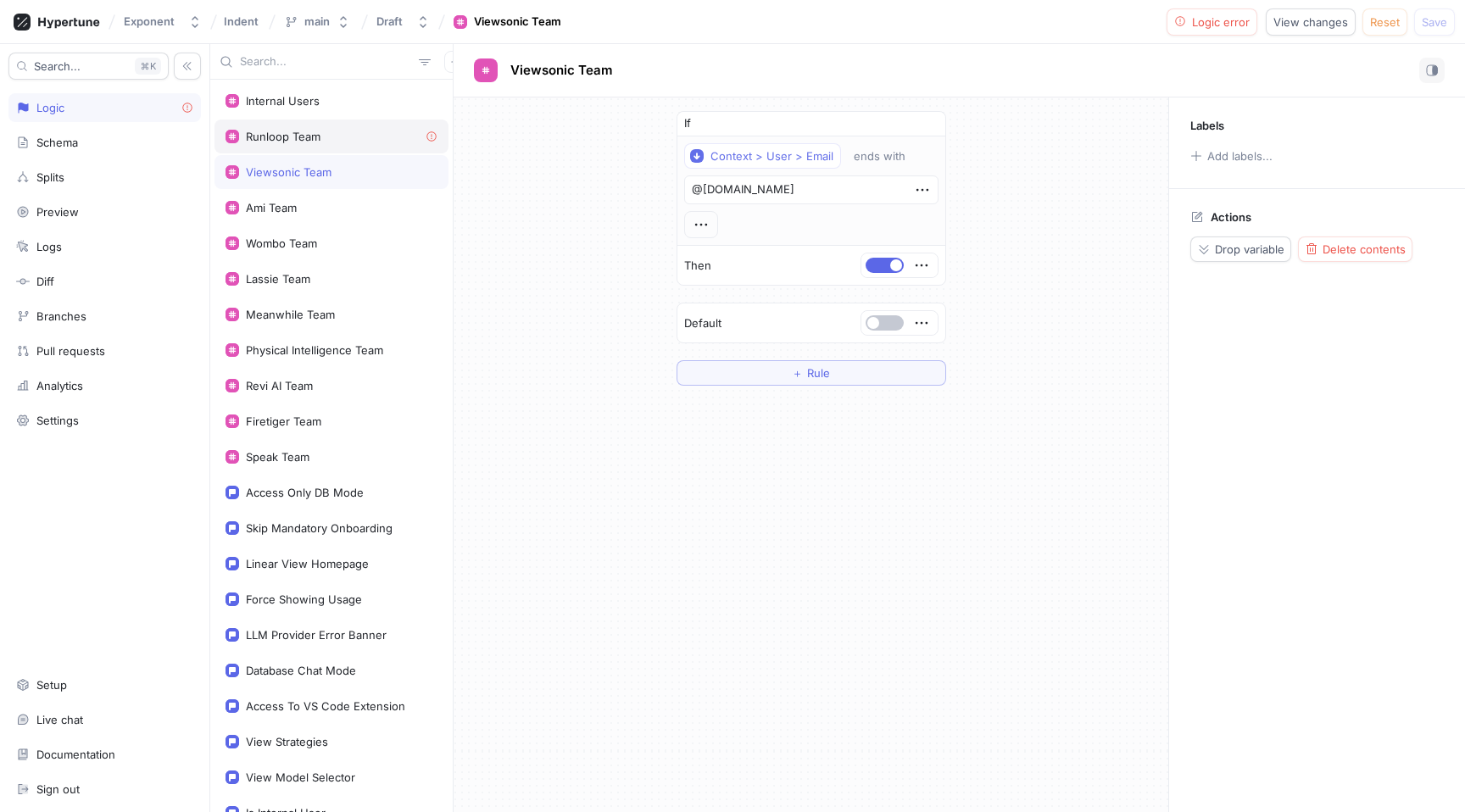
click at [318, 134] on div "Runloop Team" at bounding box center [283, 137] width 75 height 13
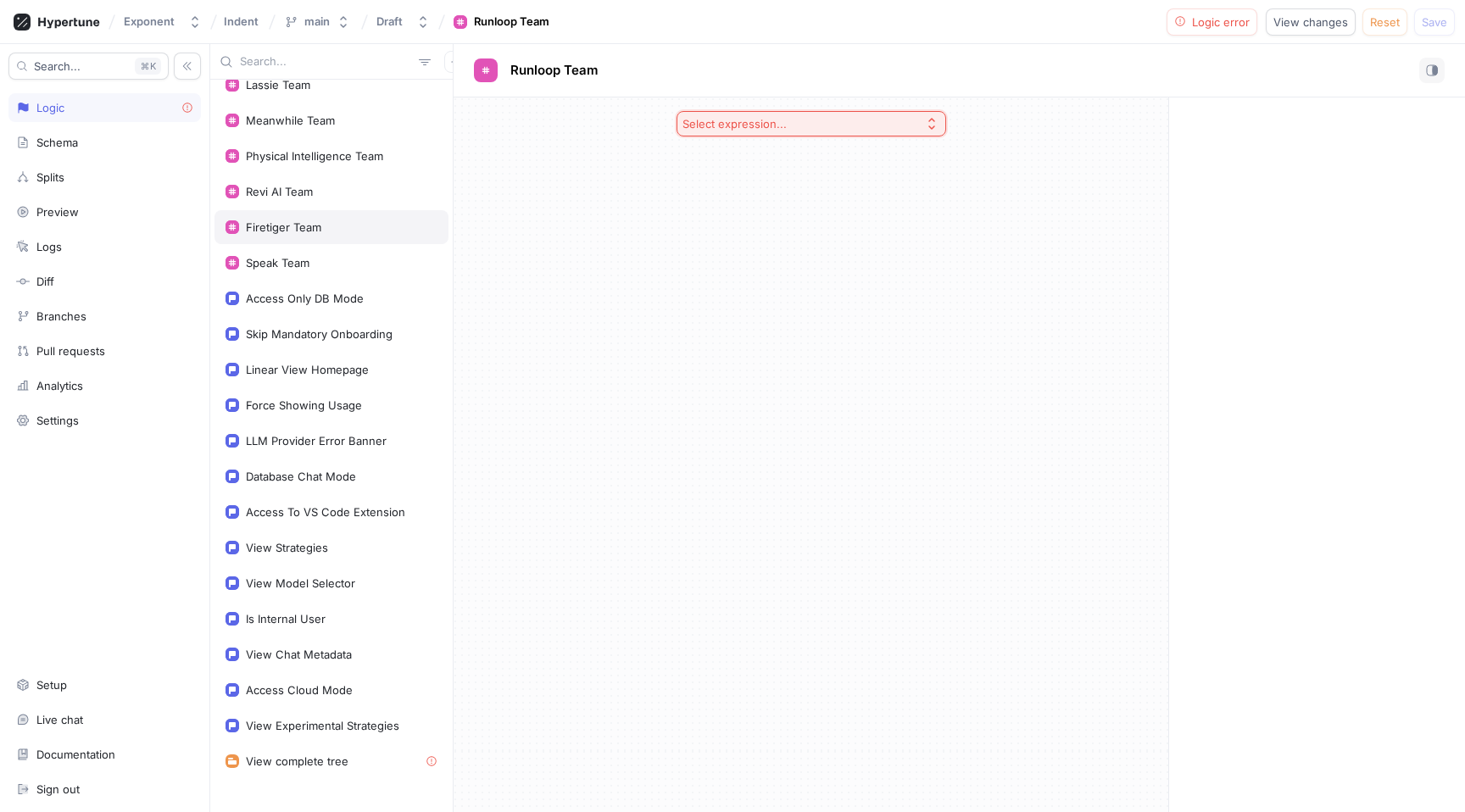
scroll to position [215, 0]
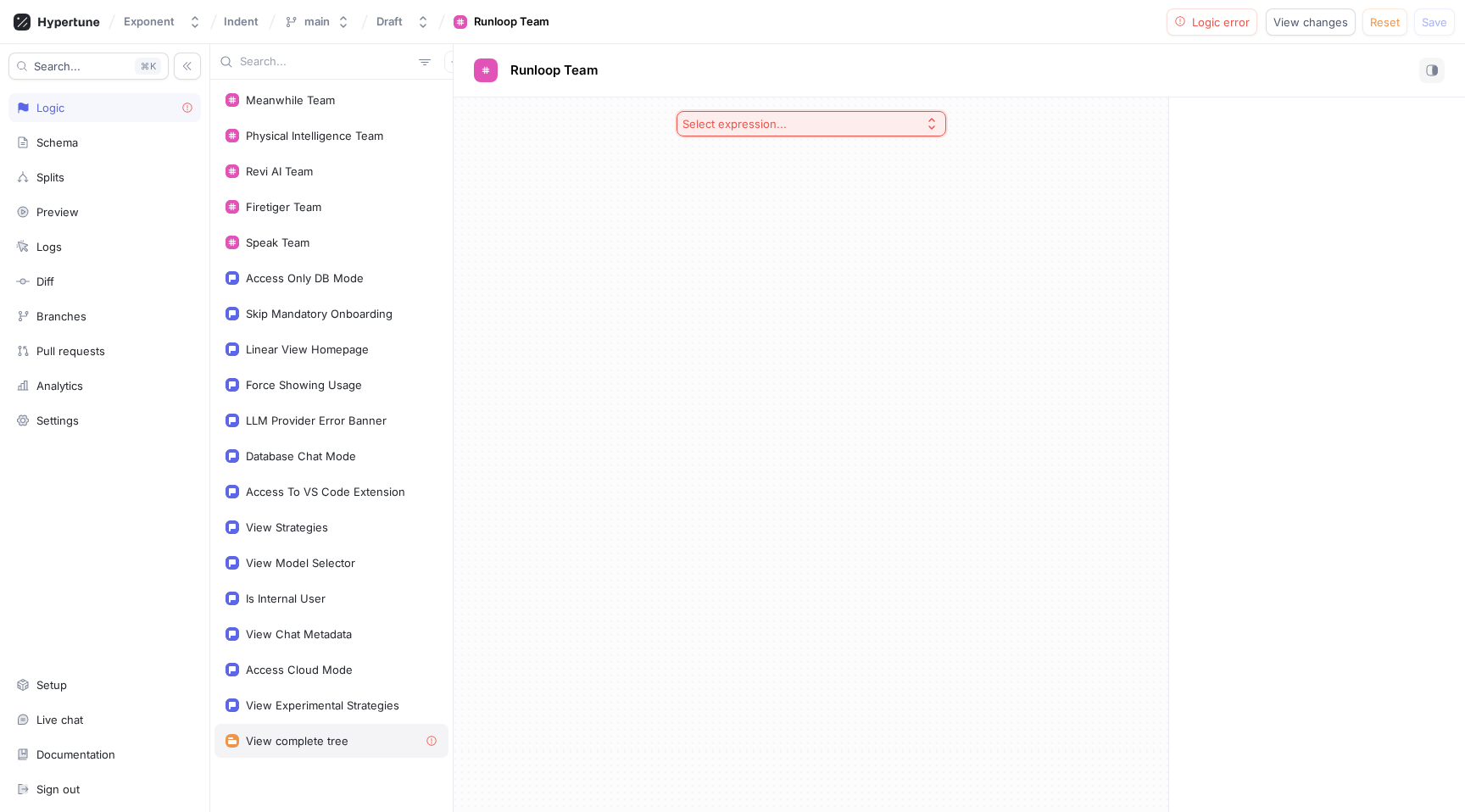
click at [333, 724] on div "View complete tree" at bounding box center [332, 741] width 234 height 34
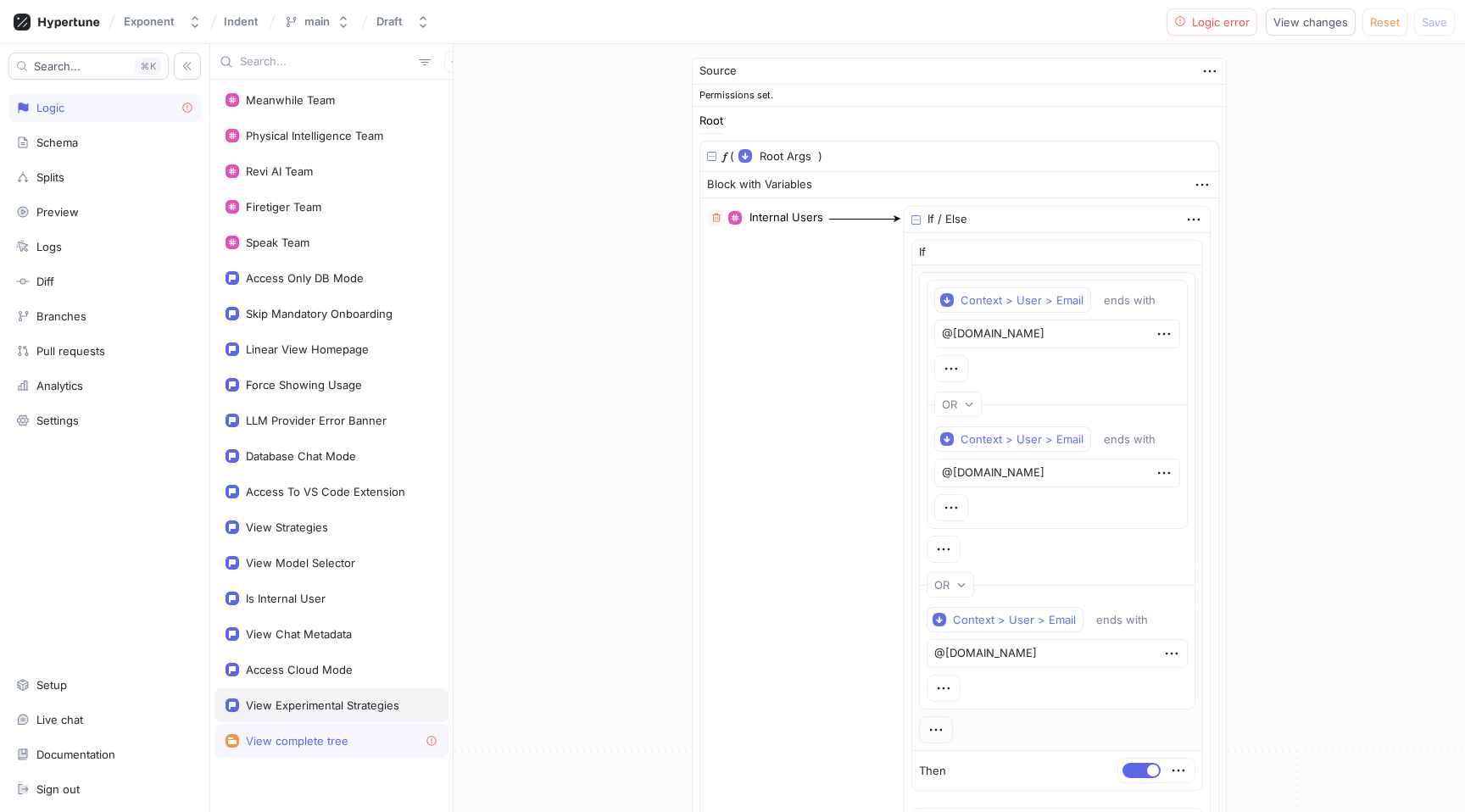
click at [358, 707] on div "View Experimental Strategies" at bounding box center [322, 705] width 153 height 13
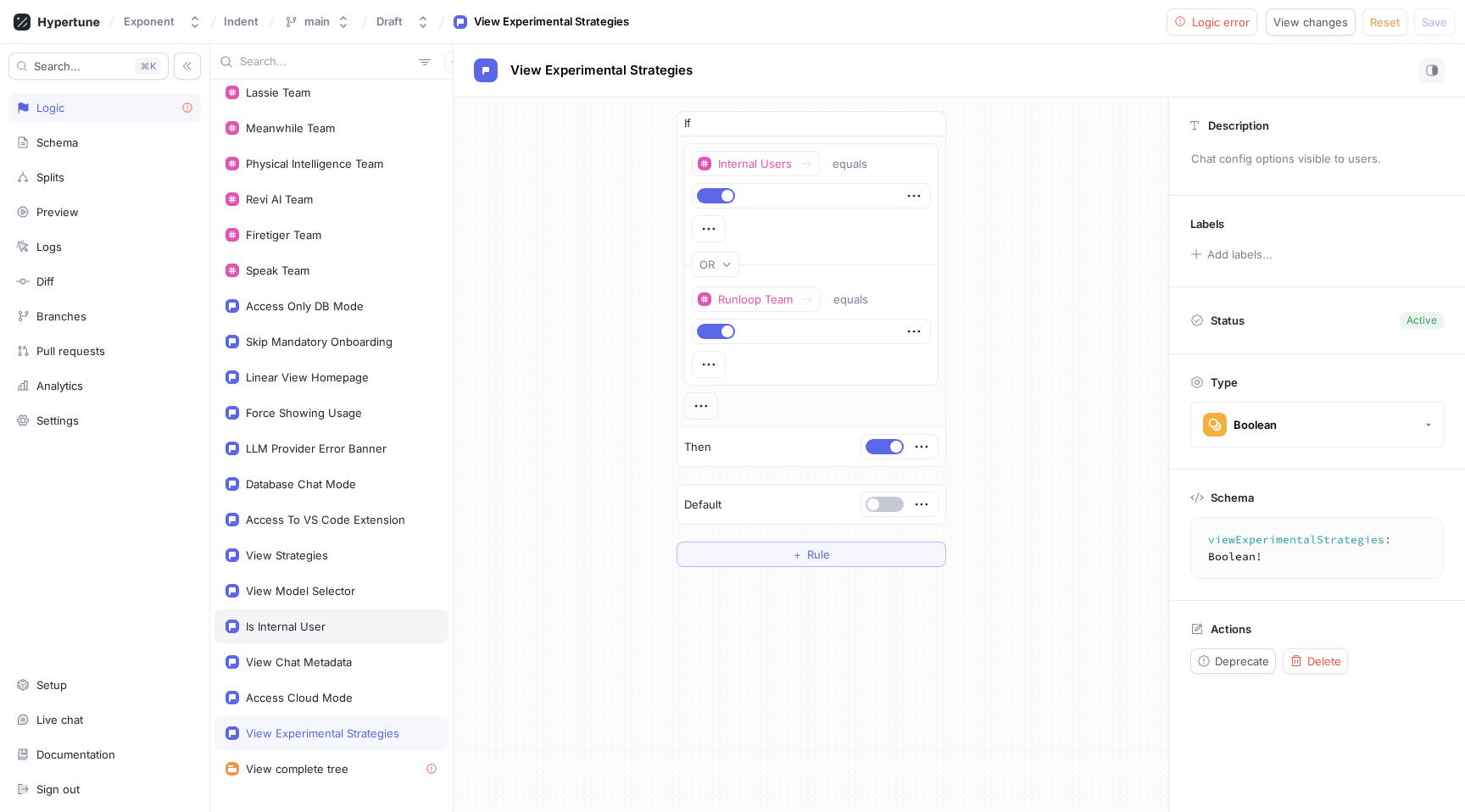
scroll to position [127, 0]
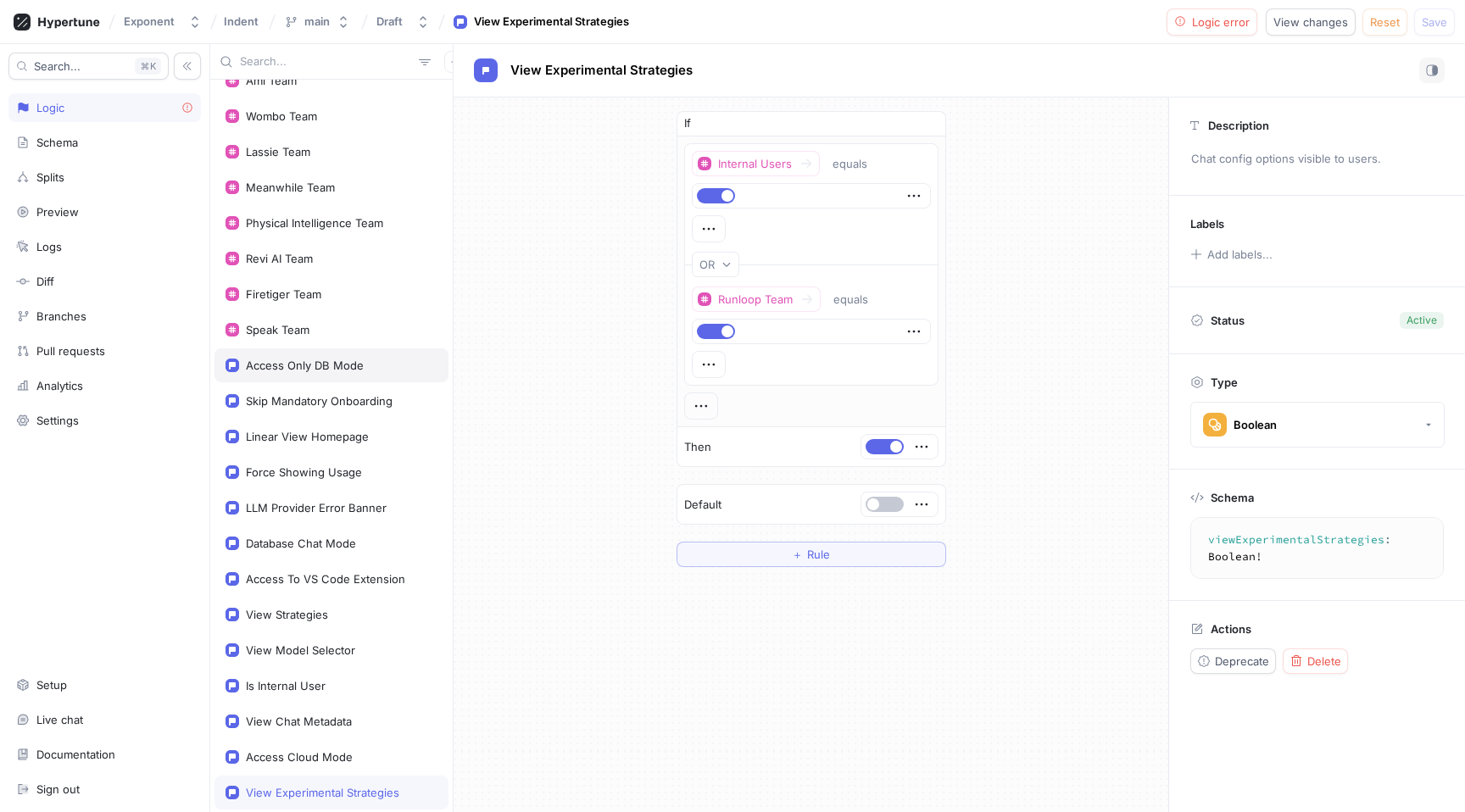
click at [350, 367] on div "Access Only DB Mode" at bounding box center [305, 365] width 118 height 13
type textarea "x"
type textarea "accessOnlyDBMode: Boolean!"
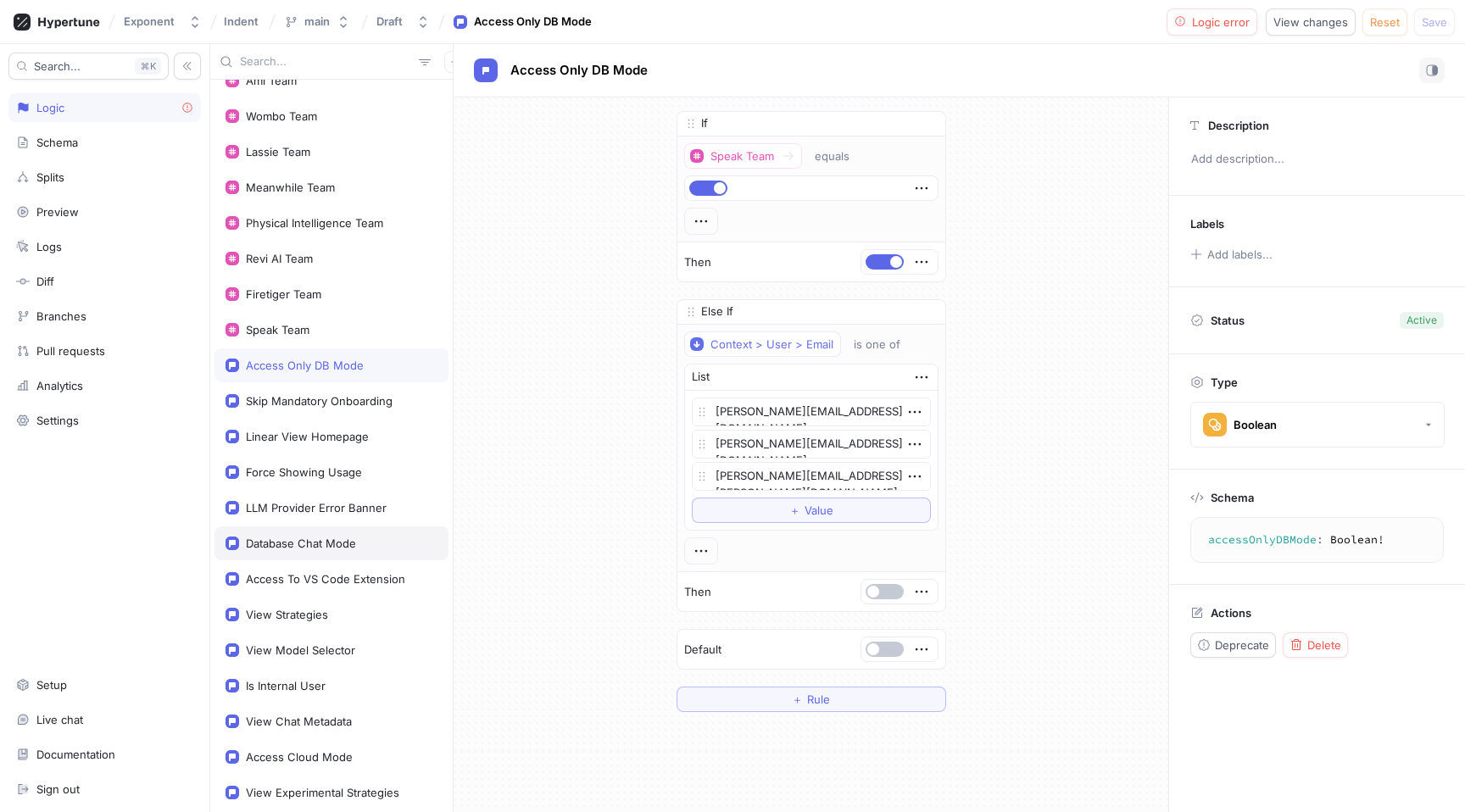
click at [361, 546] on div "Database Chat Mode" at bounding box center [331, 543] width 212 height 13
type textarea "x"
type textarea "databaseChatMode: Boolean!"
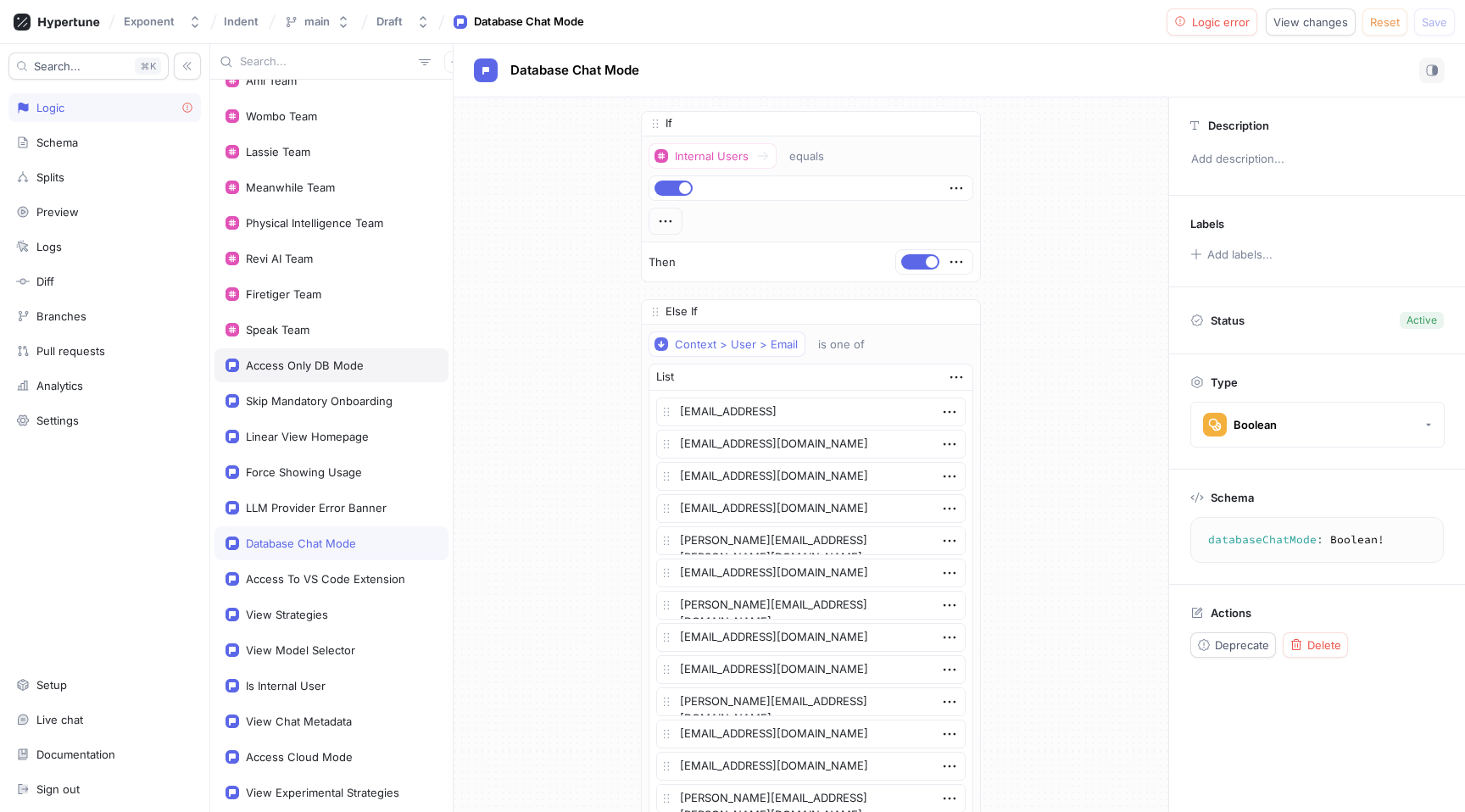
click at [364, 367] on div "Access Only DB Mode" at bounding box center [331, 365] width 212 height 13
type textarea "x"
type textarea "accessOnlyDBMode: Boolean!"
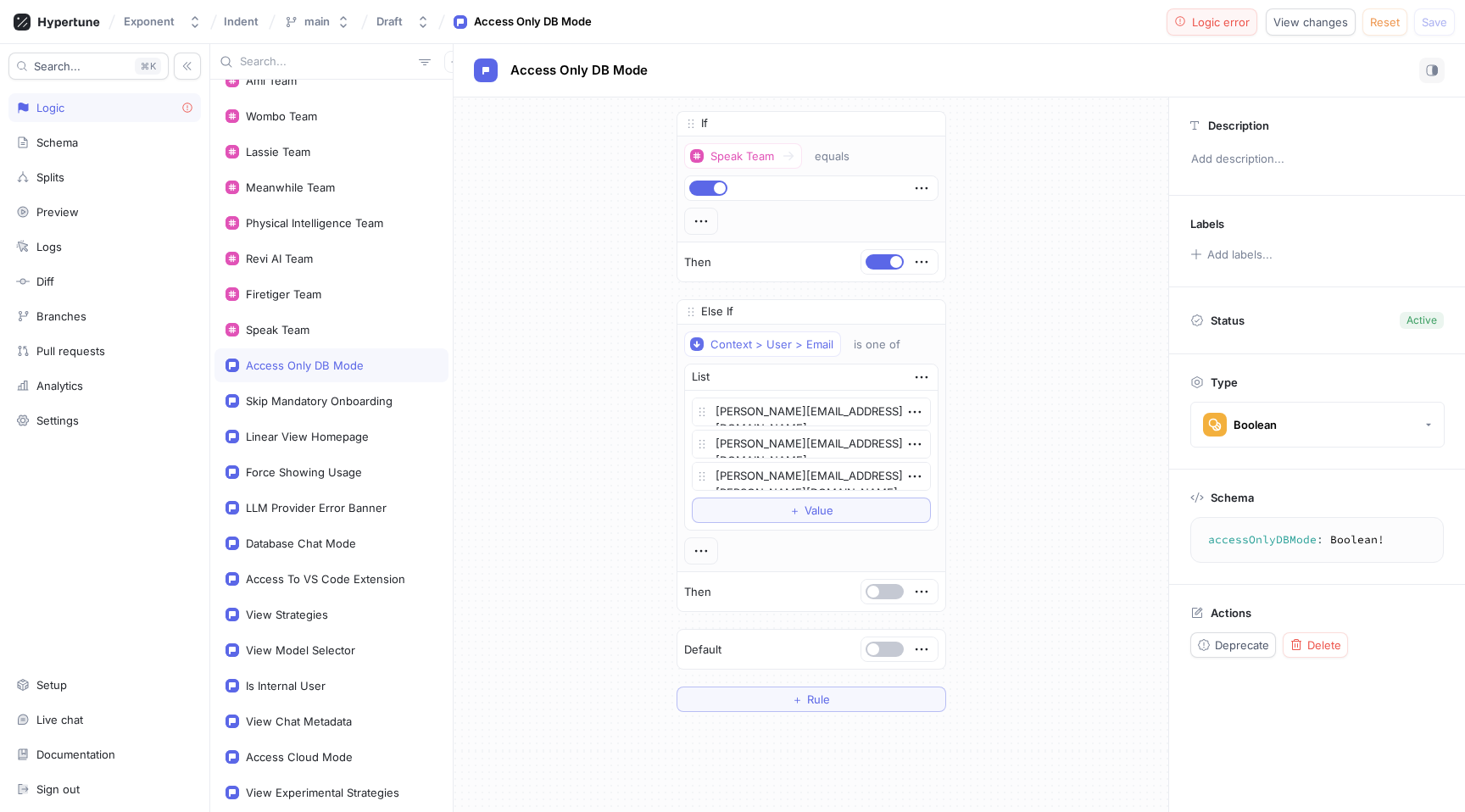
click at [1189, 31] on button "Logic error" at bounding box center [1212, 22] width 91 height 28
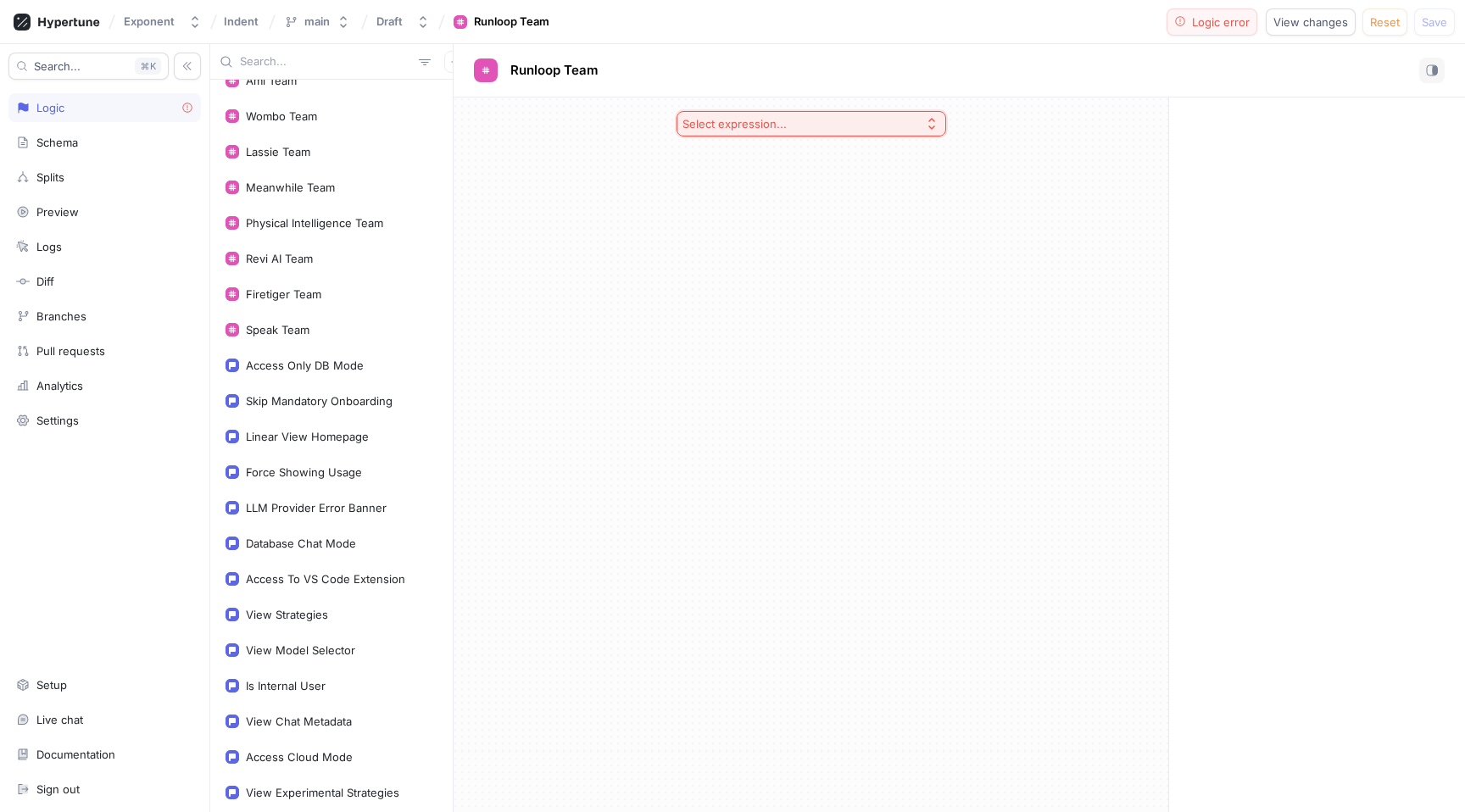
scroll to position [40, 0]
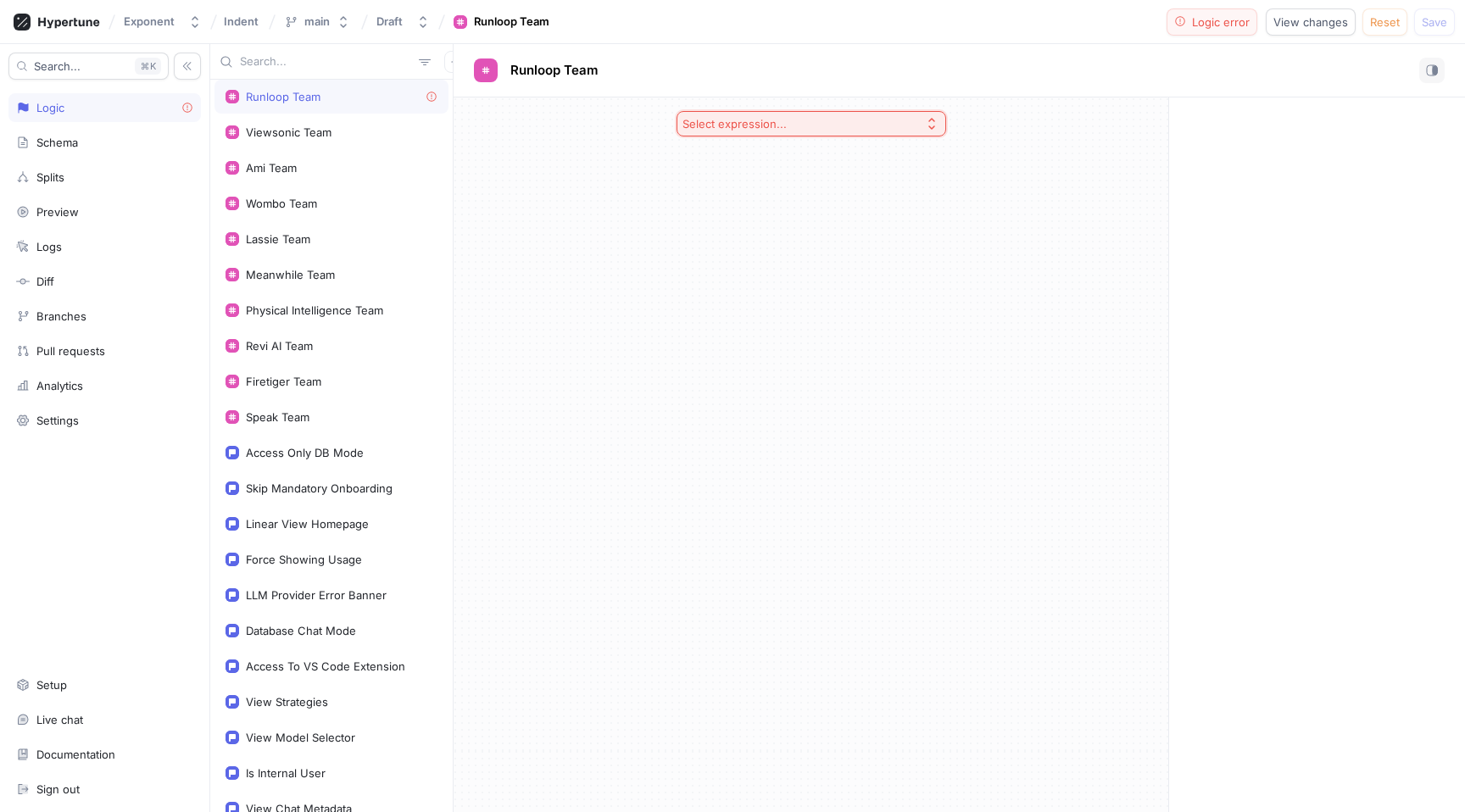
click at [1189, 31] on button "Logic error" at bounding box center [1212, 22] width 91 height 28
click at [853, 104] on div "Select expression..." at bounding box center [811, 123] width 296 height 52
click at [838, 124] on button "Select expression..." at bounding box center [811, 123] width 270 height 26
click at [512, 5] on div "Exponent Indent main Draft Runloop Team Logic error View changes Reset Save" at bounding box center [732, 22] width 1465 height 44
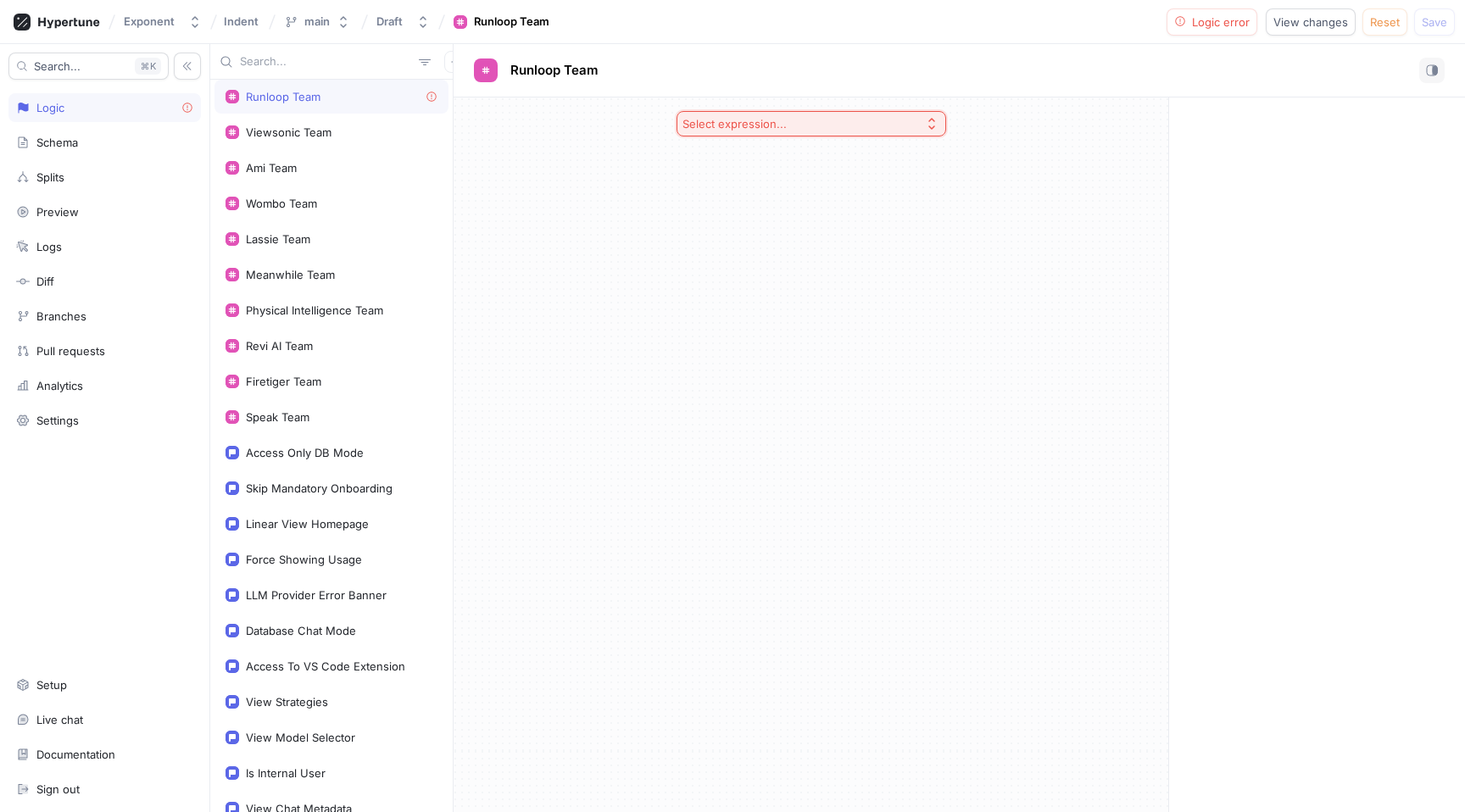
click at [507, 28] on div "Runloop Team" at bounding box center [511, 22] width 75 height 17
click at [265, 458] on div "Access Only DB Mode" at bounding box center [305, 452] width 118 height 13
type textarea "x"
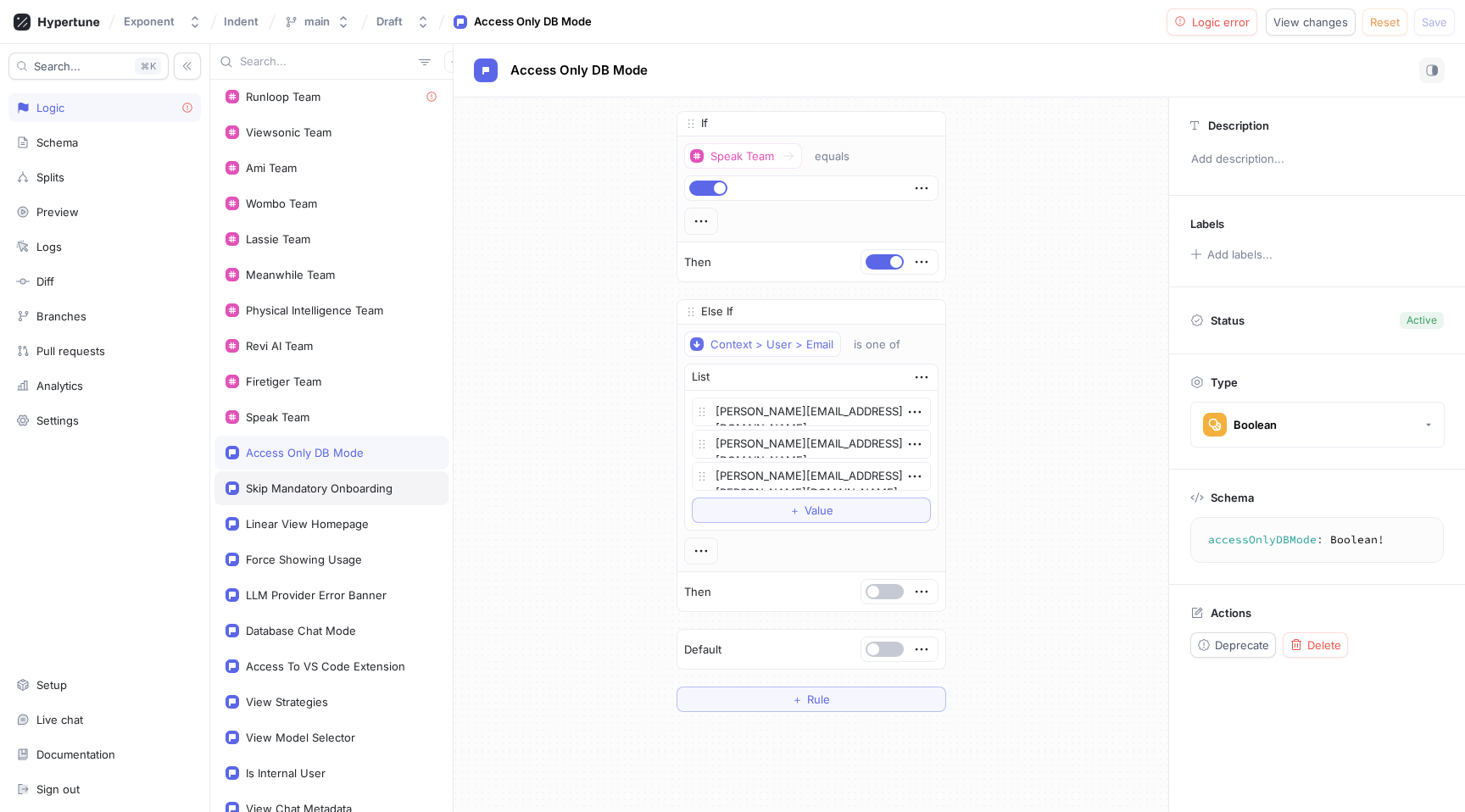
click at [299, 483] on div "Skip Mandatory Onboarding" at bounding box center [319, 488] width 146 height 13
type textarea "skipMandatoryOnboarding: Boolean!"
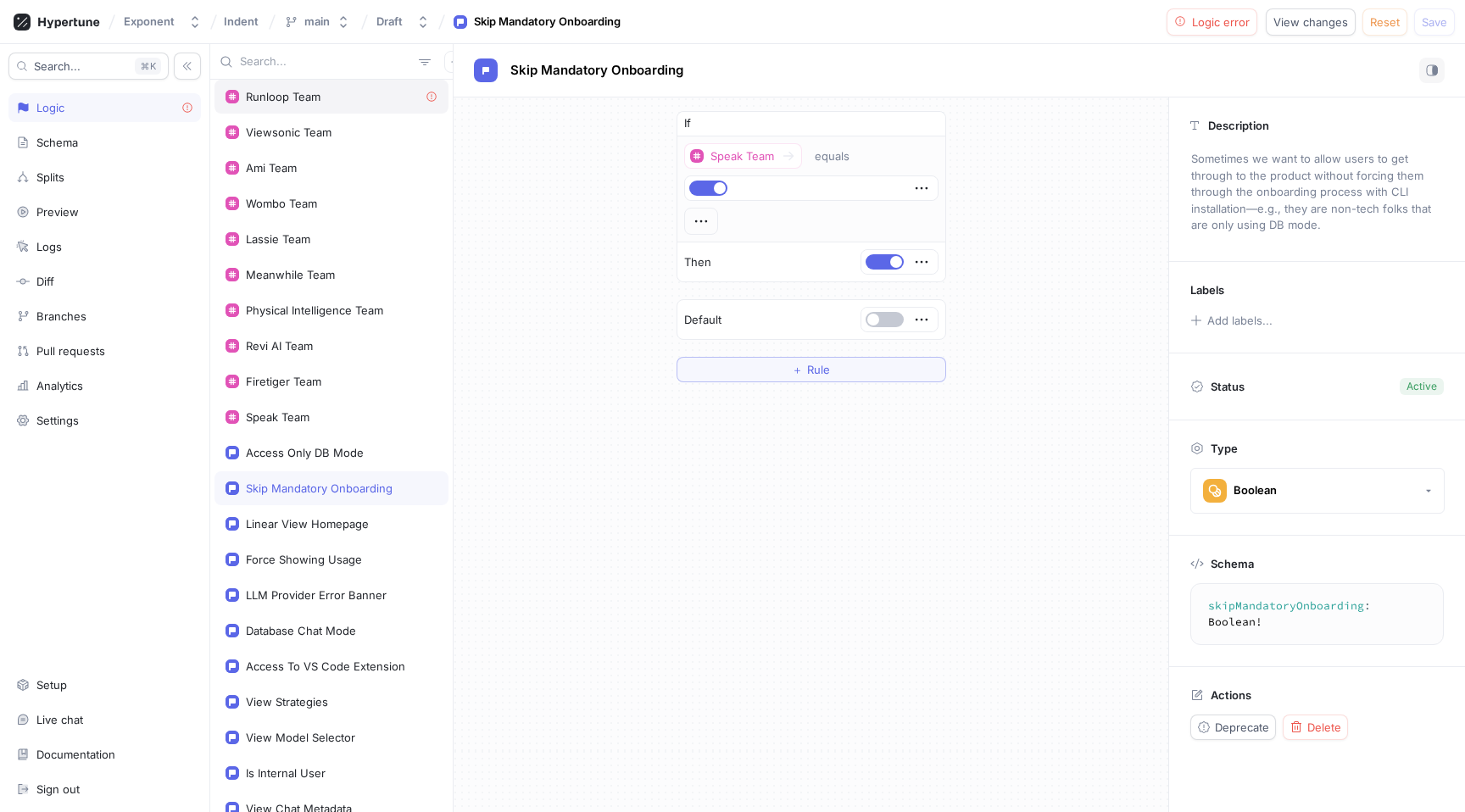
click at [270, 100] on div "Runloop Team" at bounding box center [283, 97] width 75 height 13
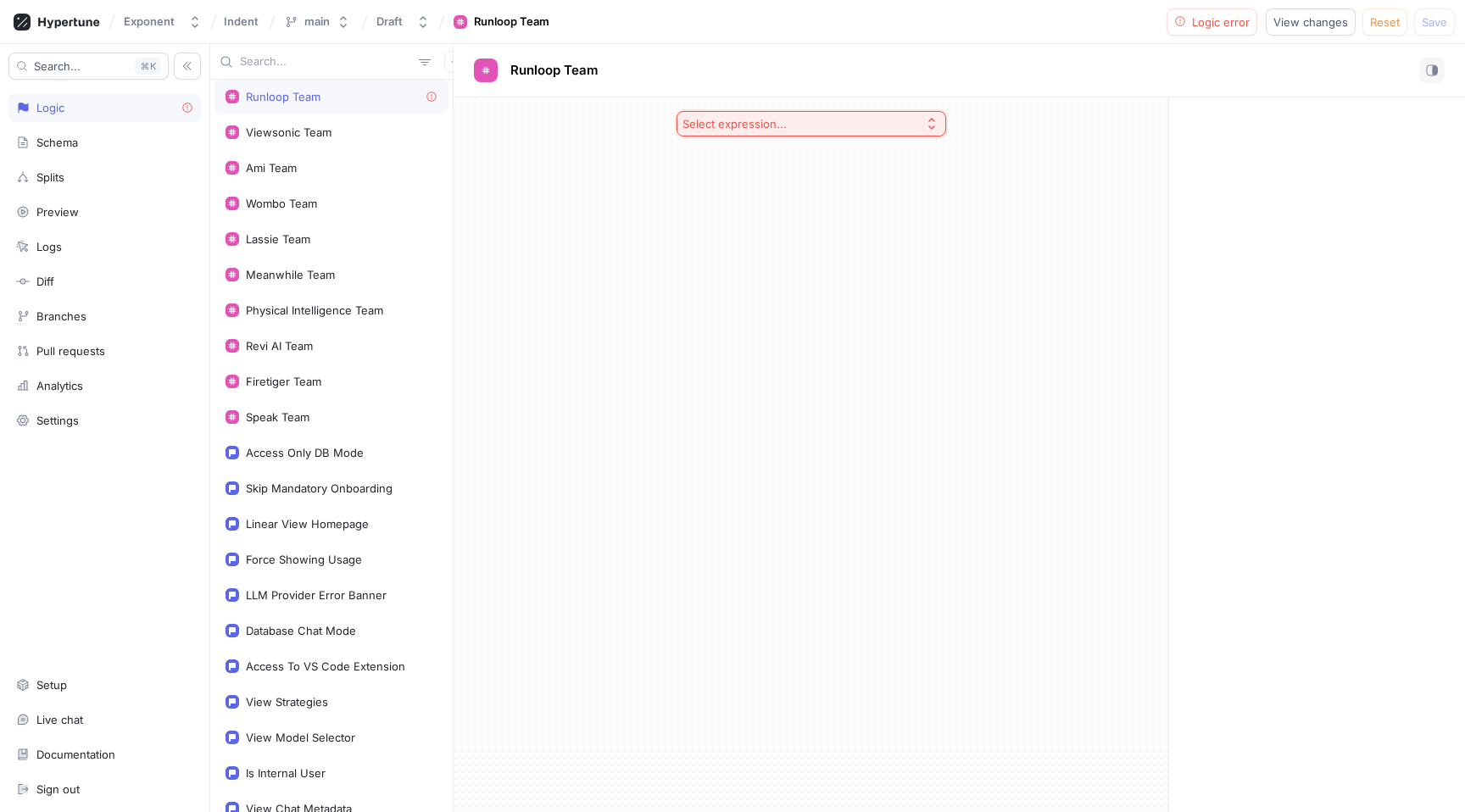
click at [430, 93] on icon at bounding box center [431, 96] width 10 height 10
click at [431, 100] on icon at bounding box center [431, 96] width 10 height 10
click at [543, 147] on div "Select expression..." at bounding box center [810, 123] width 714 height 52
click at [1332, 27] on span "View changes" at bounding box center [1310, 22] width 75 height 10
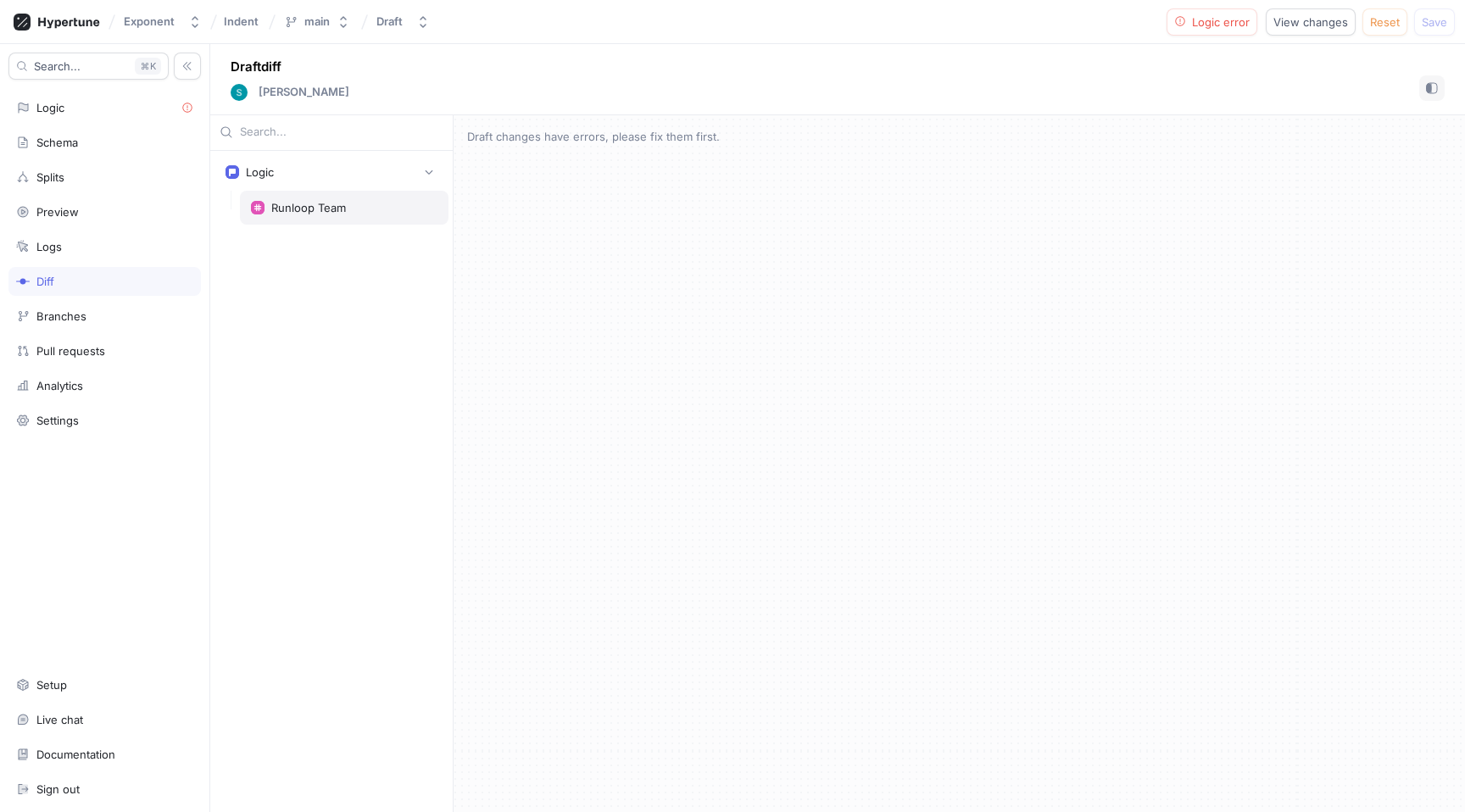
click at [353, 205] on div "Runloop Team" at bounding box center [344, 207] width 186 height 13
click at [357, 210] on div "Runloop Team" at bounding box center [344, 207] width 186 height 13
click at [368, 132] on input "text" at bounding box center [341, 132] width 203 height 17
click at [345, 175] on div "Logic" at bounding box center [331, 172] width 212 height 17
click at [342, 176] on div "Logic" at bounding box center [331, 172] width 212 height 17
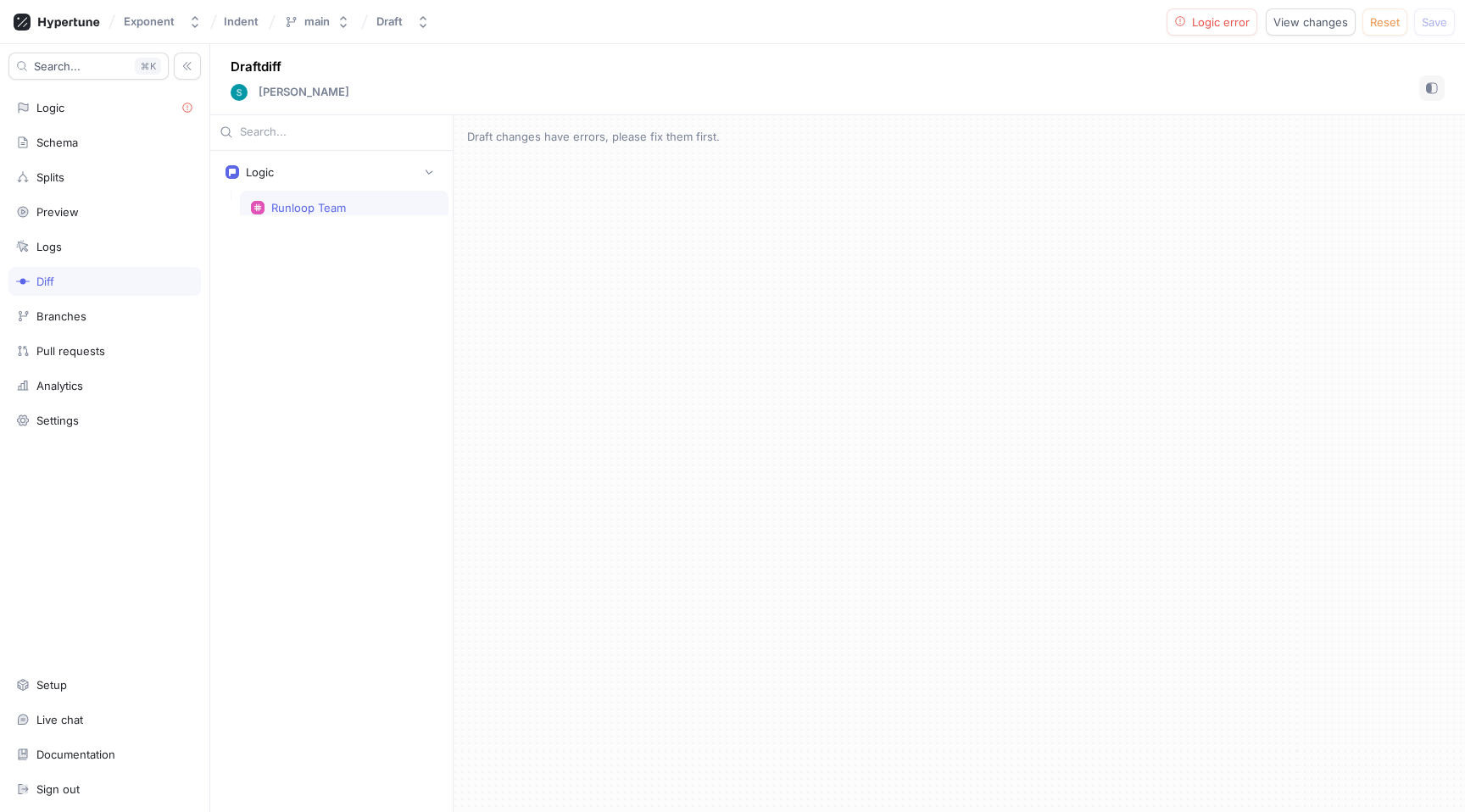
click at [333, 208] on div "Runloop Team" at bounding box center [308, 207] width 75 height 13
click at [92, 106] on div "Logic" at bounding box center [105, 107] width 177 height 13
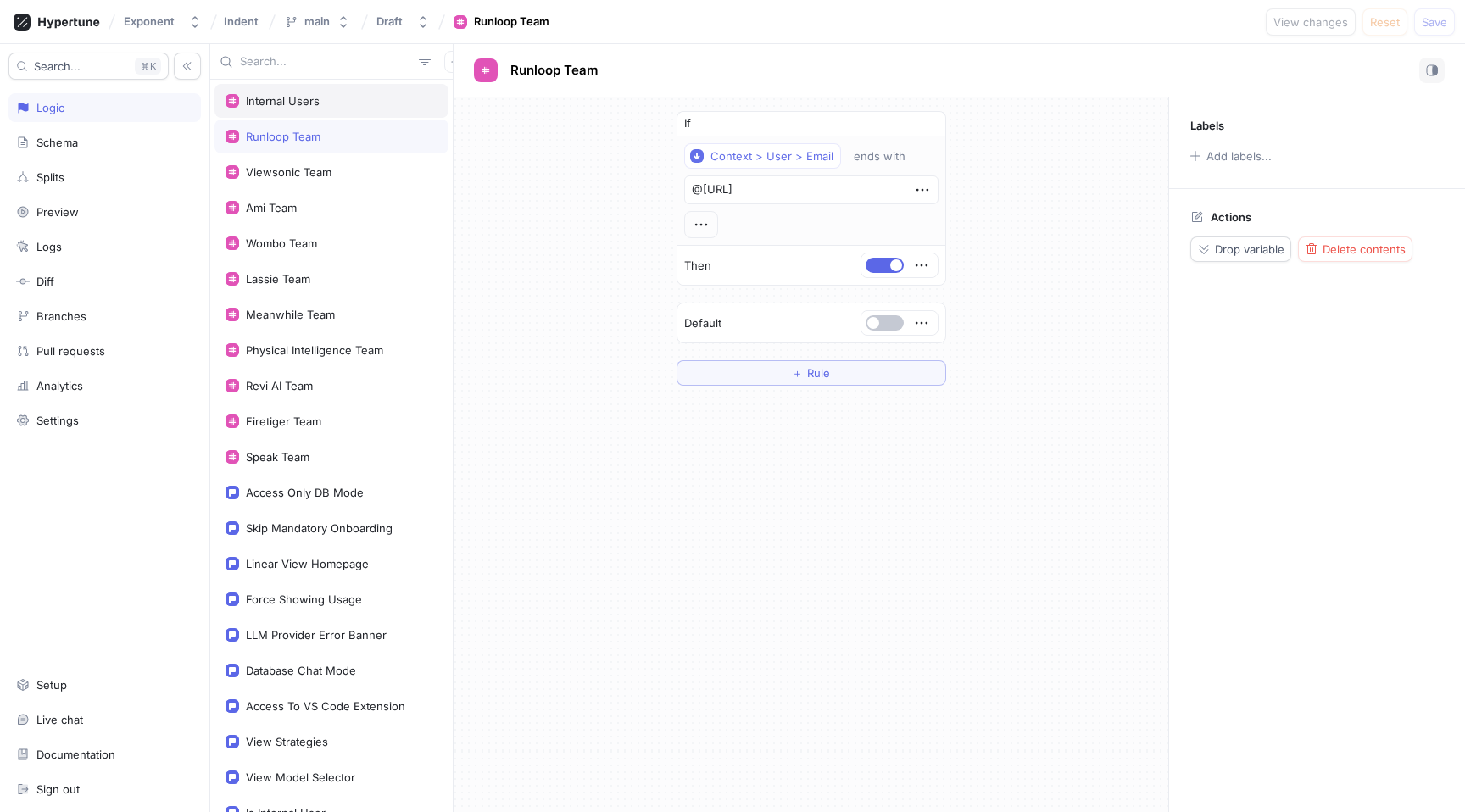
click at [347, 104] on div "Internal Users" at bounding box center [331, 101] width 212 height 13
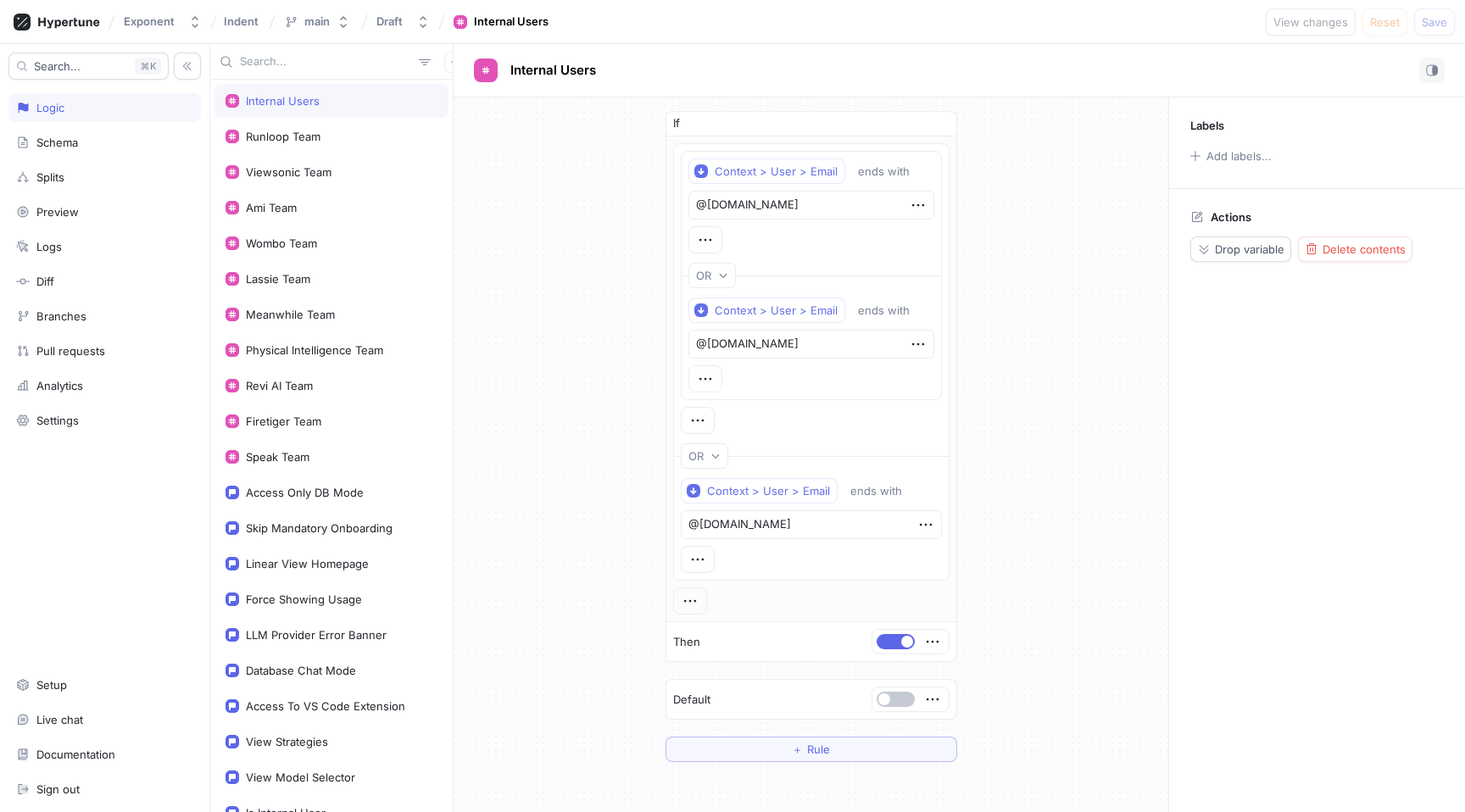
scroll to position [31, 0]
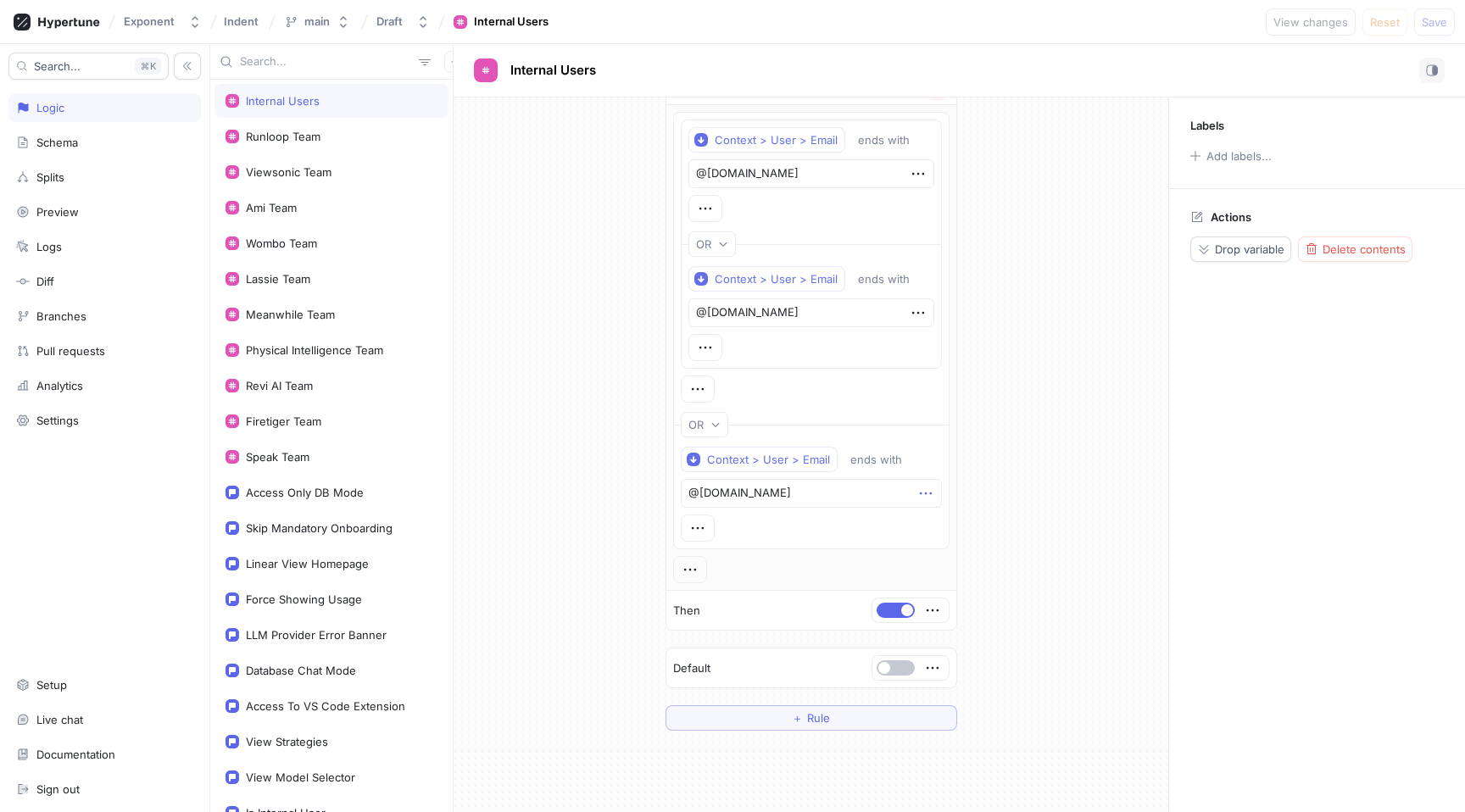
click at [927, 488] on icon "button" at bounding box center [925, 493] width 19 height 19
click at [969, 523] on p "Delete" at bounding box center [957, 524] width 34 height 17
click at [698, 530] on icon "button" at bounding box center [697, 524] width 19 height 19
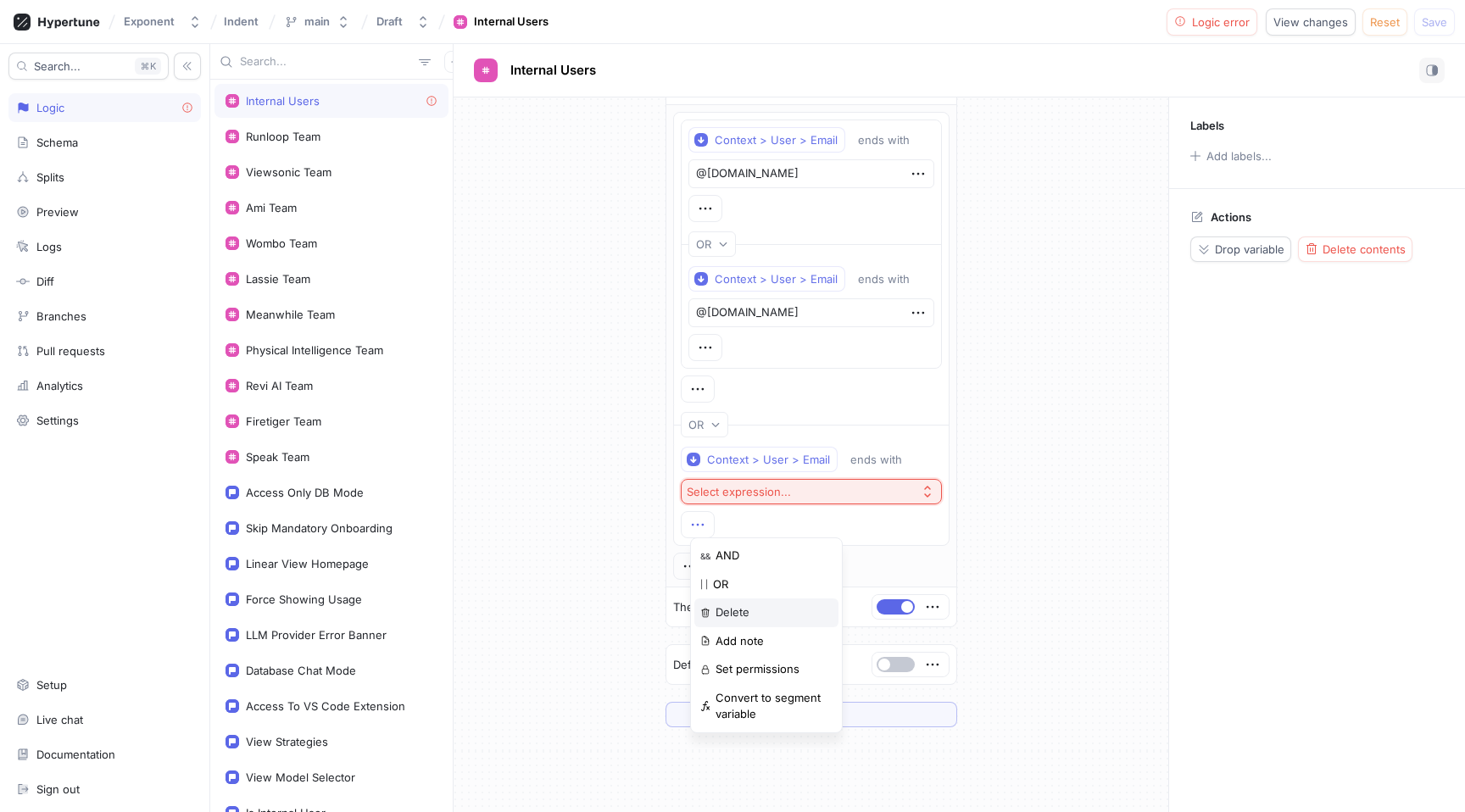
click at [733, 609] on p "Delete" at bounding box center [732, 613] width 34 height 17
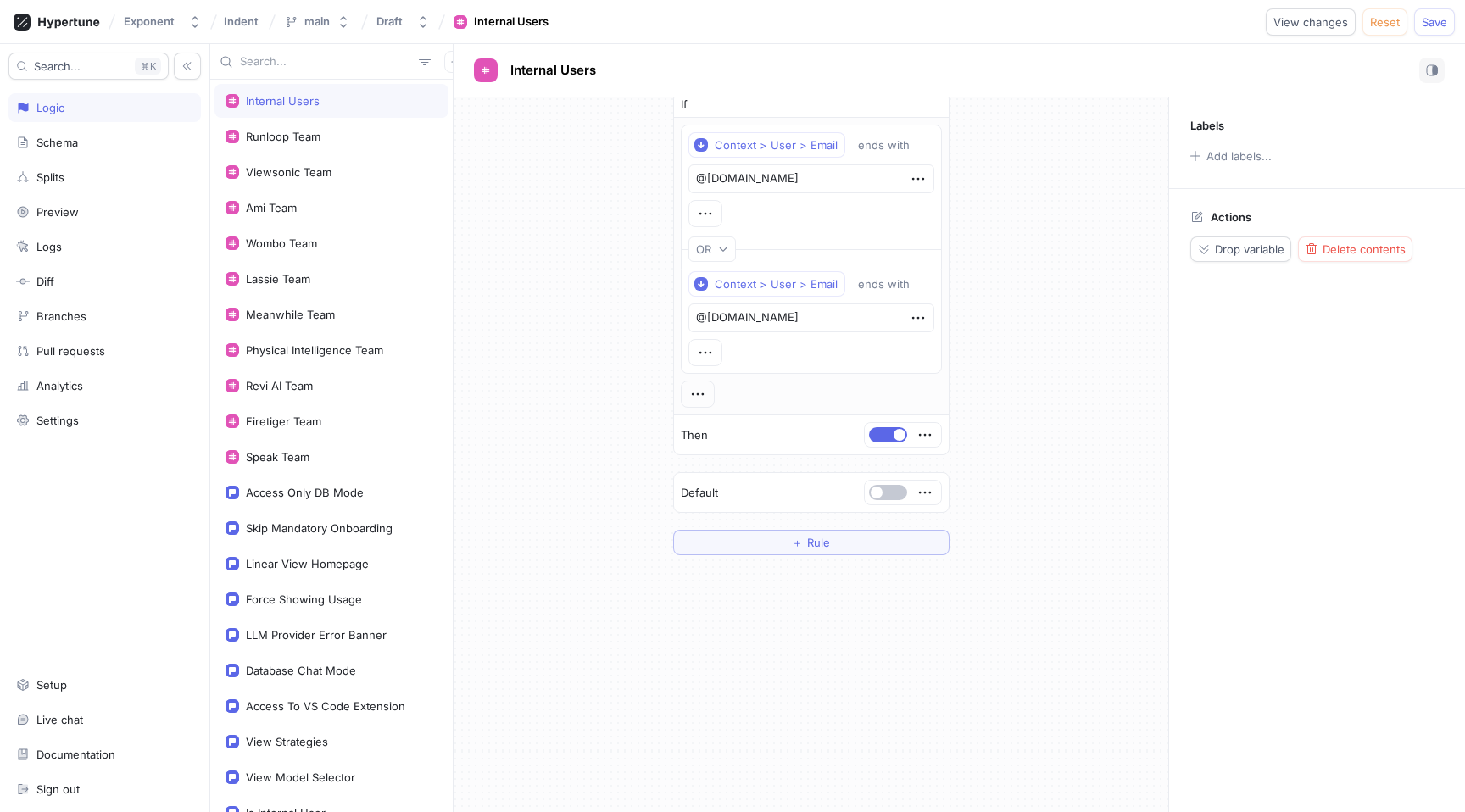
scroll to position [19, 0]
click at [534, 450] on div "If Context > User > Email ends with @exponent.run OR Context > User > Email end…" at bounding box center [810, 324] width 714 height 490
click at [1424, 28] on span "Save" at bounding box center [1434, 22] width 26 height 10
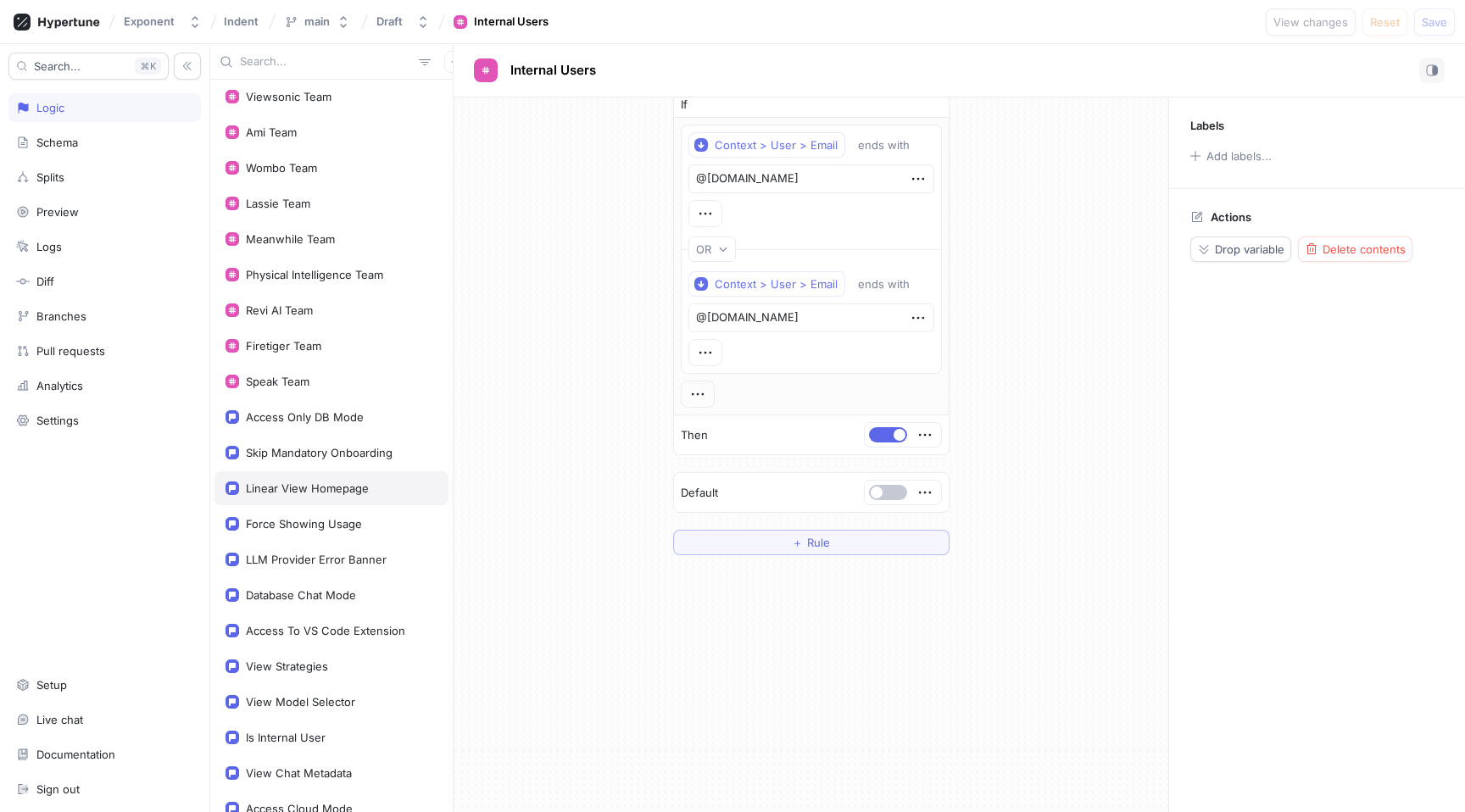
scroll to position [79, 0]
click at [371, 413] on div "Access Only DB Mode" at bounding box center [331, 413] width 212 height 13
type textarea "x"
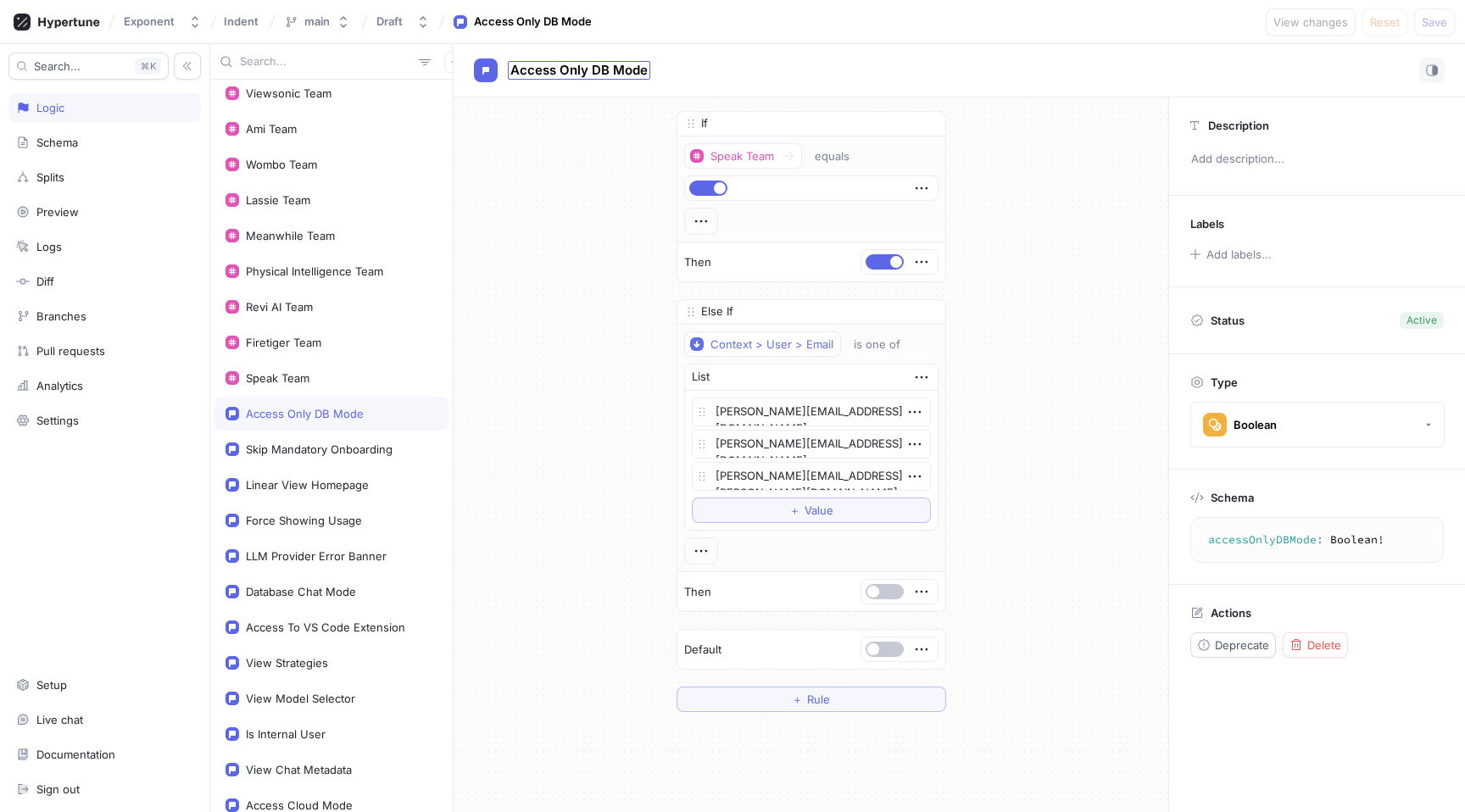
click at [589, 67] on span "Access Only DB Mode" at bounding box center [579, 70] width 138 height 13
click at [589, 67] on input "Access Only DB Mode" at bounding box center [579, 70] width 138 height 16
type input "Access Database Mode"
click at [608, 113] on div "Access Database Mode Access Database Mode If Speak Team equals Then Else If Con…" at bounding box center [959, 427] width 1011 height 767
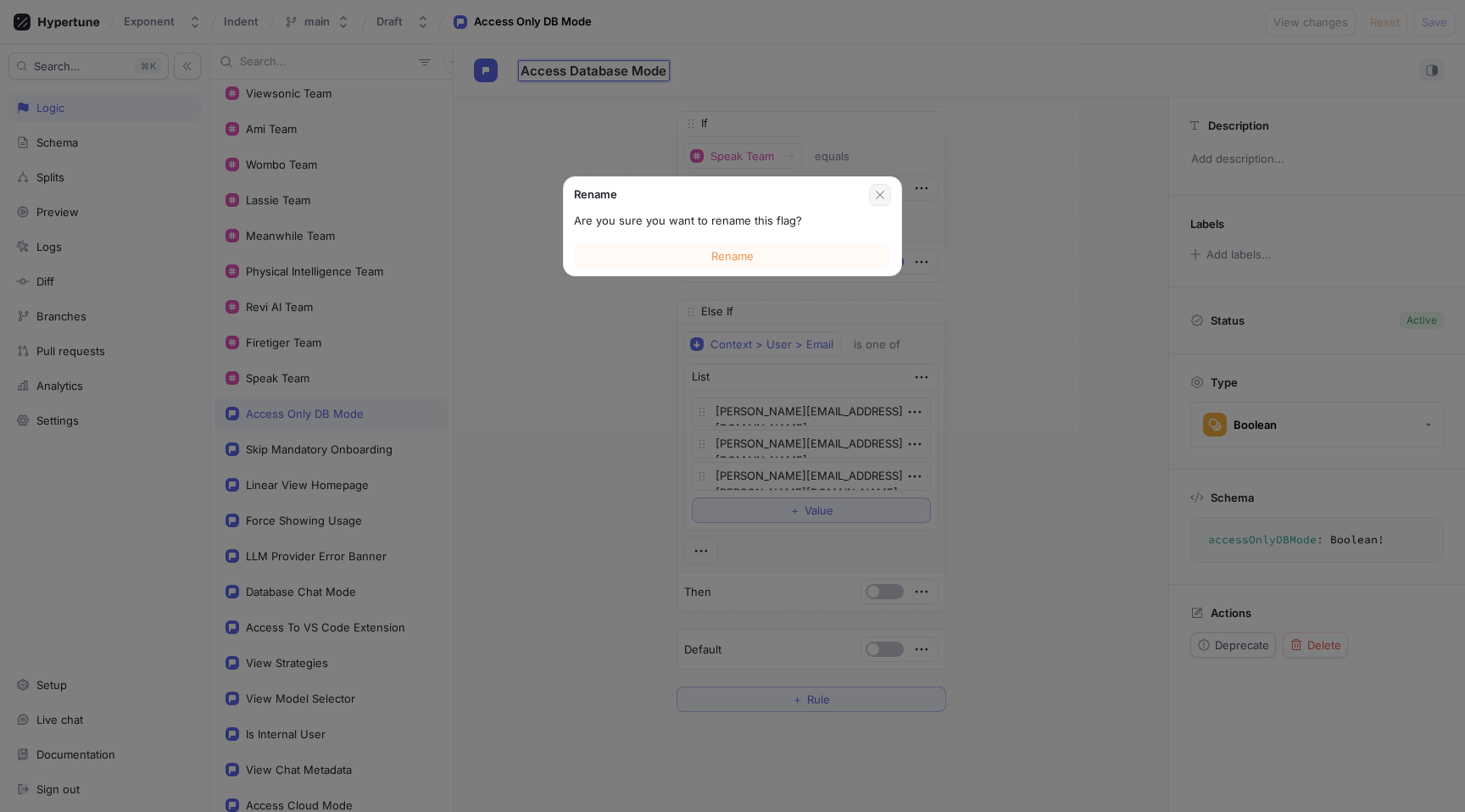
click at [888, 198] on button "button" at bounding box center [879, 195] width 22 height 22
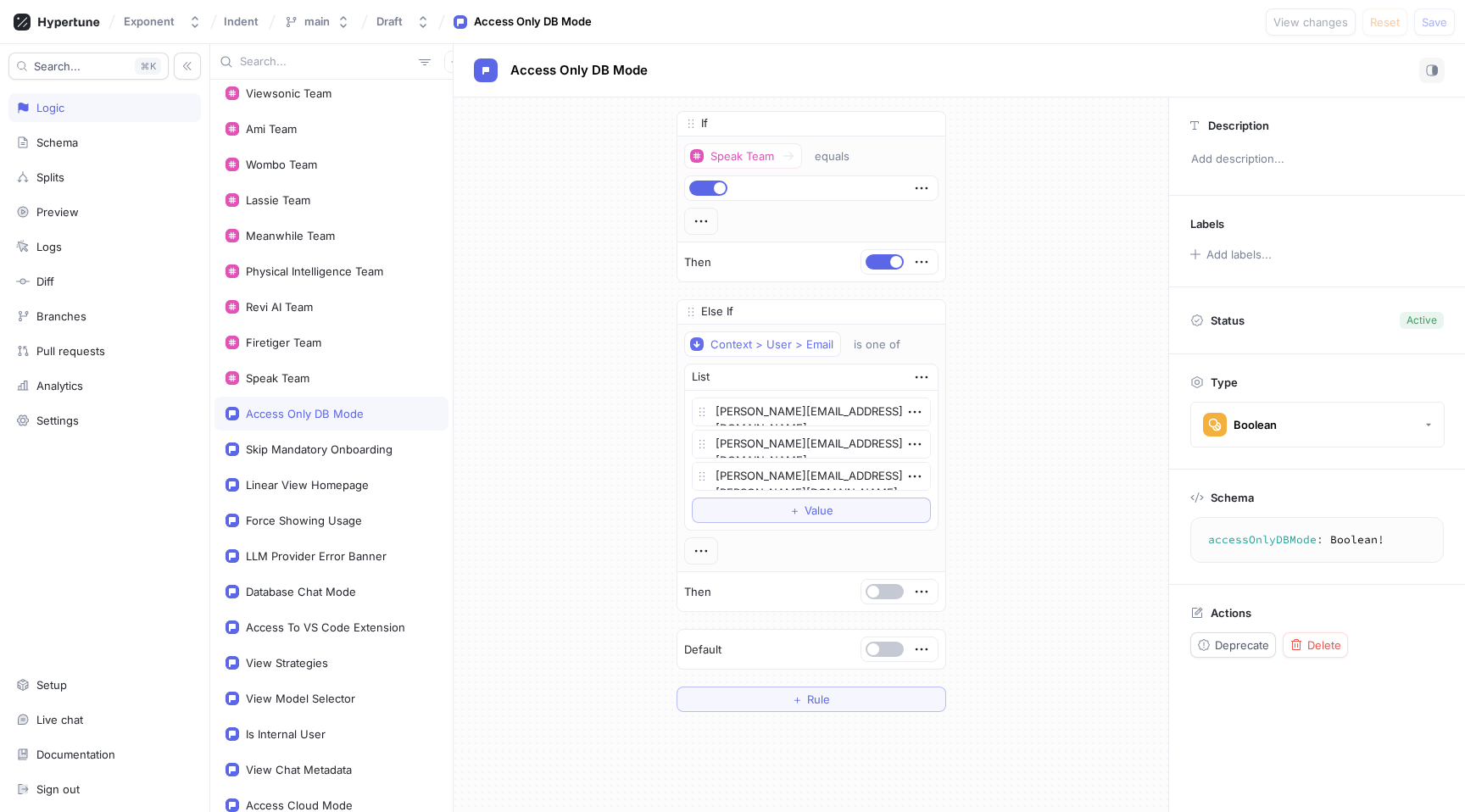
click at [279, 407] on div "Access Only DB Mode" at bounding box center [305, 413] width 118 height 13
click at [295, 413] on div "Access Only DB Mode" at bounding box center [305, 413] width 118 height 13
type textarea "x"
click at [1240, 614] on p "Actions" at bounding box center [1230, 613] width 41 height 13
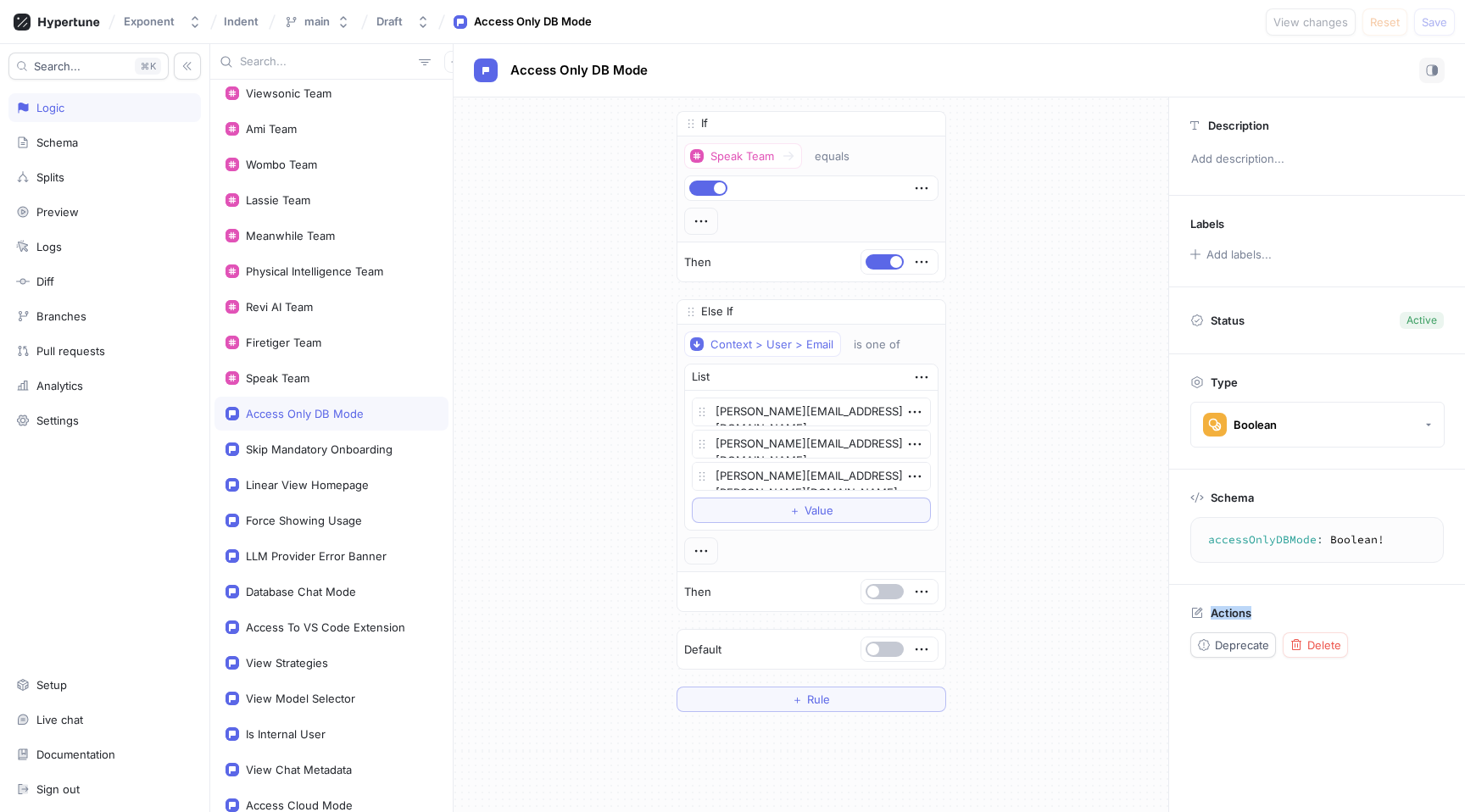
click at [1239, 614] on p "Actions" at bounding box center [1230, 613] width 41 height 13
click at [313, 444] on div "Skip Mandatory Onboarding" at bounding box center [319, 449] width 146 height 13
type textarea "skipMandatoryOnboarding: Boolean!"
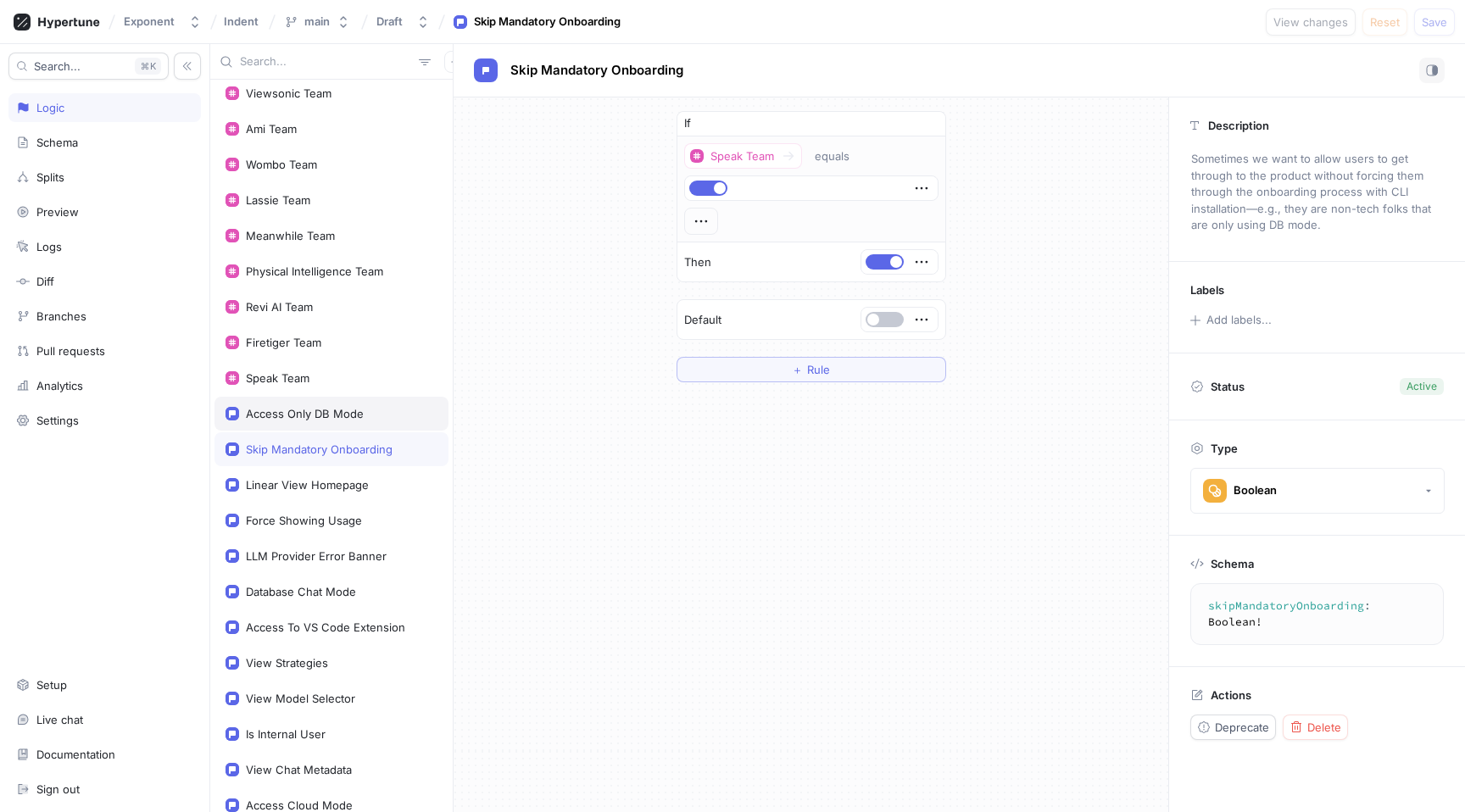
click at [314, 420] on div "Access Only DB Mode" at bounding box center [305, 413] width 118 height 13
type textarea "x"
type textarea "accessOnlyDBMode: Boolean!"
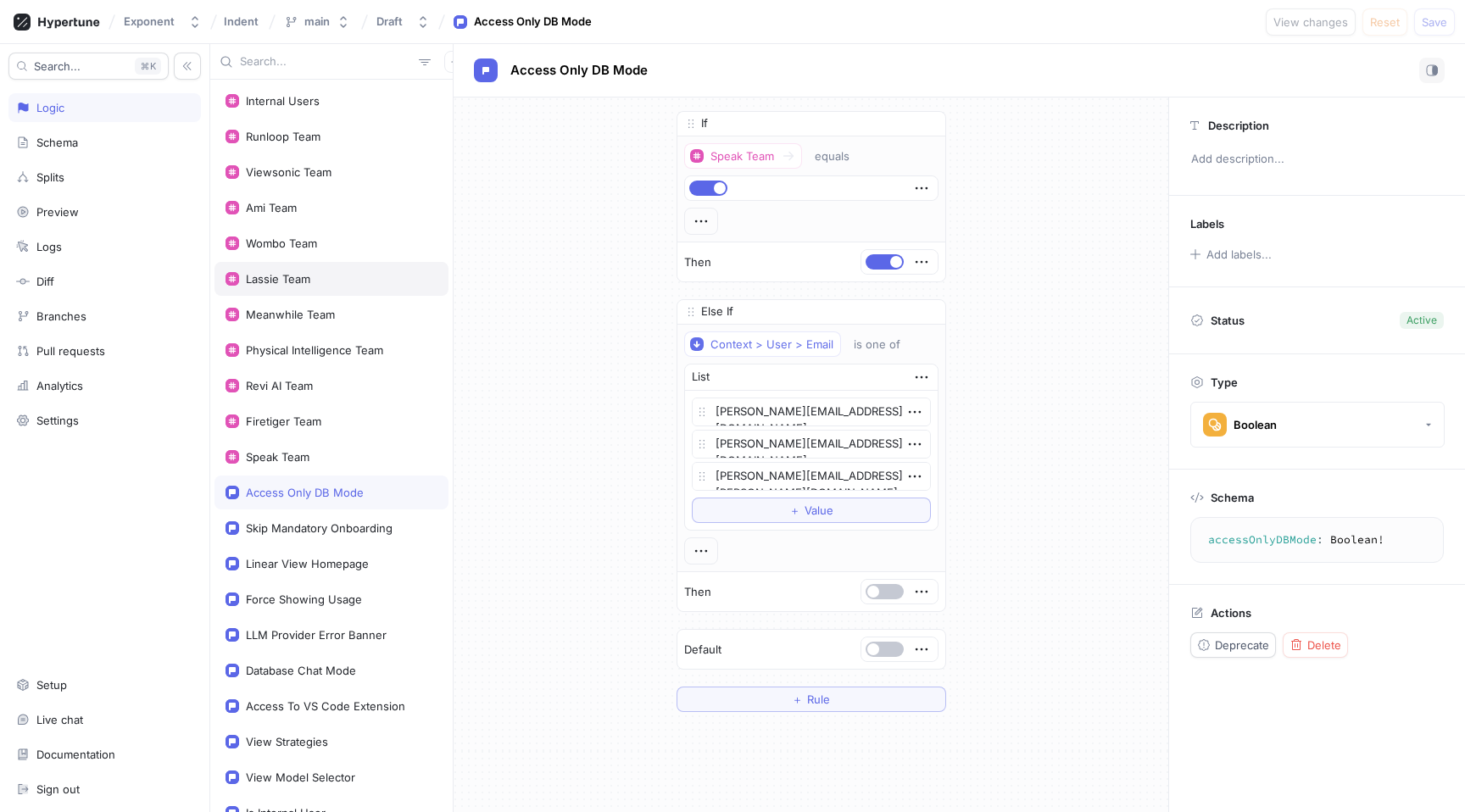
click at [389, 285] on div "Lassie Team" at bounding box center [331, 278] width 212 height 13
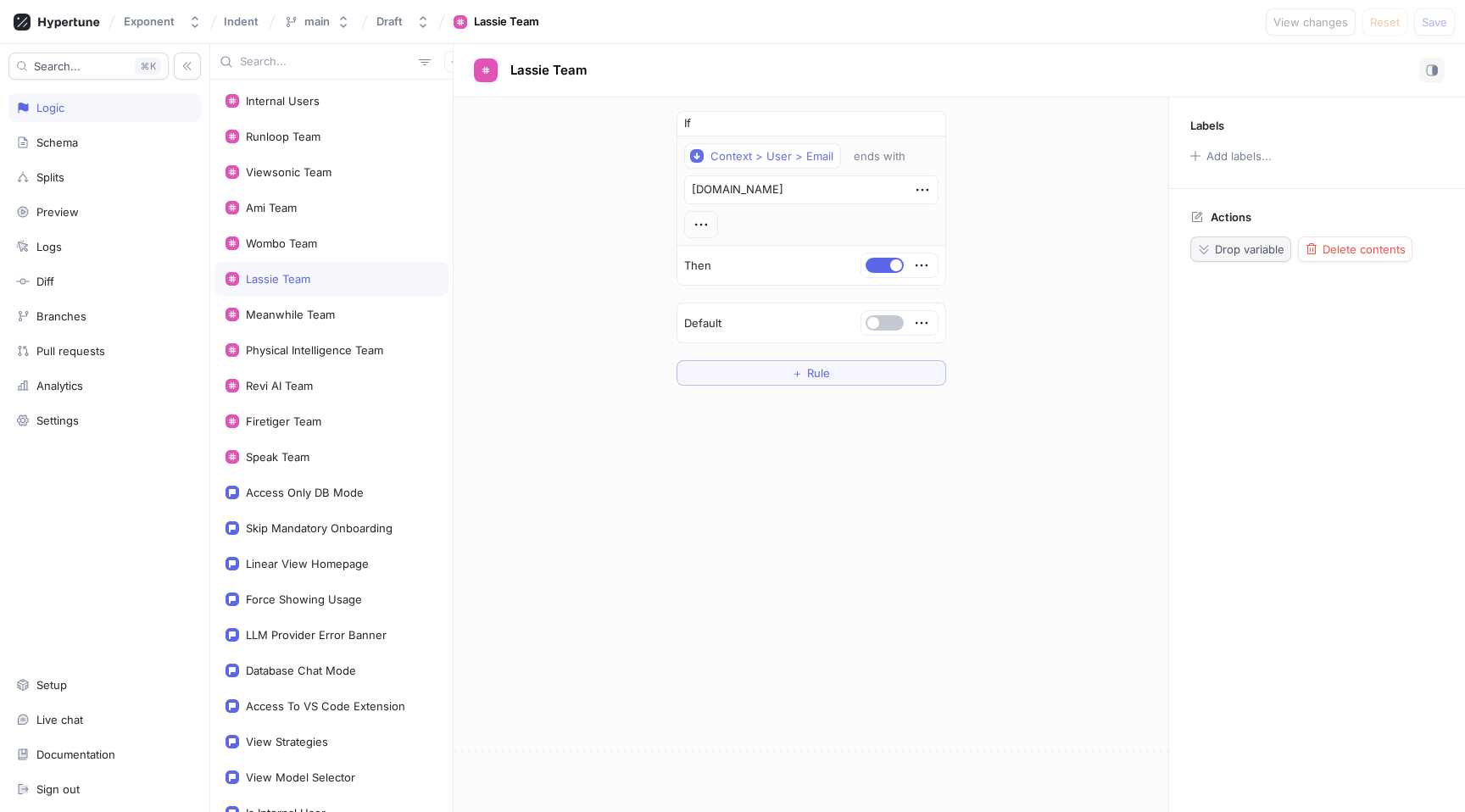
click at [1245, 248] on span "Drop variable" at bounding box center [1248, 249] width 69 height 10
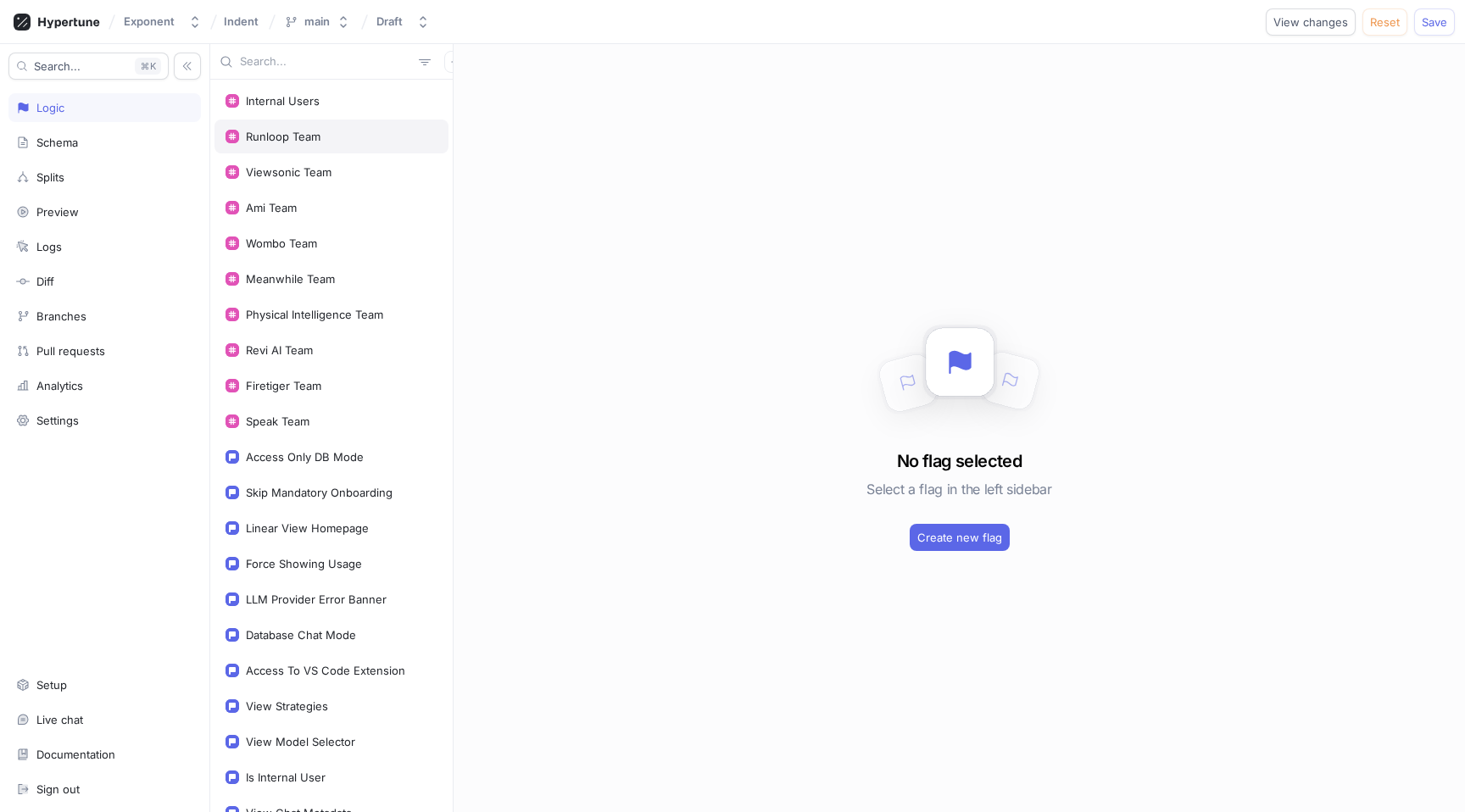
click at [382, 145] on div "Runloop Team" at bounding box center [332, 137] width 234 height 34
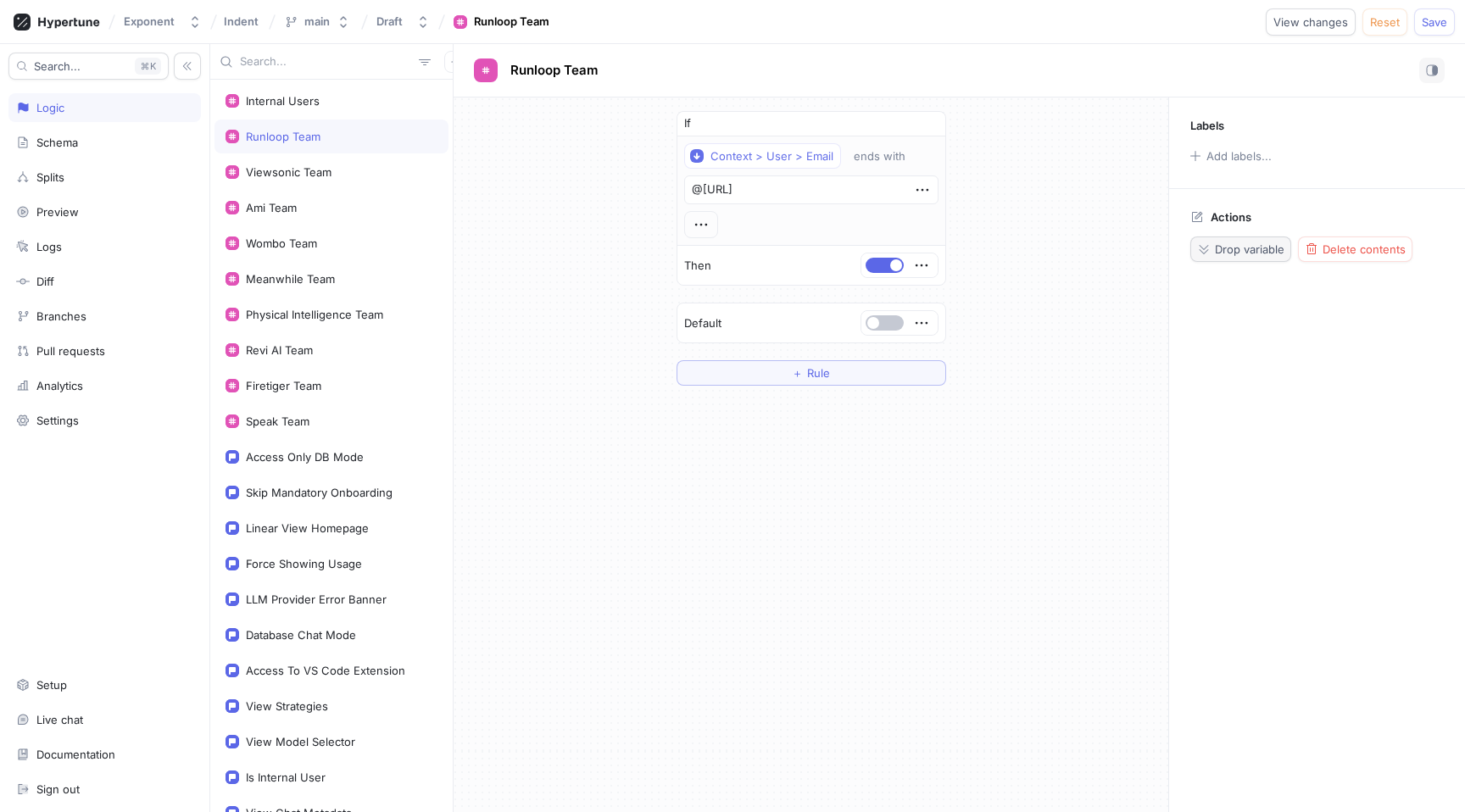
click at [1213, 250] on div "Drop variable" at bounding box center [1241, 249] width 87 height 13
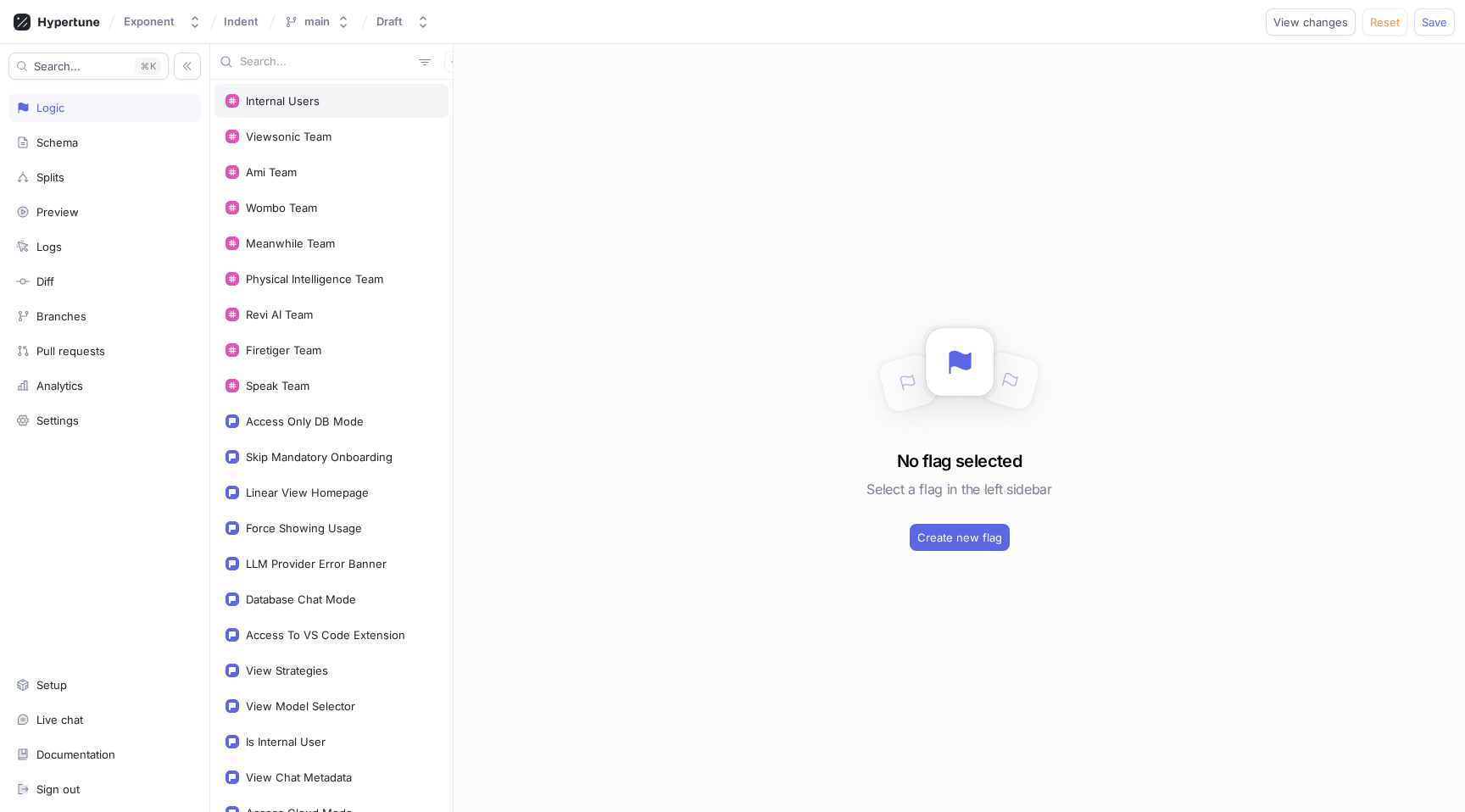
click at [342, 106] on div "Internal Users" at bounding box center [331, 101] width 212 height 13
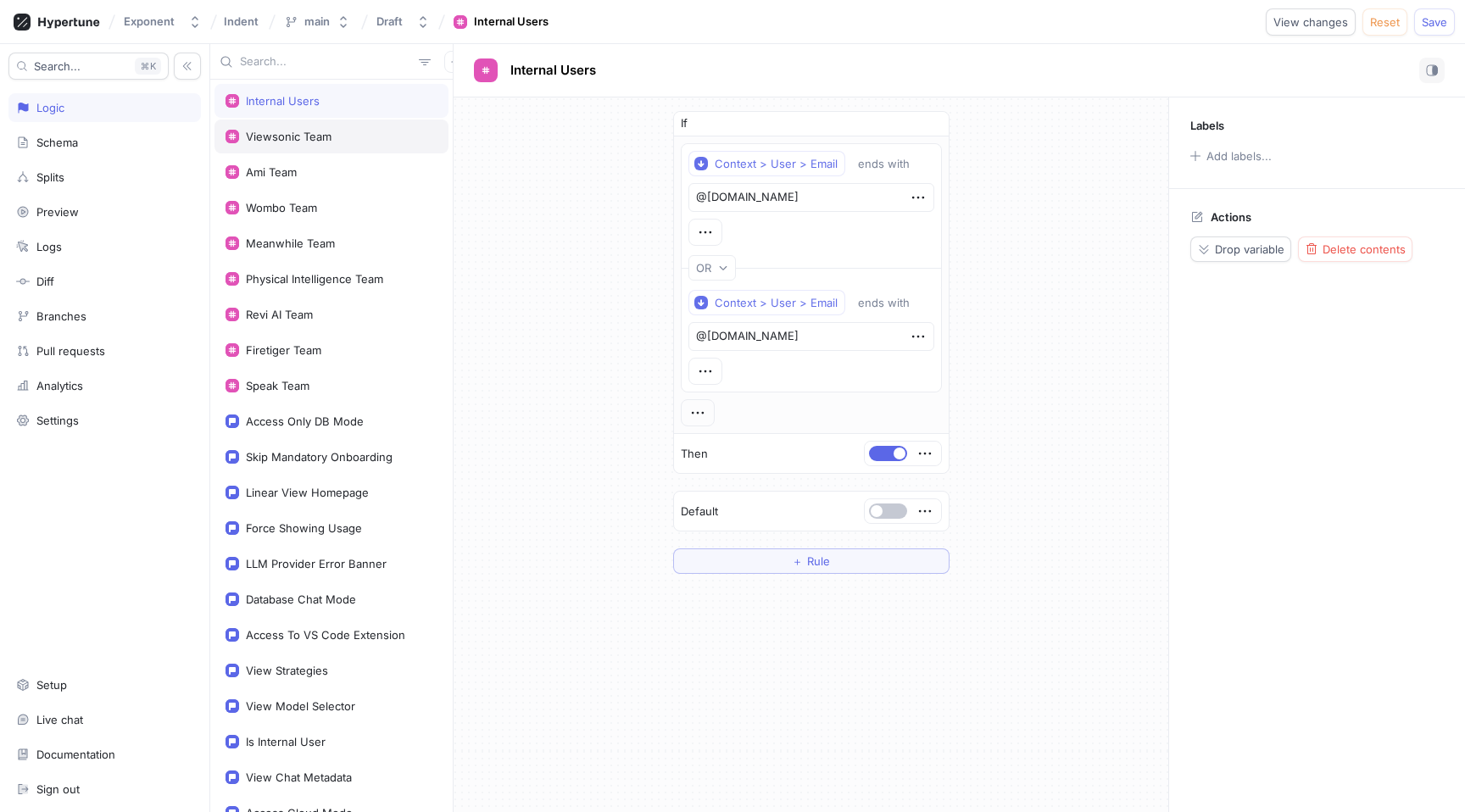
click at [348, 143] on div "Viewsonic Team" at bounding box center [332, 137] width 234 height 34
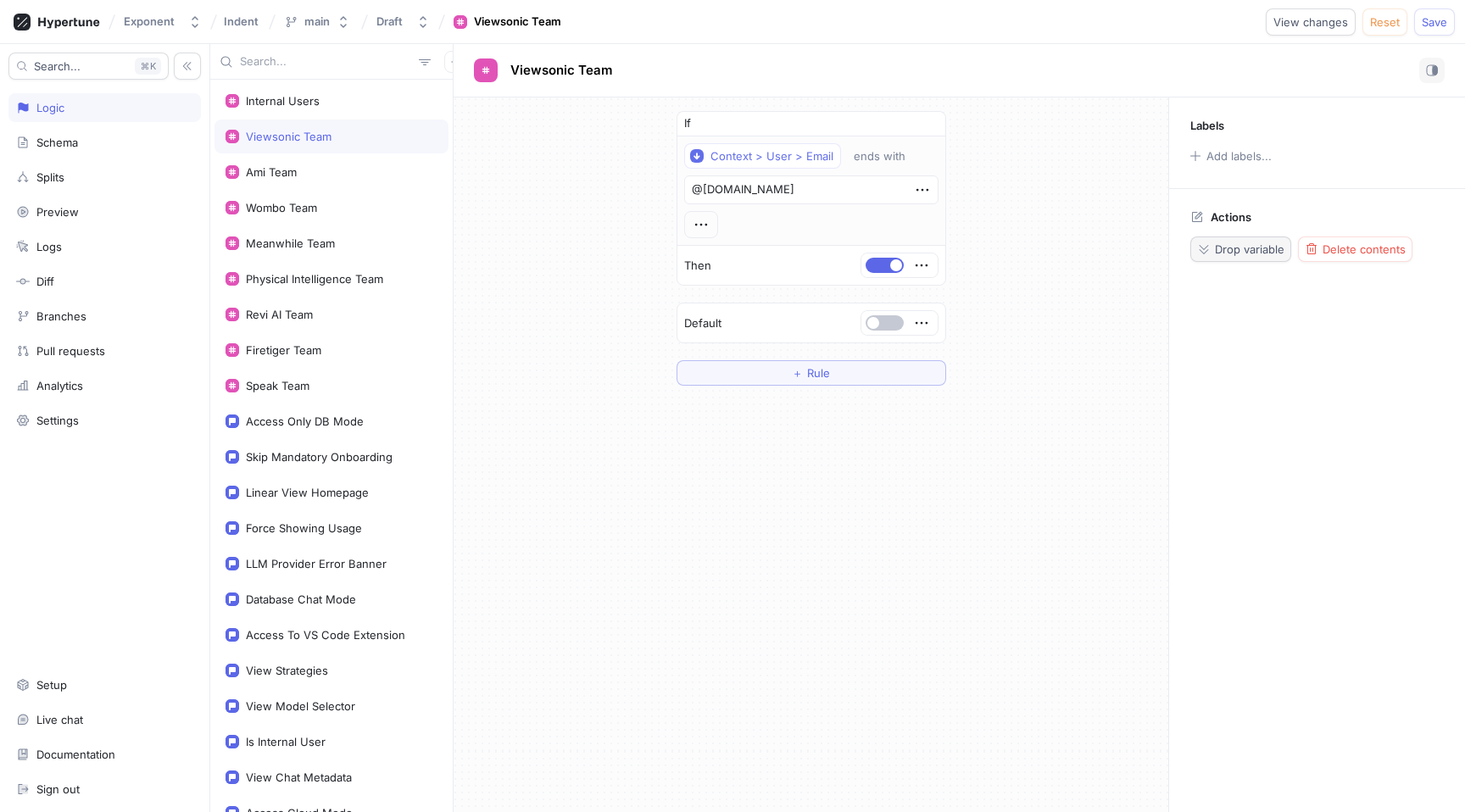
click at [1240, 255] on span "Drop variable" at bounding box center [1248, 249] width 69 height 10
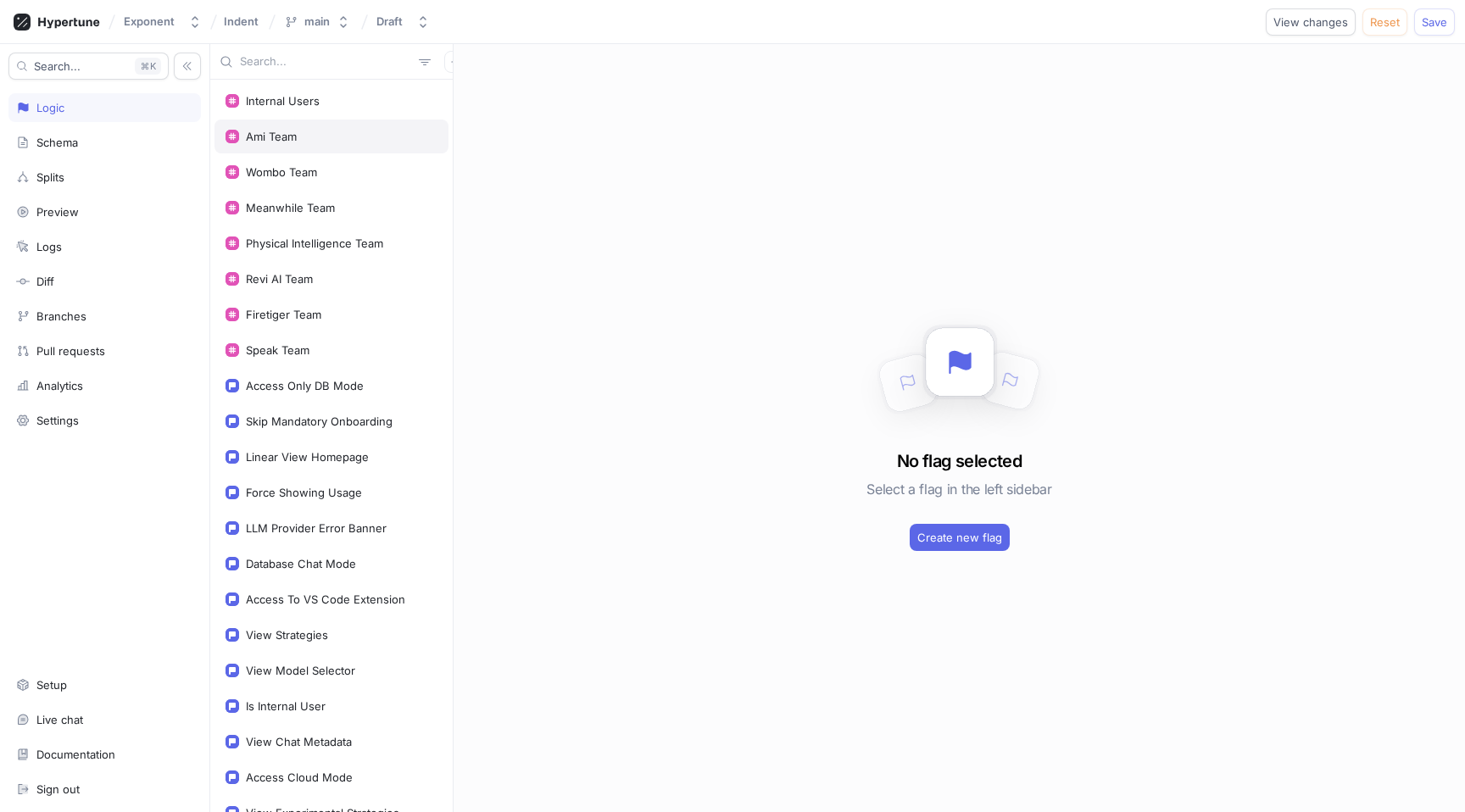
click at [367, 126] on div "Ami Team" at bounding box center [332, 137] width 234 height 34
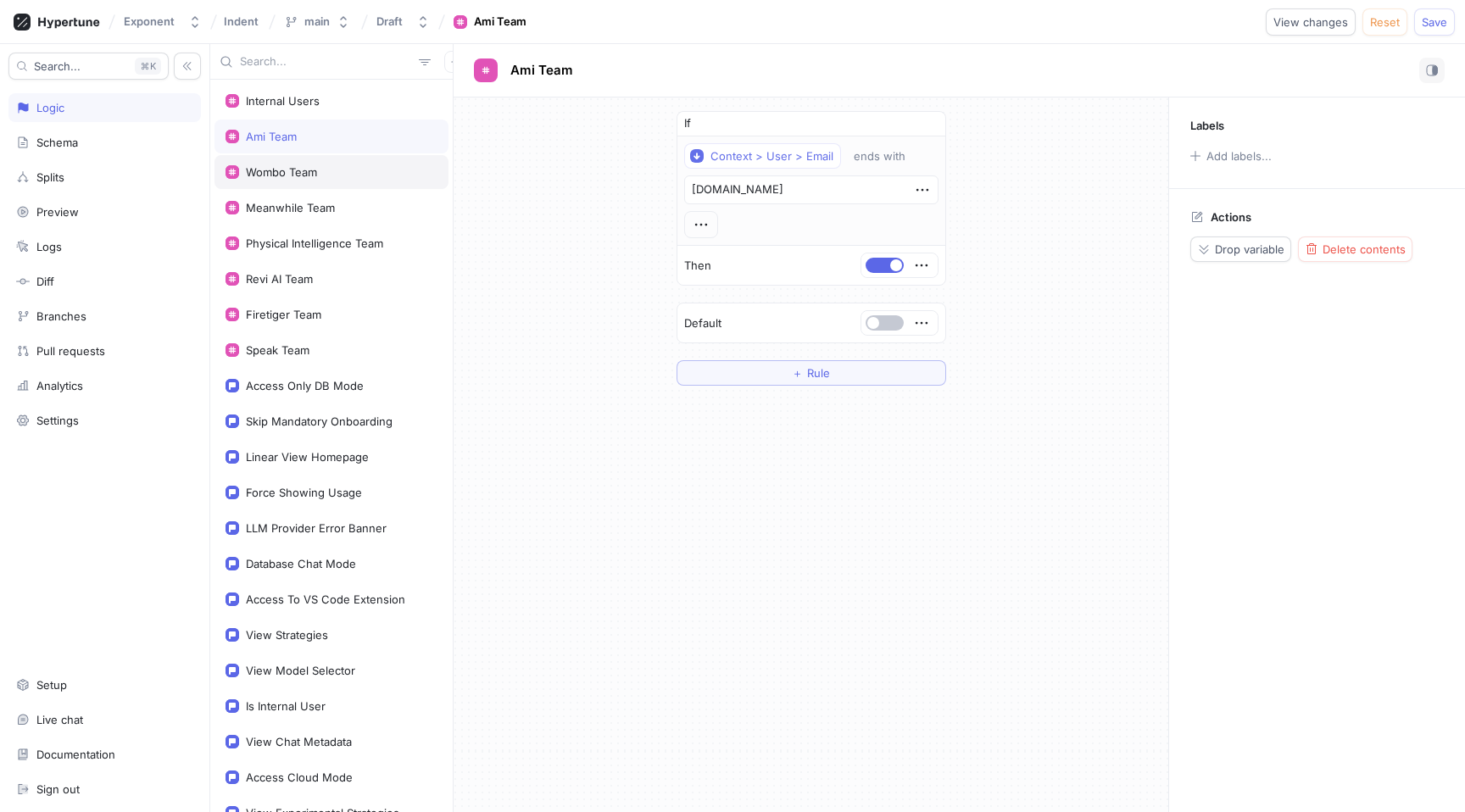
click at [333, 171] on div "Wombo Team" at bounding box center [331, 172] width 212 height 13
type textarea "x"
type textarea "@wombo.ai"
click at [322, 209] on div "Meanwhile Team" at bounding box center [291, 207] width 89 height 13
type textarea "x"
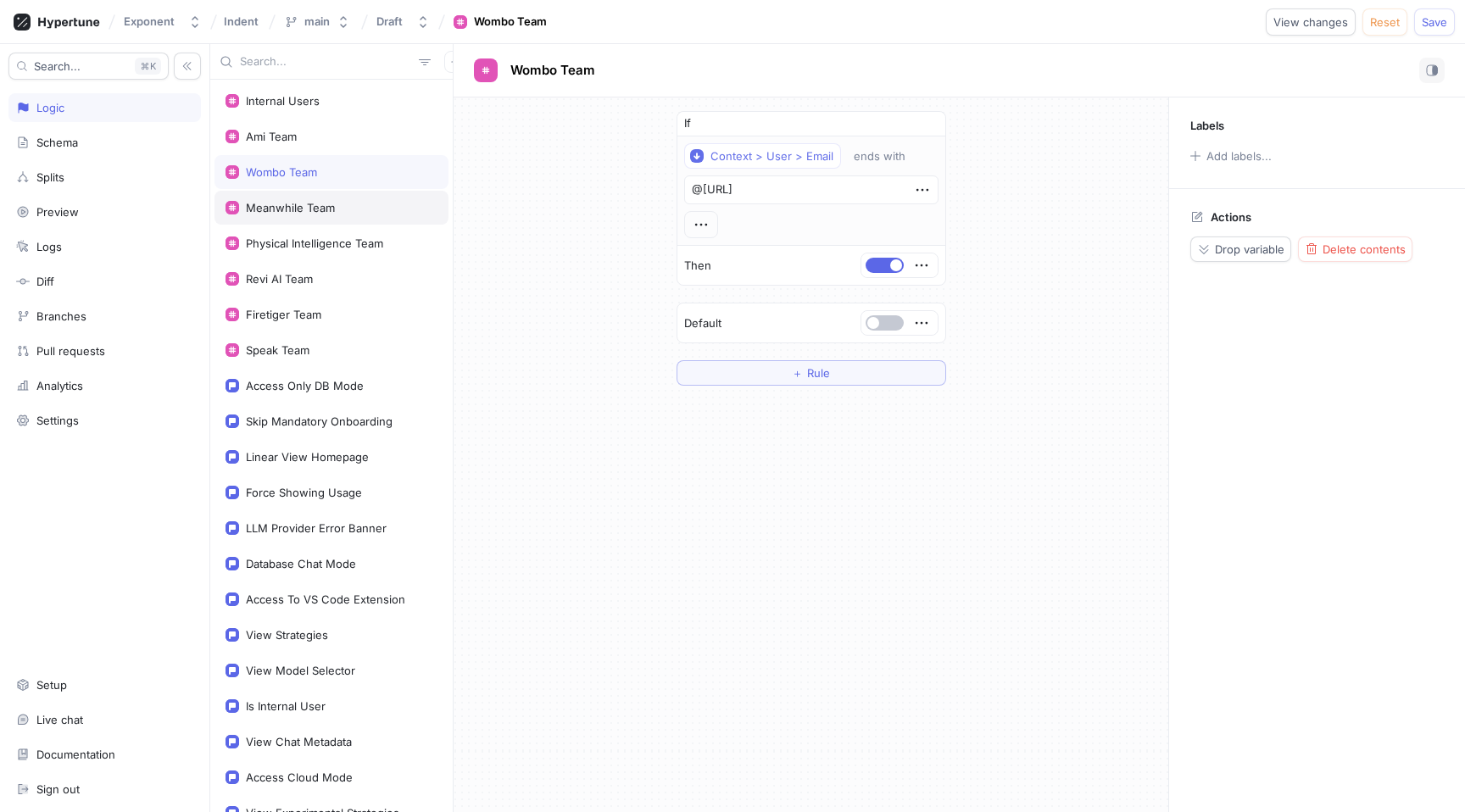
type textarea "@meanwhile.bm"
click at [314, 248] on div "Physical Intelligence Team" at bounding box center [314, 243] width 138 height 13
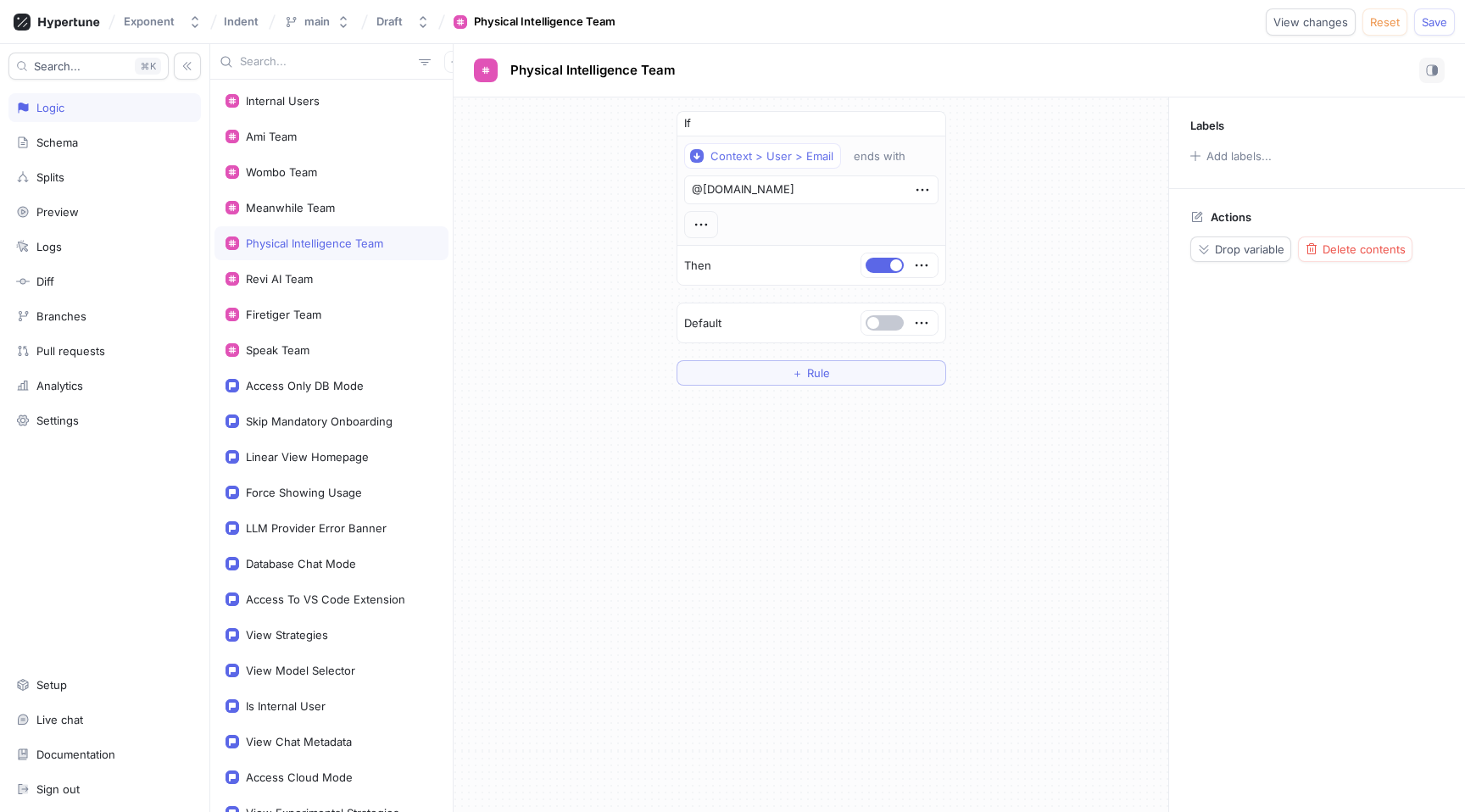
type textarea "x"
type textarea "@physicalintelligence.company"
click at [314, 275] on div "Revi AI Team" at bounding box center [331, 278] width 212 height 13
type textarea "x"
type textarea "@revi.ai"
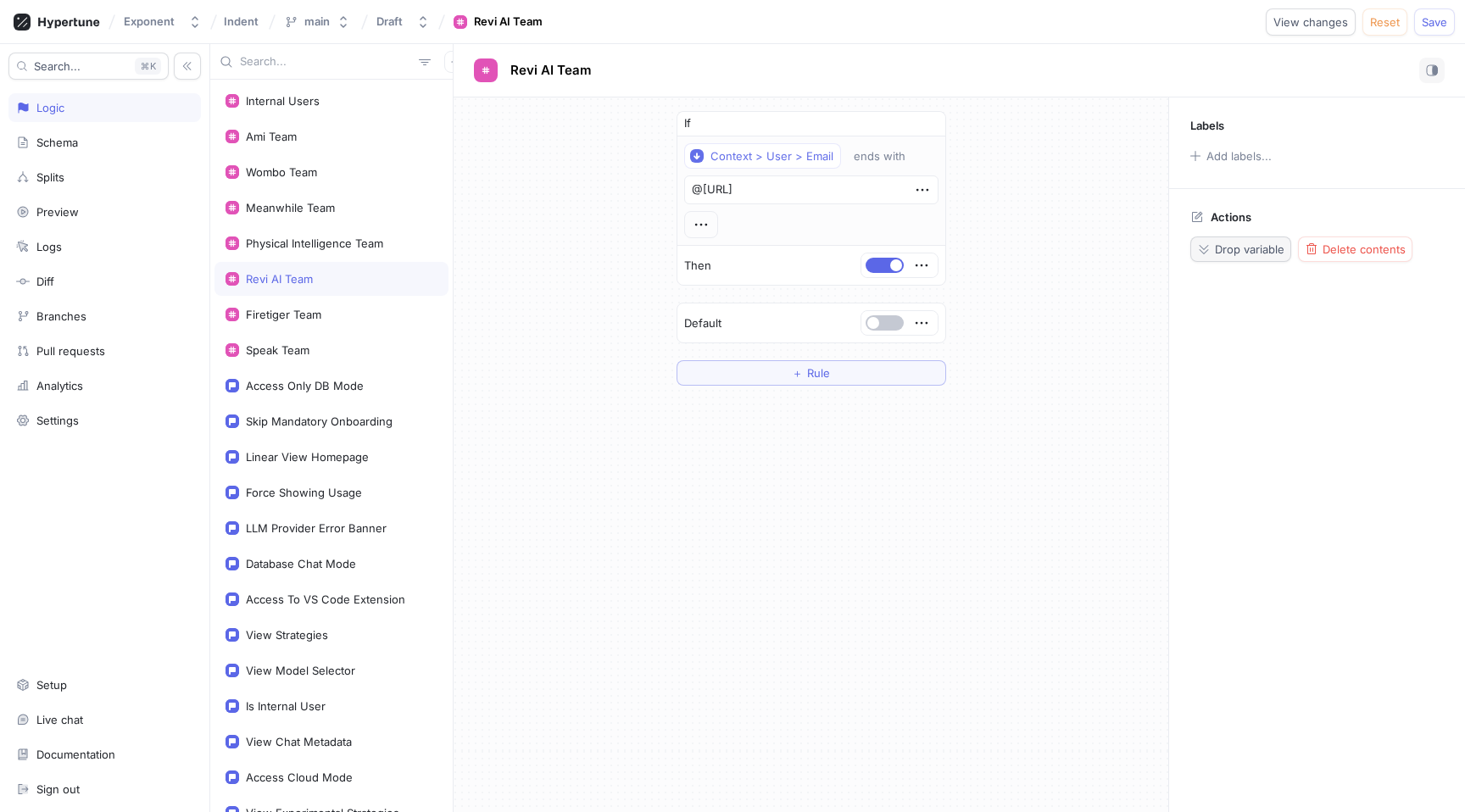
click at [1239, 260] on button "Drop variable" at bounding box center [1241, 249] width 101 height 26
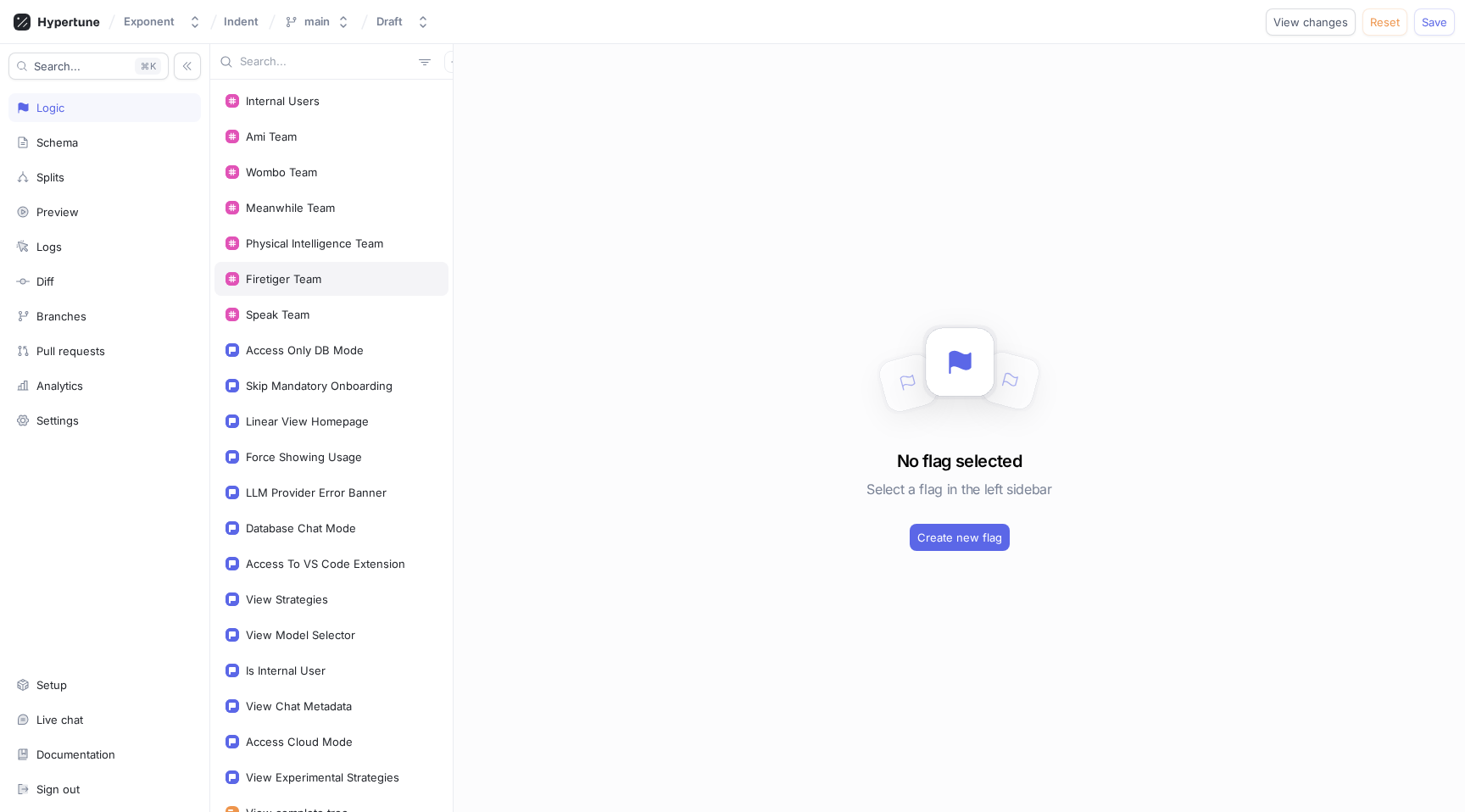
click at [386, 287] on div "Firetiger Team" at bounding box center [332, 279] width 234 height 34
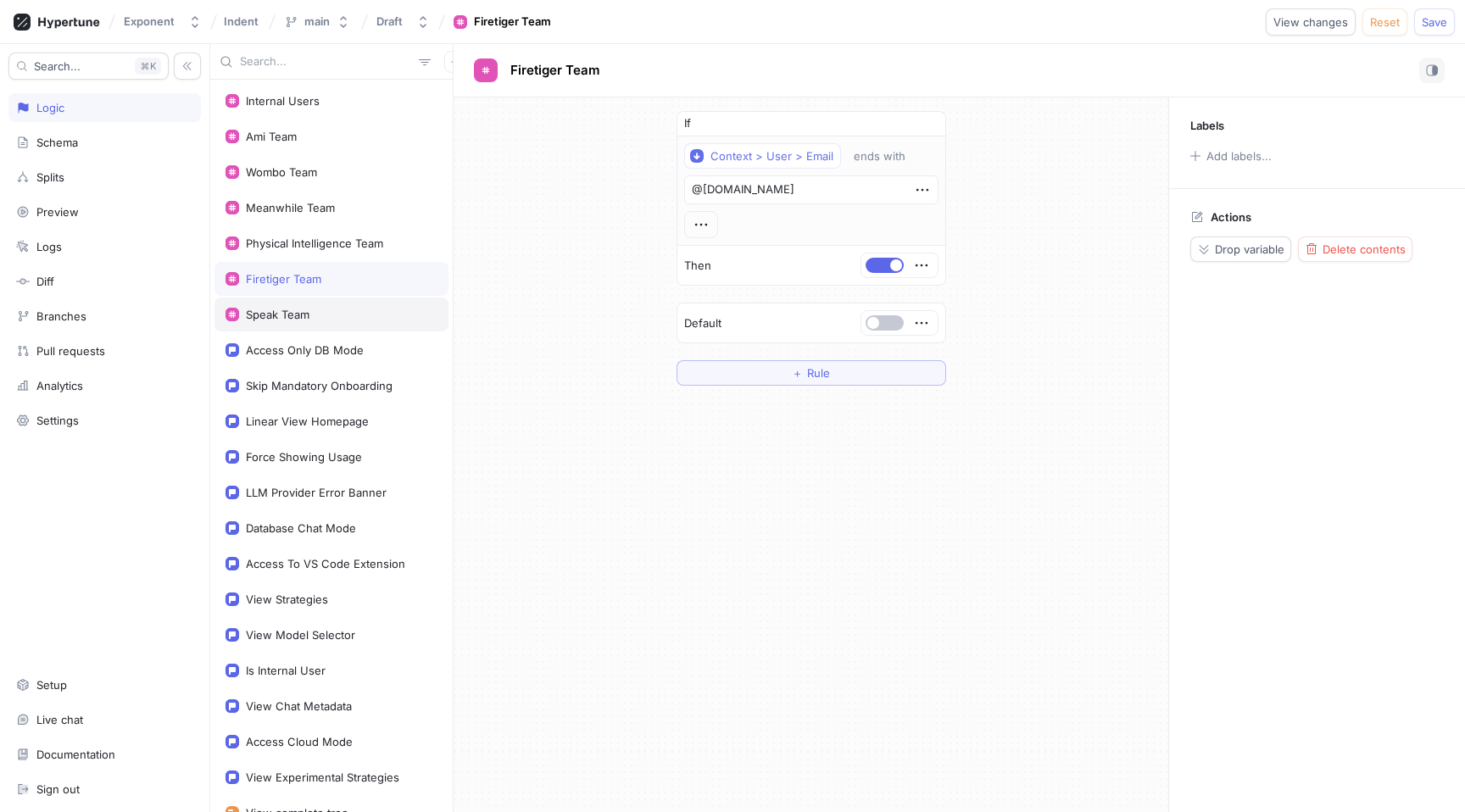
click at [320, 303] on div "Speak Team" at bounding box center [332, 314] width 234 height 34
type textarea "x"
type textarea "@usespeak.com"
click at [333, 281] on div "Firetiger Team" at bounding box center [331, 278] width 212 height 13
type textarea "x"
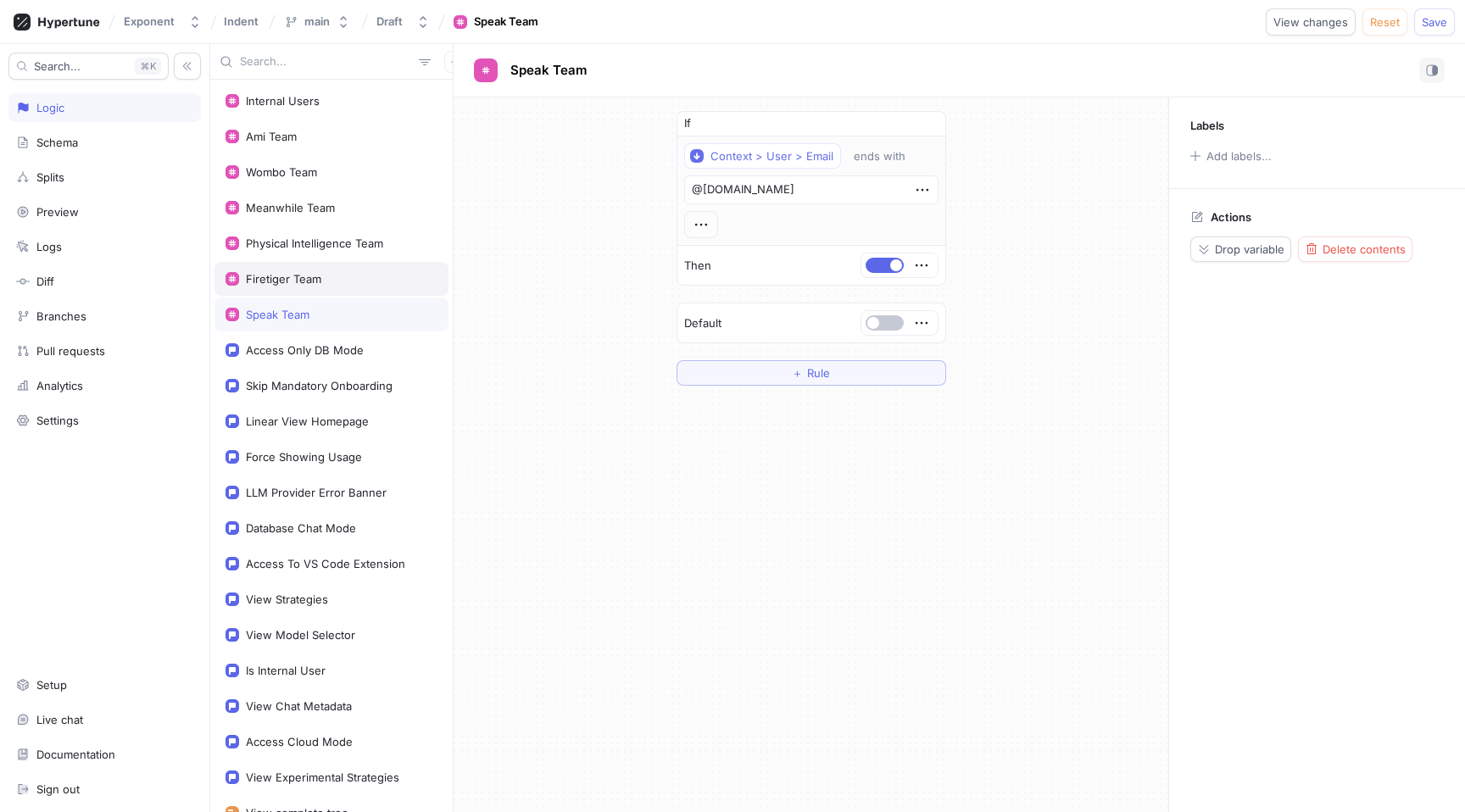
type textarea "@firetiger.com"
click at [329, 318] on div "Speak Team" at bounding box center [331, 314] width 212 height 13
type textarea "x"
type textarea "@usespeak.com"
click at [349, 294] on div "Firetiger Team" at bounding box center [332, 279] width 234 height 34
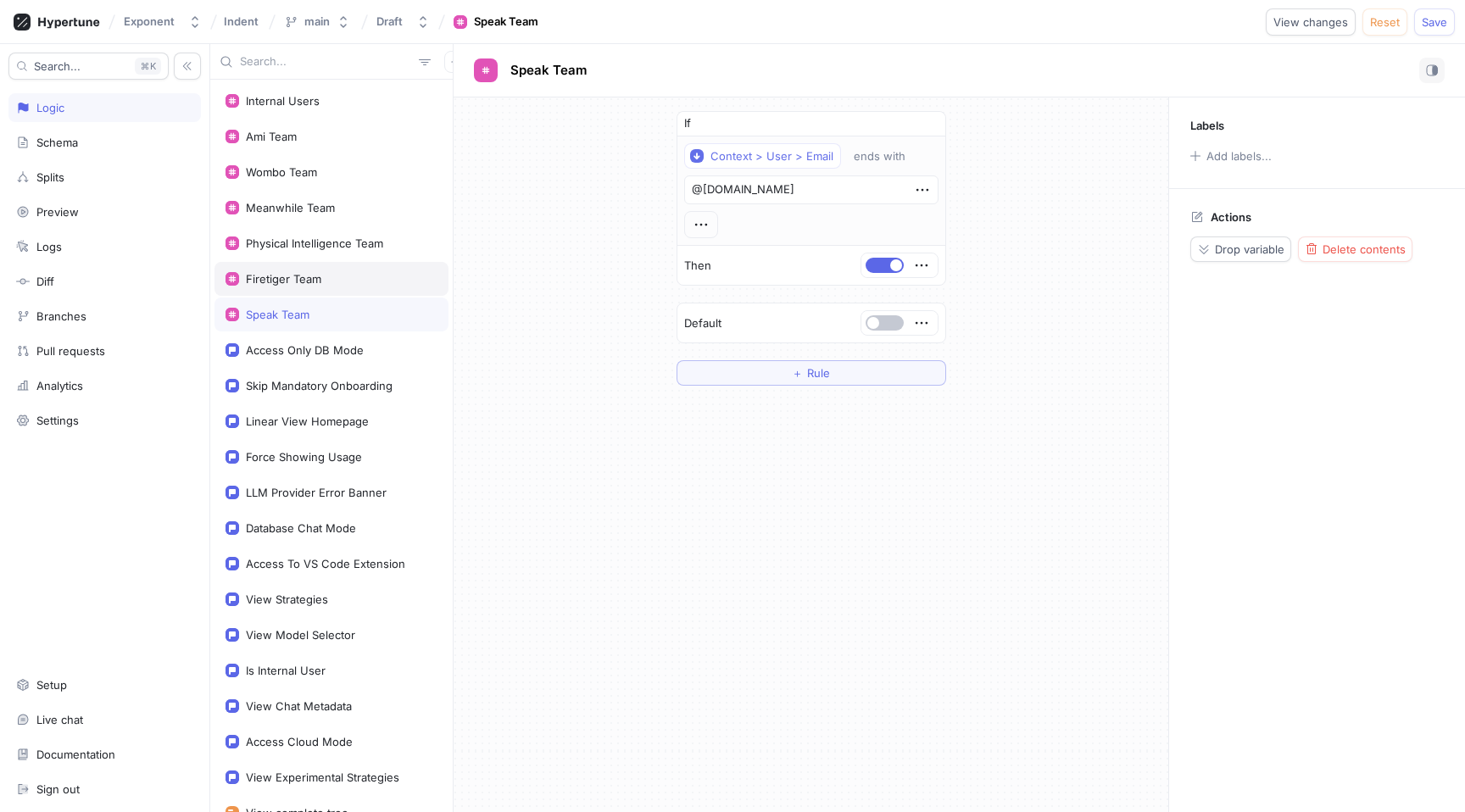
type textarea "x"
type textarea "@firetiger.com"
click at [345, 319] on div "Speak Team" at bounding box center [331, 314] width 212 height 13
type textarea "x"
type textarea "@usespeak.com"
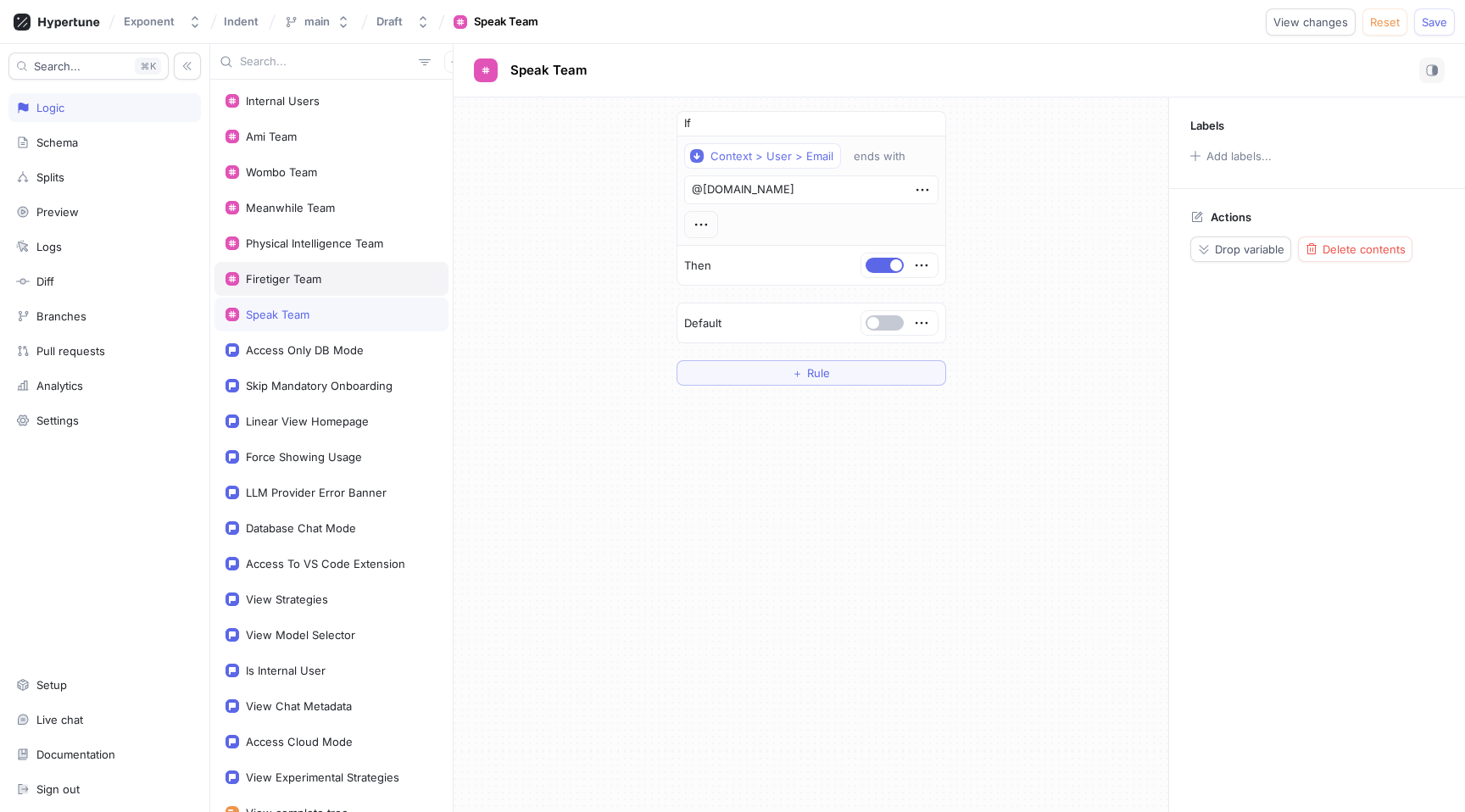
click at [362, 287] on div "Firetiger Team" at bounding box center [332, 279] width 234 height 34
type textarea "x"
type textarea "@firetiger.com"
click at [362, 317] on div "Speak Team" at bounding box center [331, 314] width 212 height 13
type textarea "x"
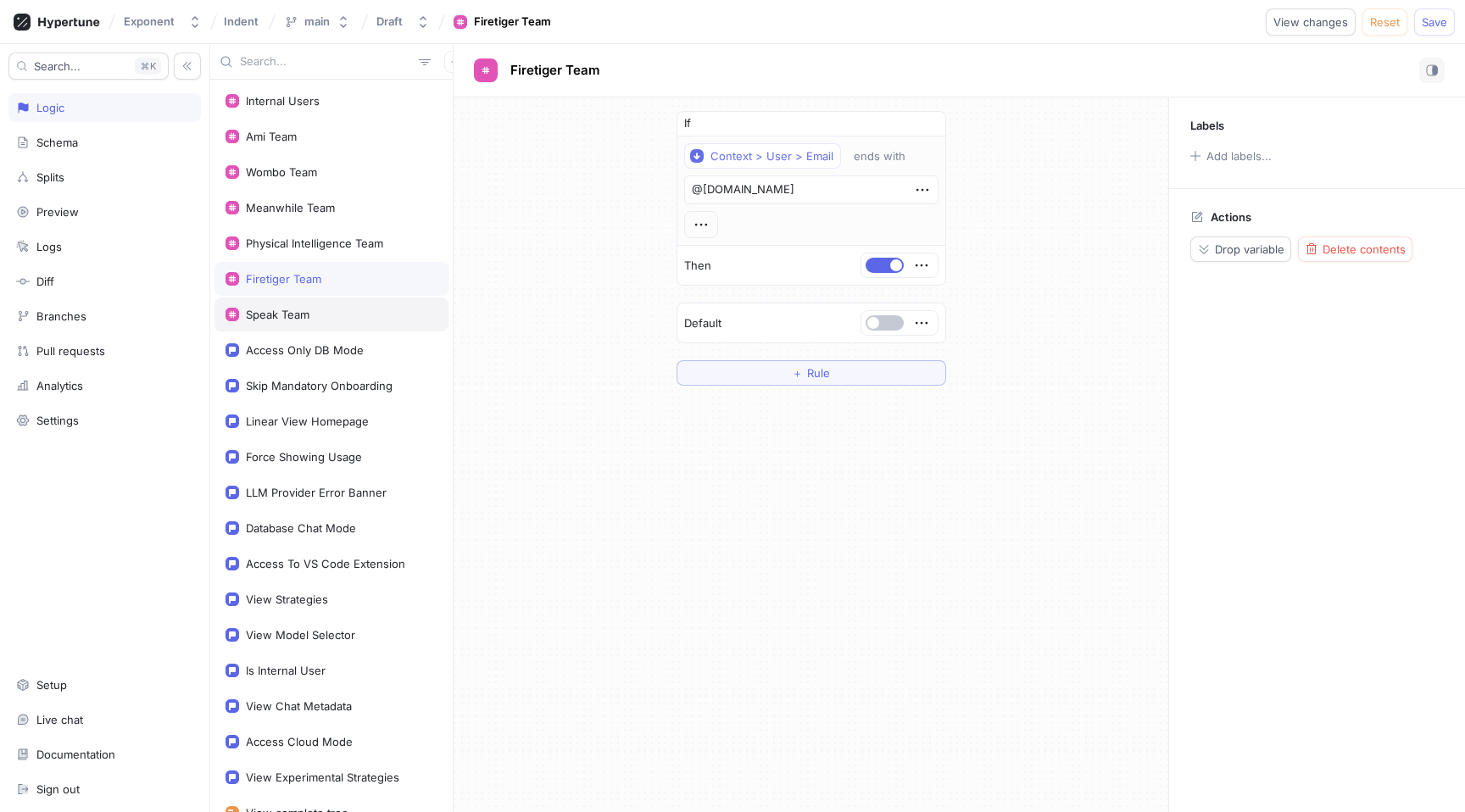
type textarea "@usespeak.com"
click at [327, 406] on div "Linear View Homepage" at bounding box center [332, 422] width 234 height 34
type textarea "x"
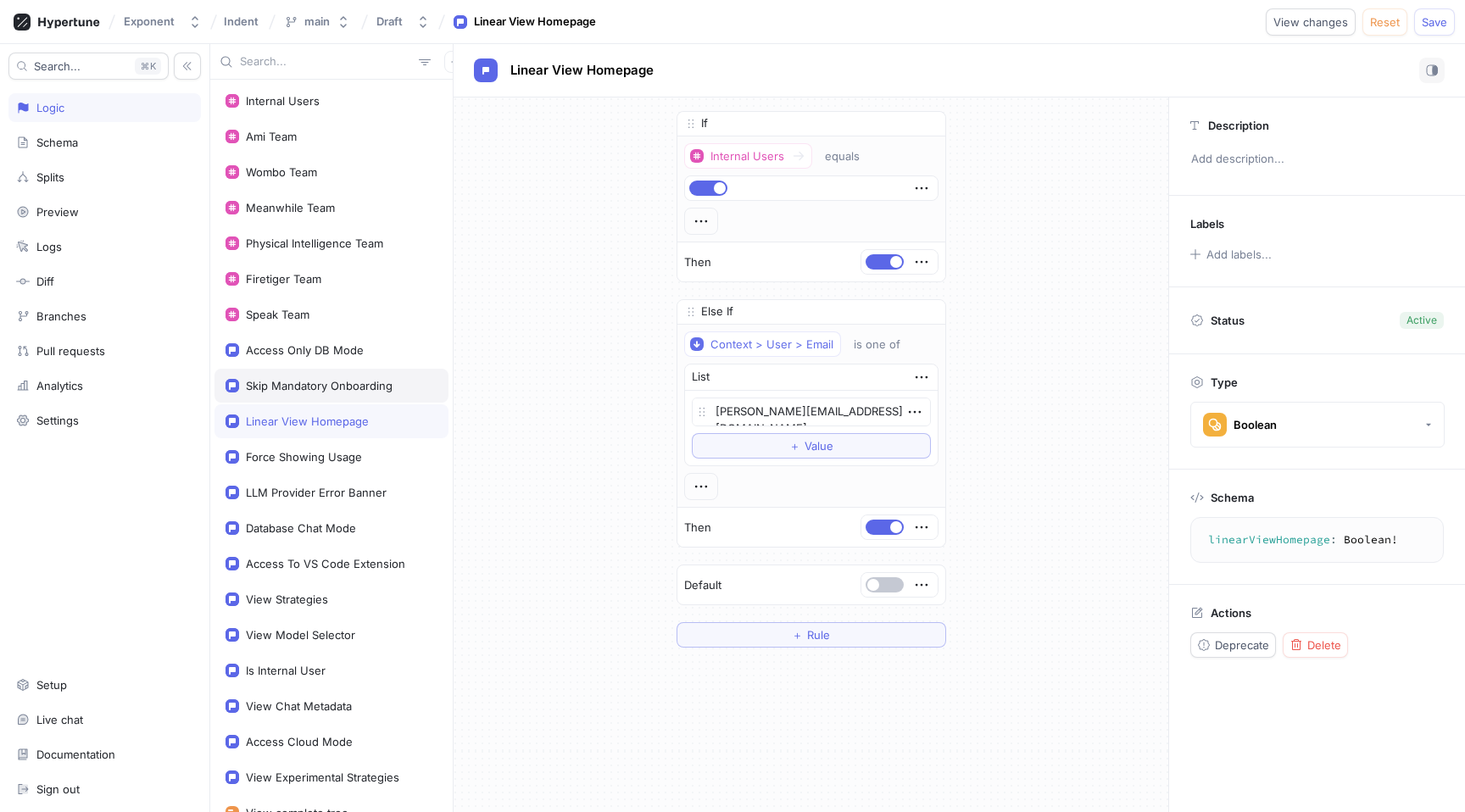
click at [327, 380] on div "Skip Mandatory Onboarding" at bounding box center [319, 386] width 146 height 13
type textarea "skipMandatoryOnboarding: Boolean!"
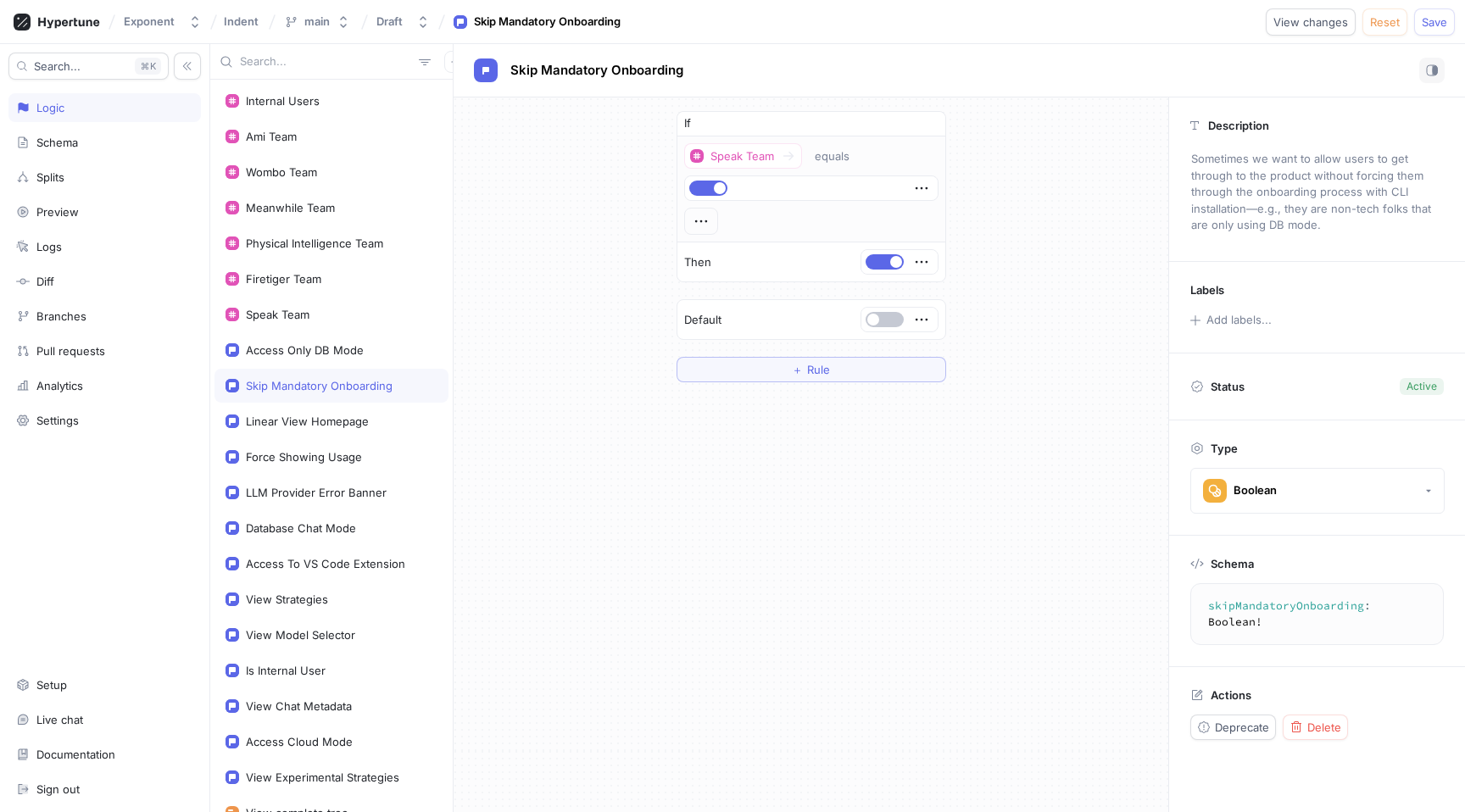
click at [1262, 609] on textarea "skipMandatoryOnboarding: Boolean!" at bounding box center [1317, 614] width 238 height 47
click at [637, 493] on div "If Speak Team equals Then Default ＋ Rule" at bounding box center [810, 455] width 714 height 714
click at [611, 507] on div "If Speak Team equals Then Default ＋ Rule" at bounding box center [810, 455] width 714 height 714
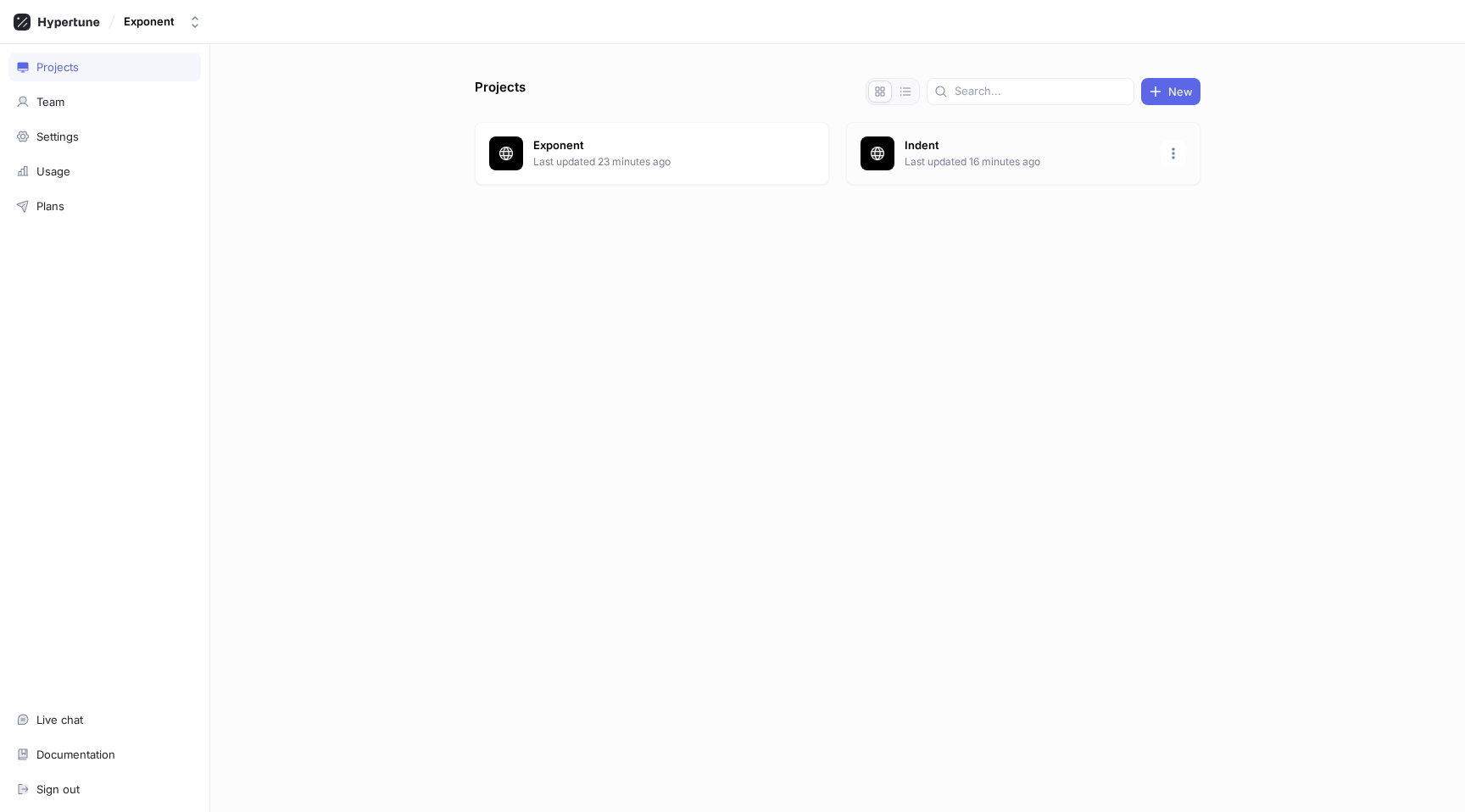
click at [932, 179] on div "Indent Last updated 16 minutes ago" at bounding box center [1022, 153] width 354 height 63
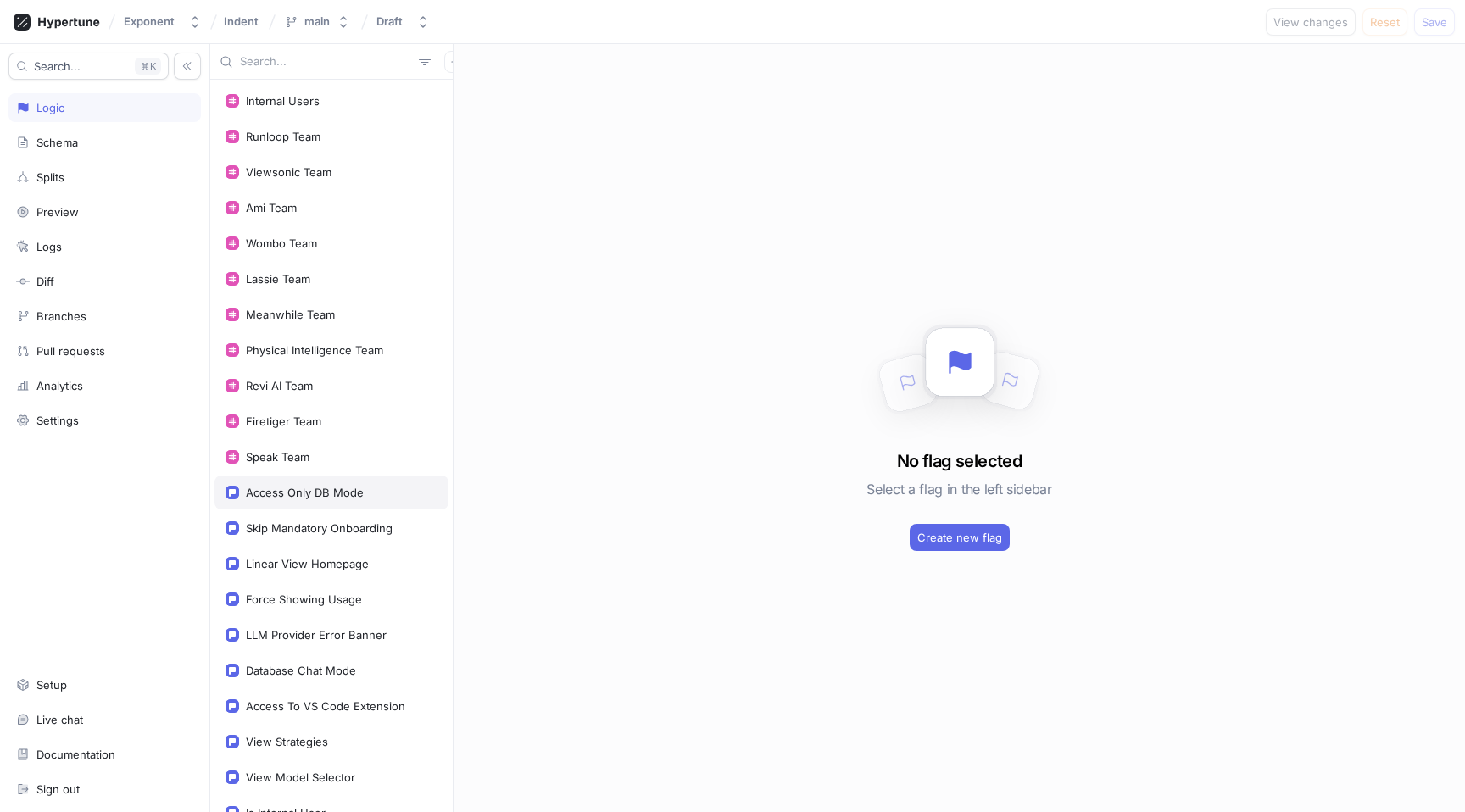
click at [346, 493] on div "Access Only DB Mode" at bounding box center [305, 492] width 118 height 13
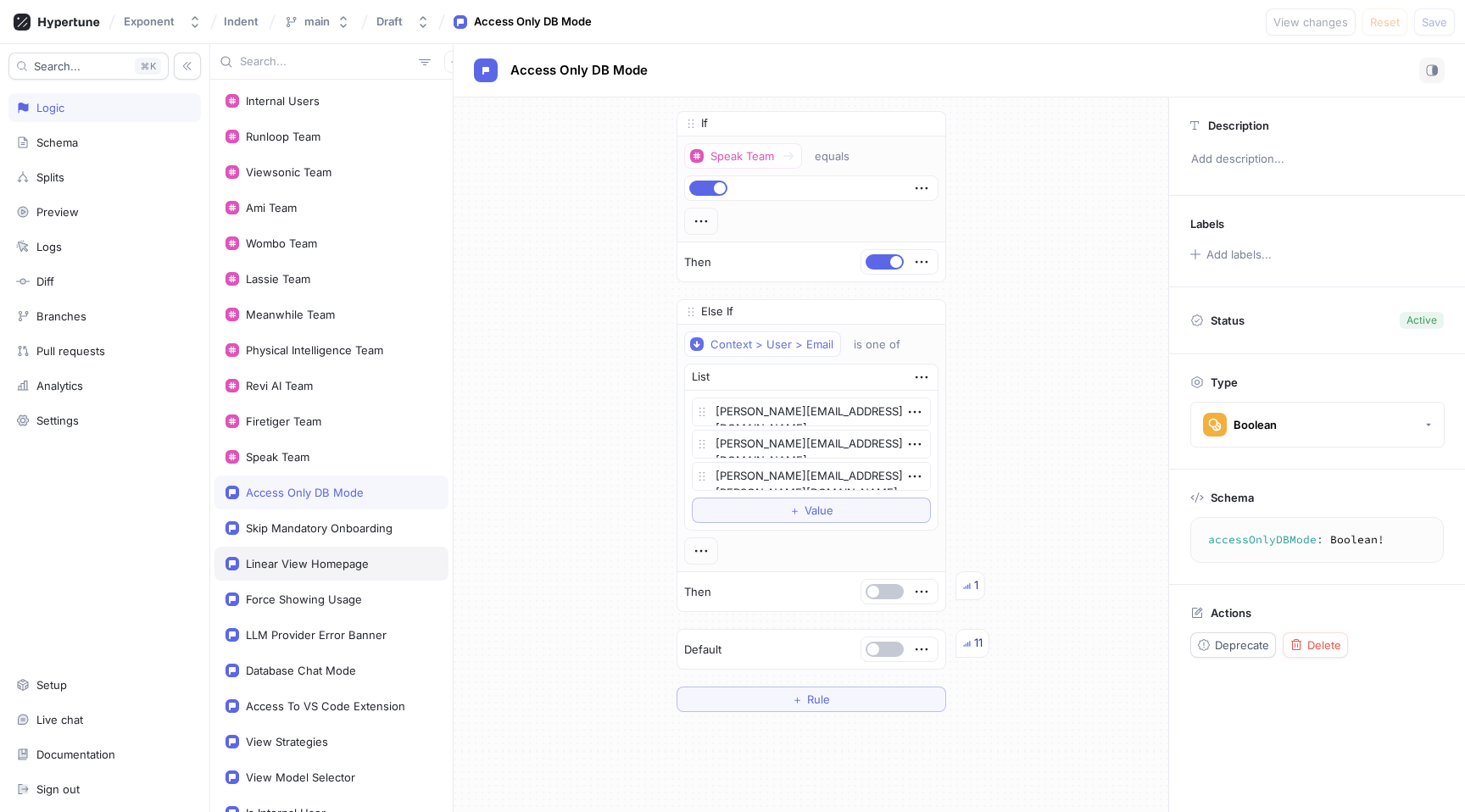
scroll to position [12, 0]
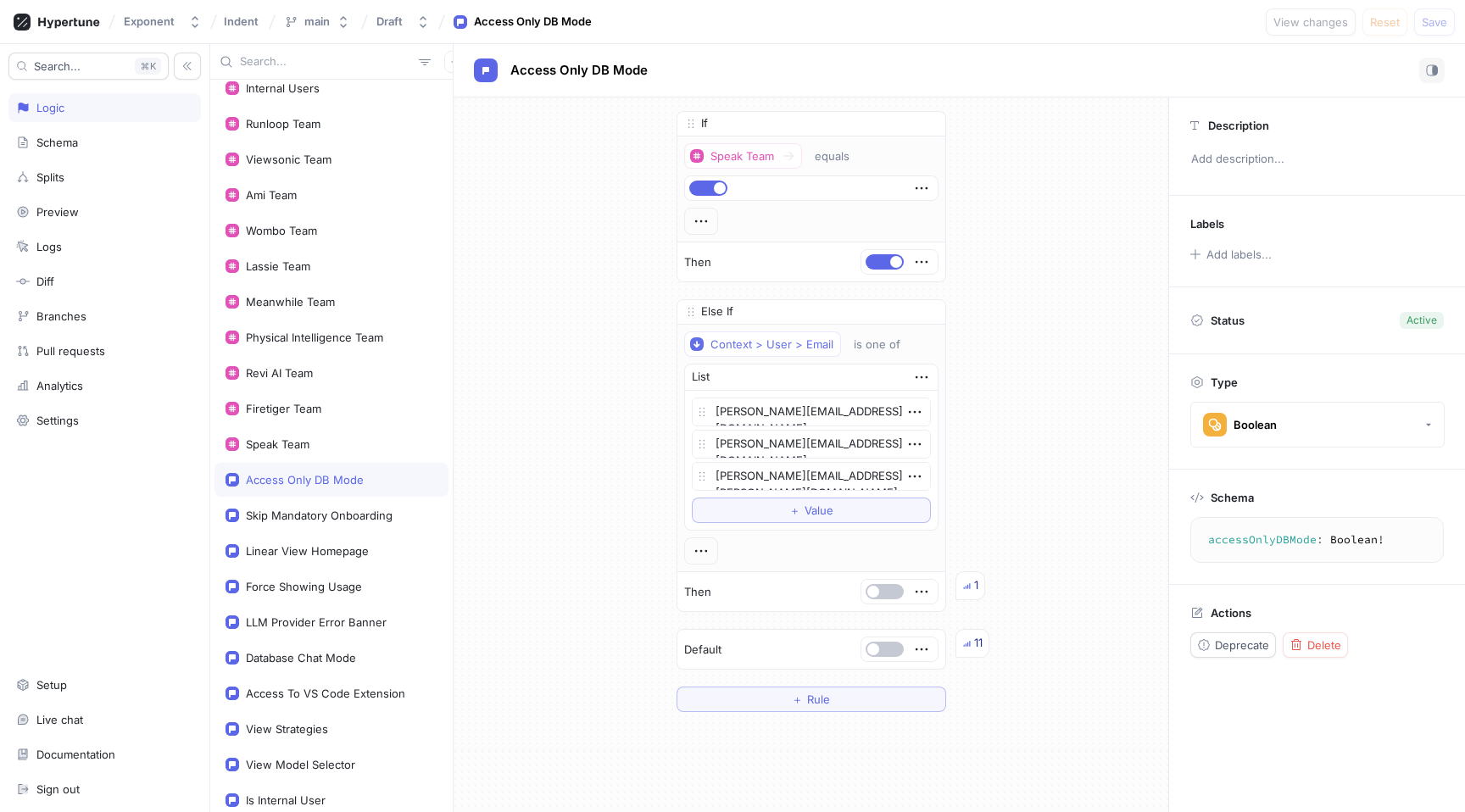
click at [561, 289] on div "If Speak Team equals Then Else If Context > User > Email is one of List [PERSON…" at bounding box center [810, 411] width 714 height 628
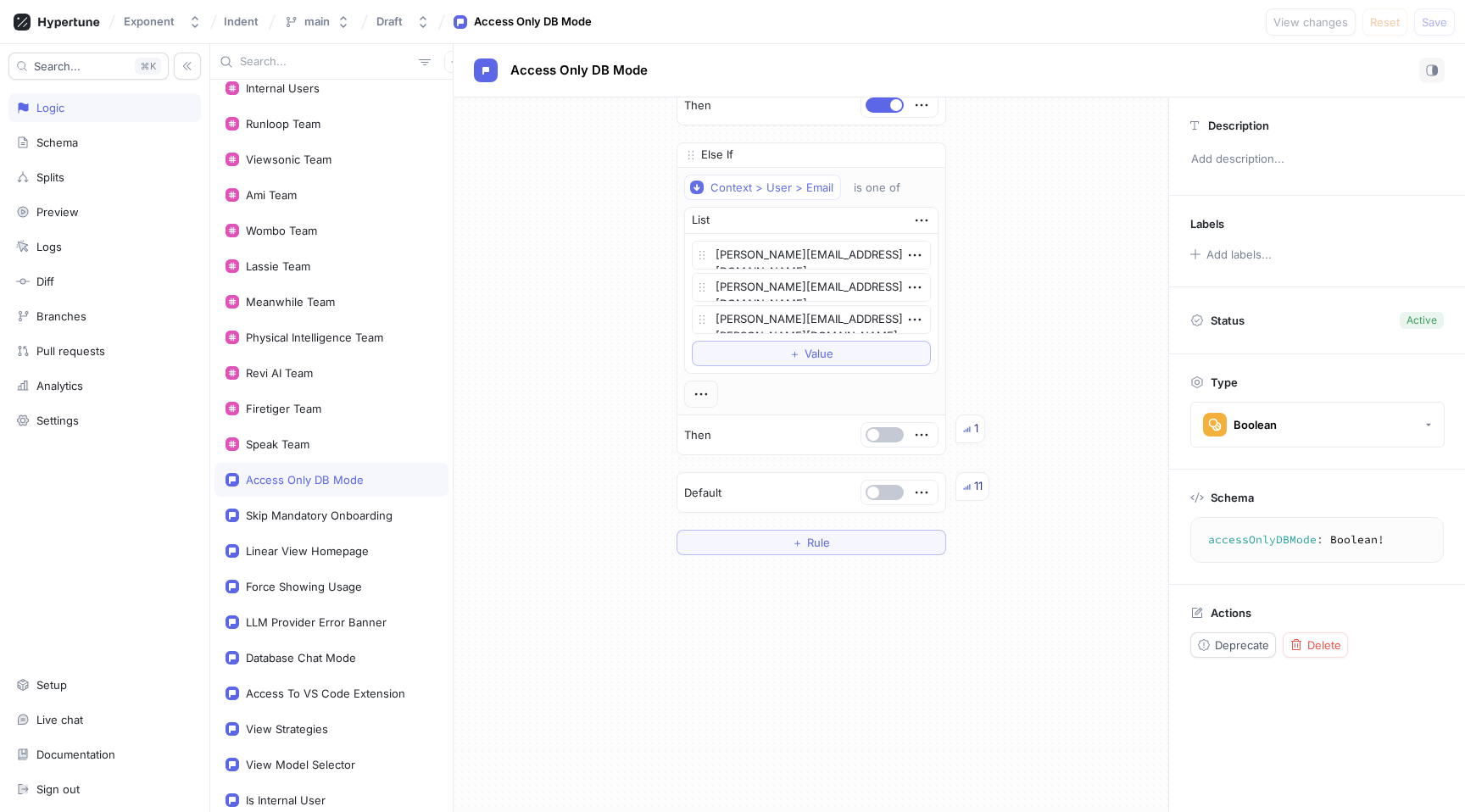
scroll to position [215, 0]
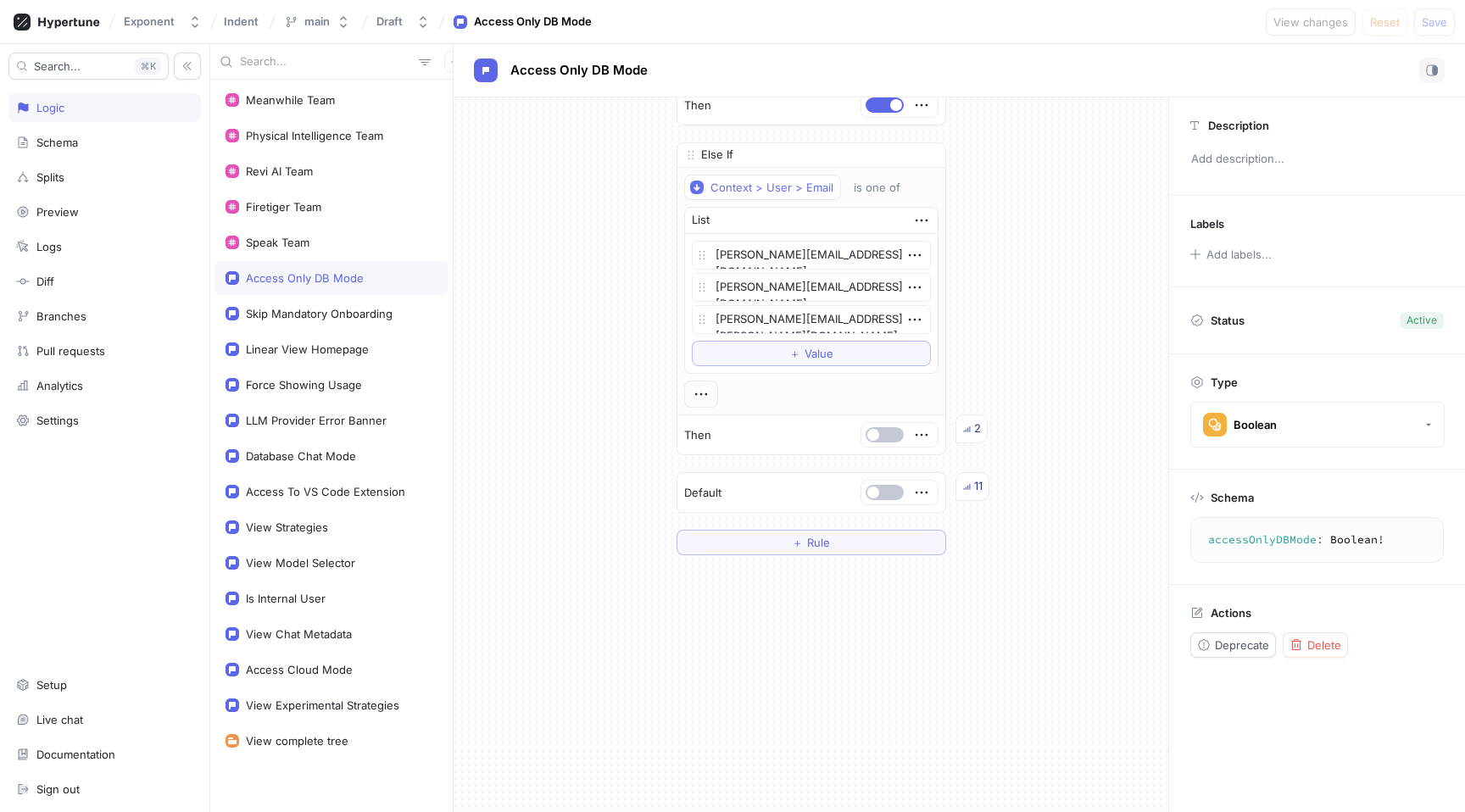
click at [488, 526] on div "If Speak Team equals Then Else If Context > User > Email is one of List [PERSON…" at bounding box center [810, 255] width 714 height 628
type textarea "x"
